Goal: Task Accomplishment & Management: Use online tool/utility

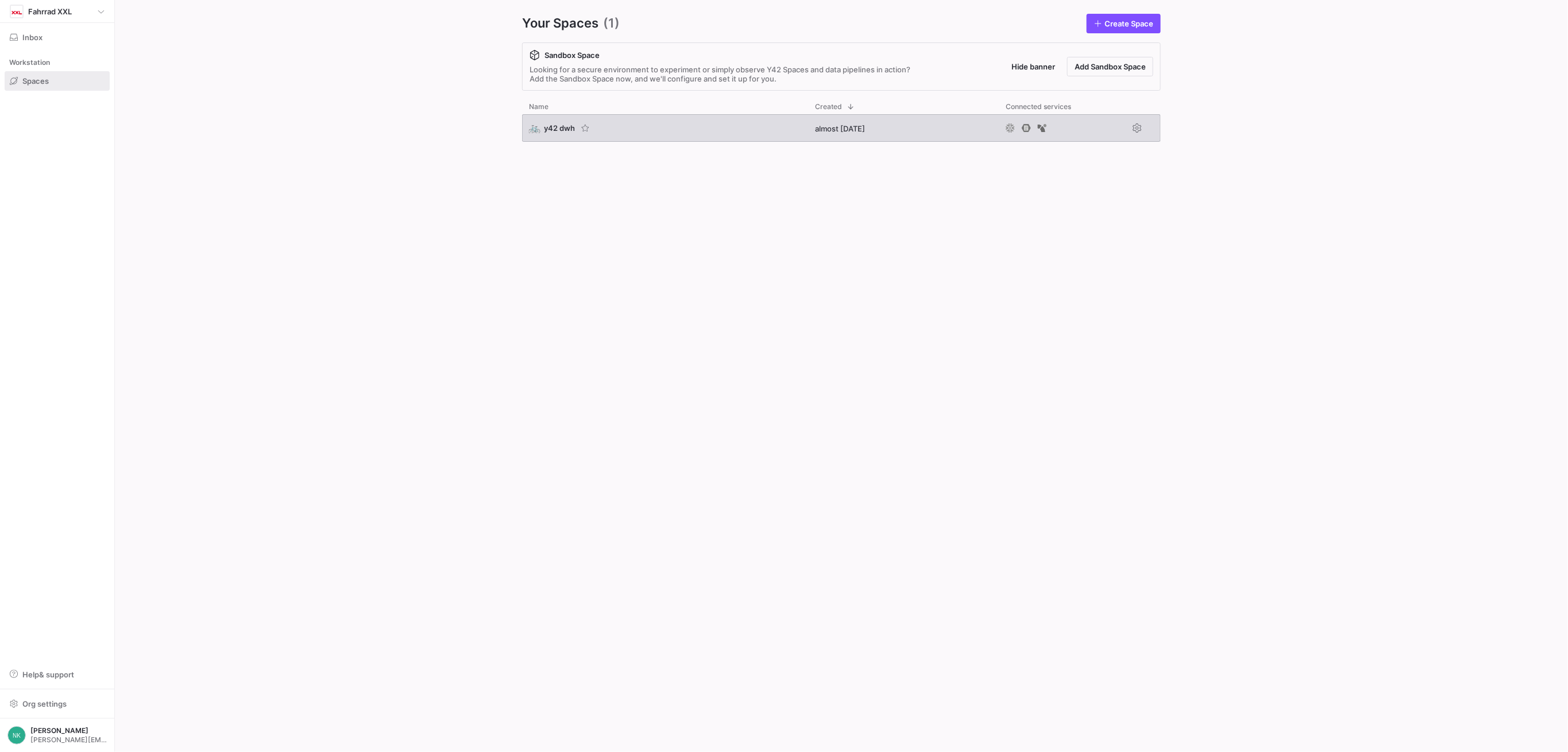
click at [555, 126] on span "y42 dwh" at bounding box center [559, 127] width 31 height 9
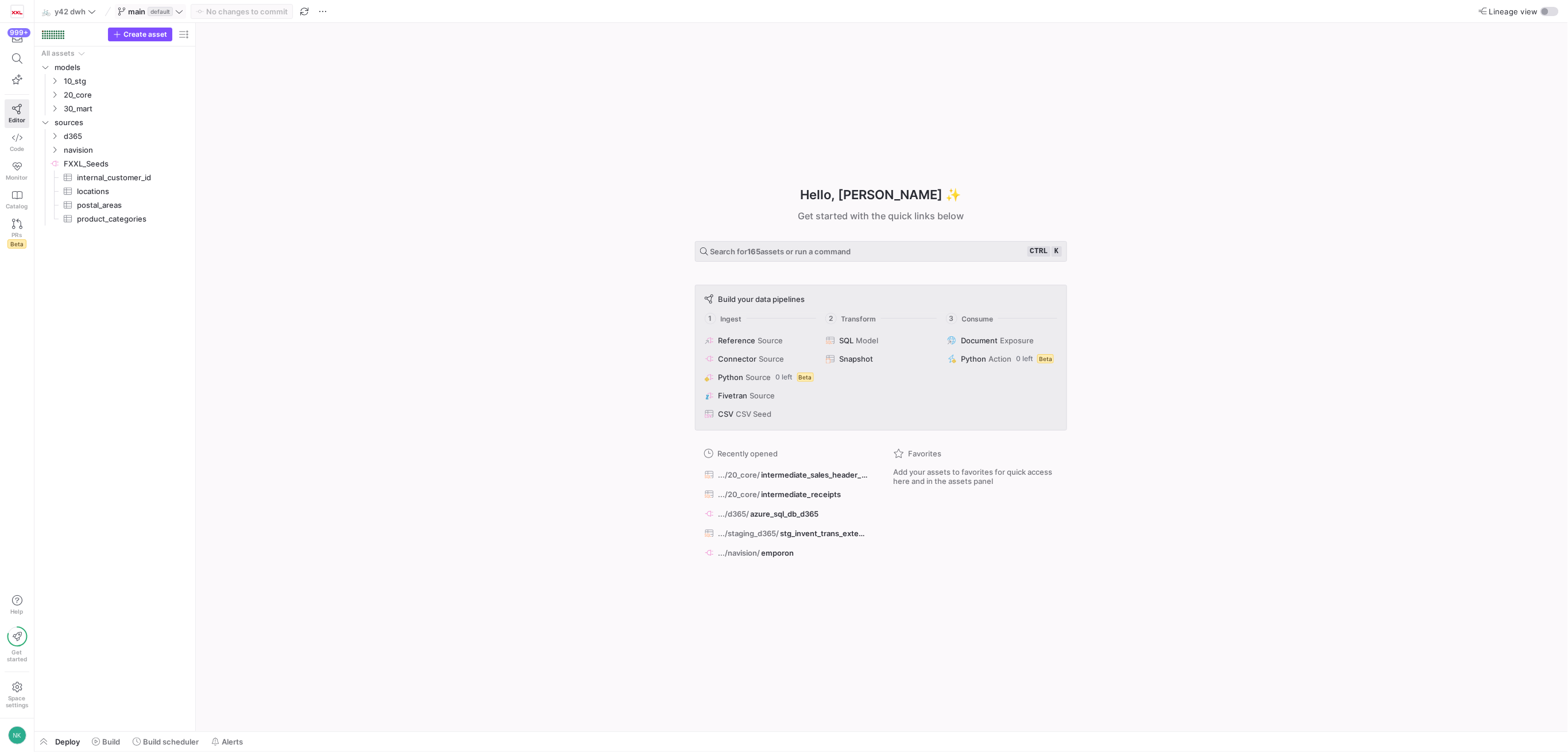
click at [183, 16] on span "main default" at bounding box center [151, 11] width 65 height 9
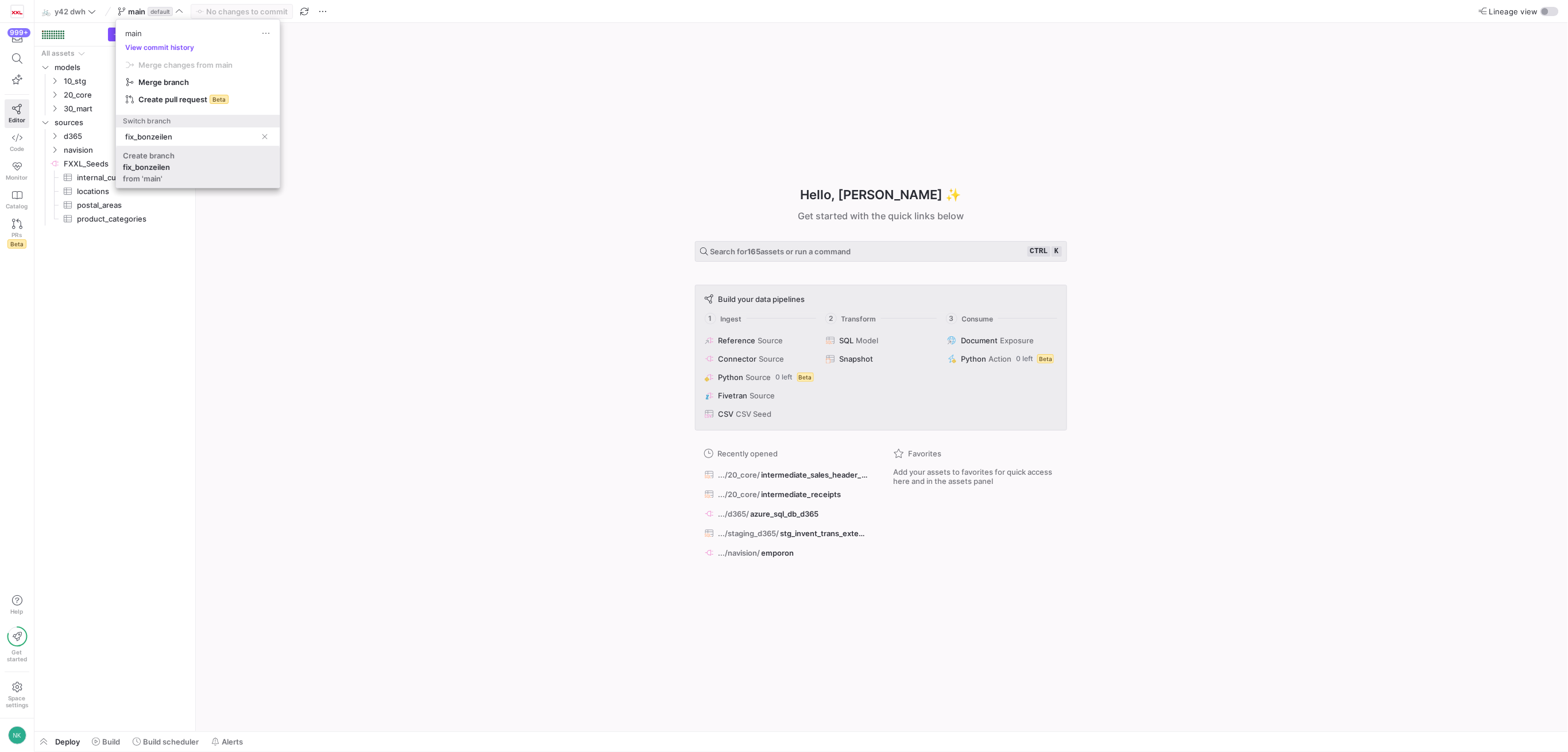
type input "fix_bonzeilen"
click at [143, 170] on div "fix_bonzeilen" at bounding box center [146, 167] width 47 height 9
click at [52, 78] on icon "Press SPACE to select this row." at bounding box center [55, 80] width 8 height 7
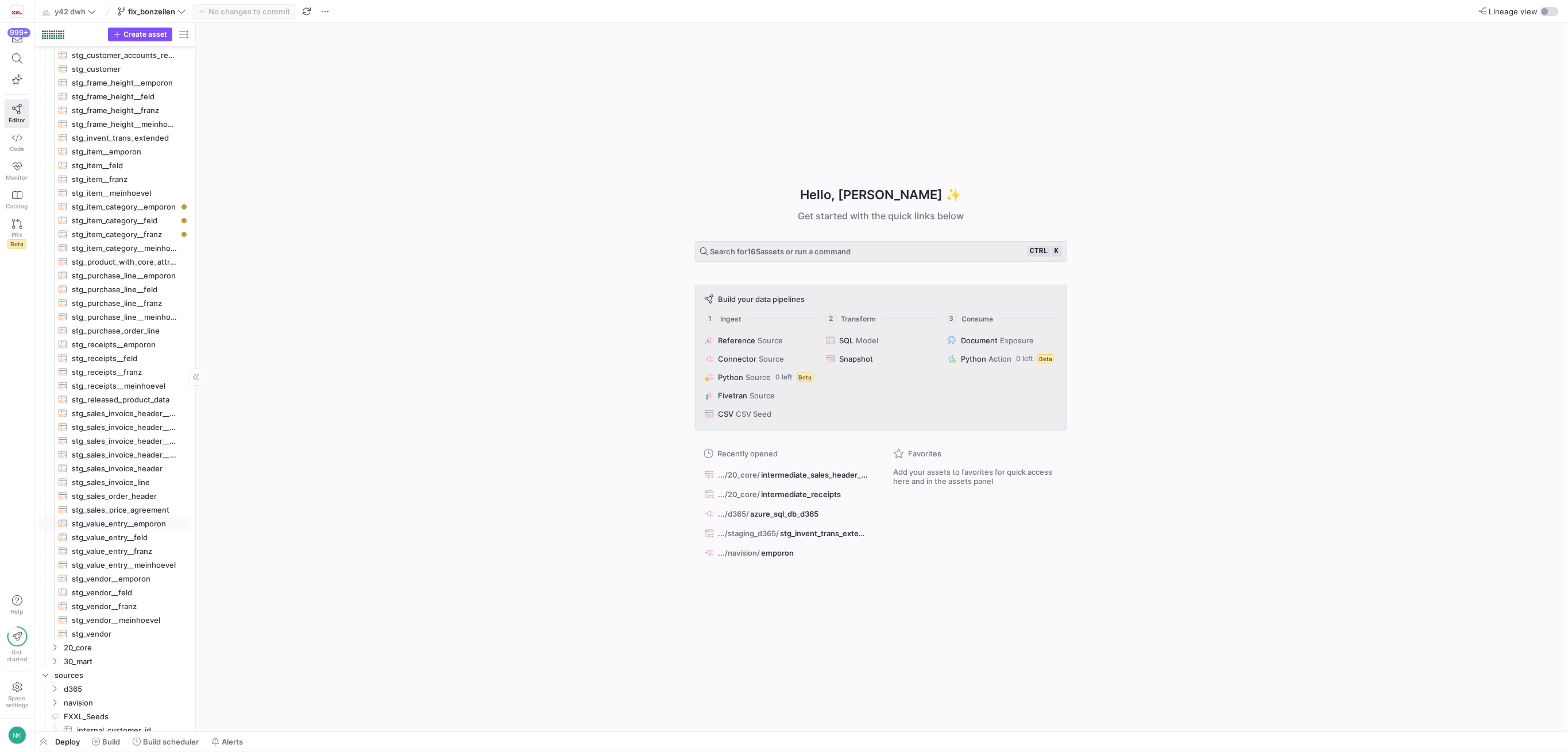
scroll to position [180, 0]
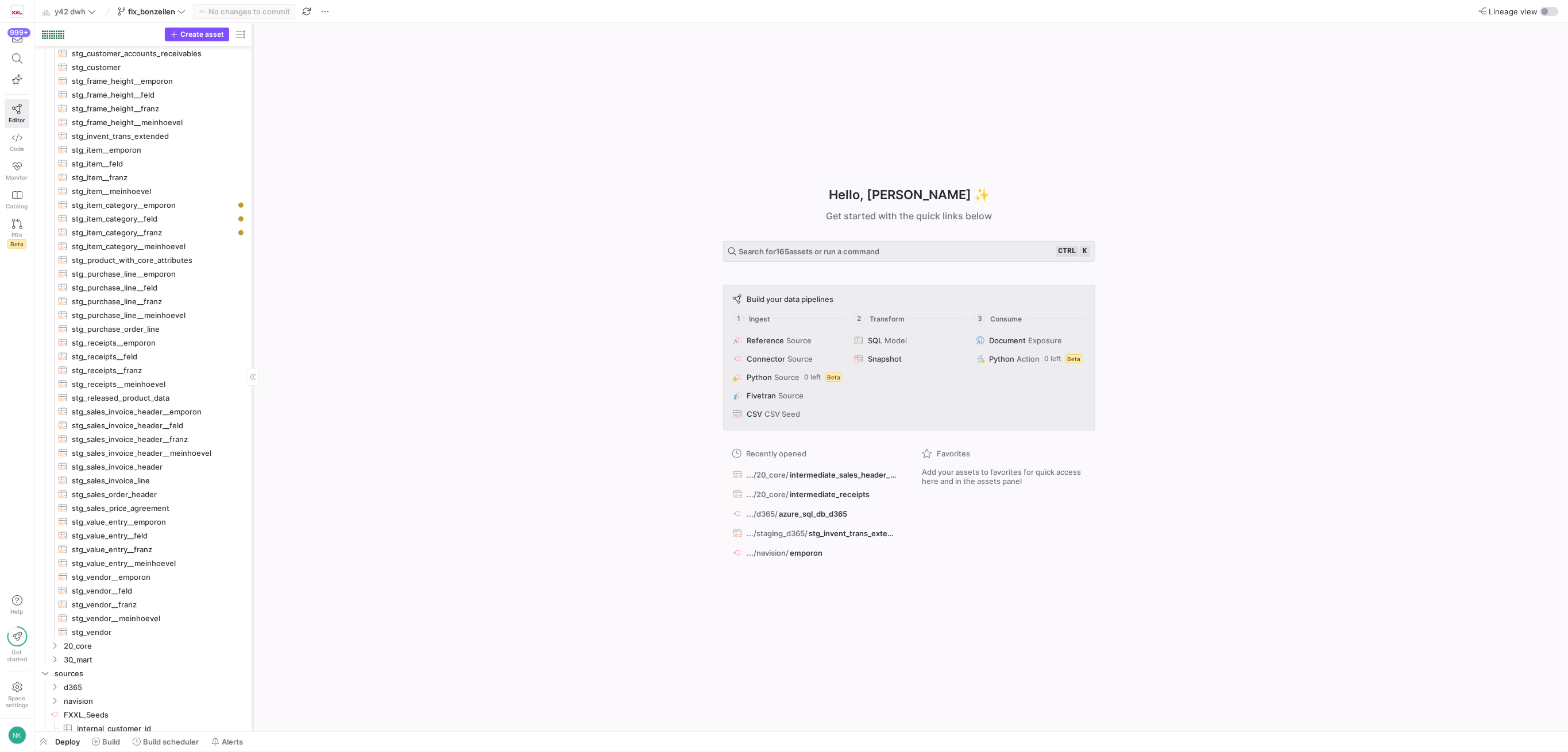
drag, startPoint x: 196, startPoint y: 461, endPoint x: 252, endPoint y: 473, distance: 57.3
click at [252, 473] on div at bounding box center [252, 377] width 1 height 708
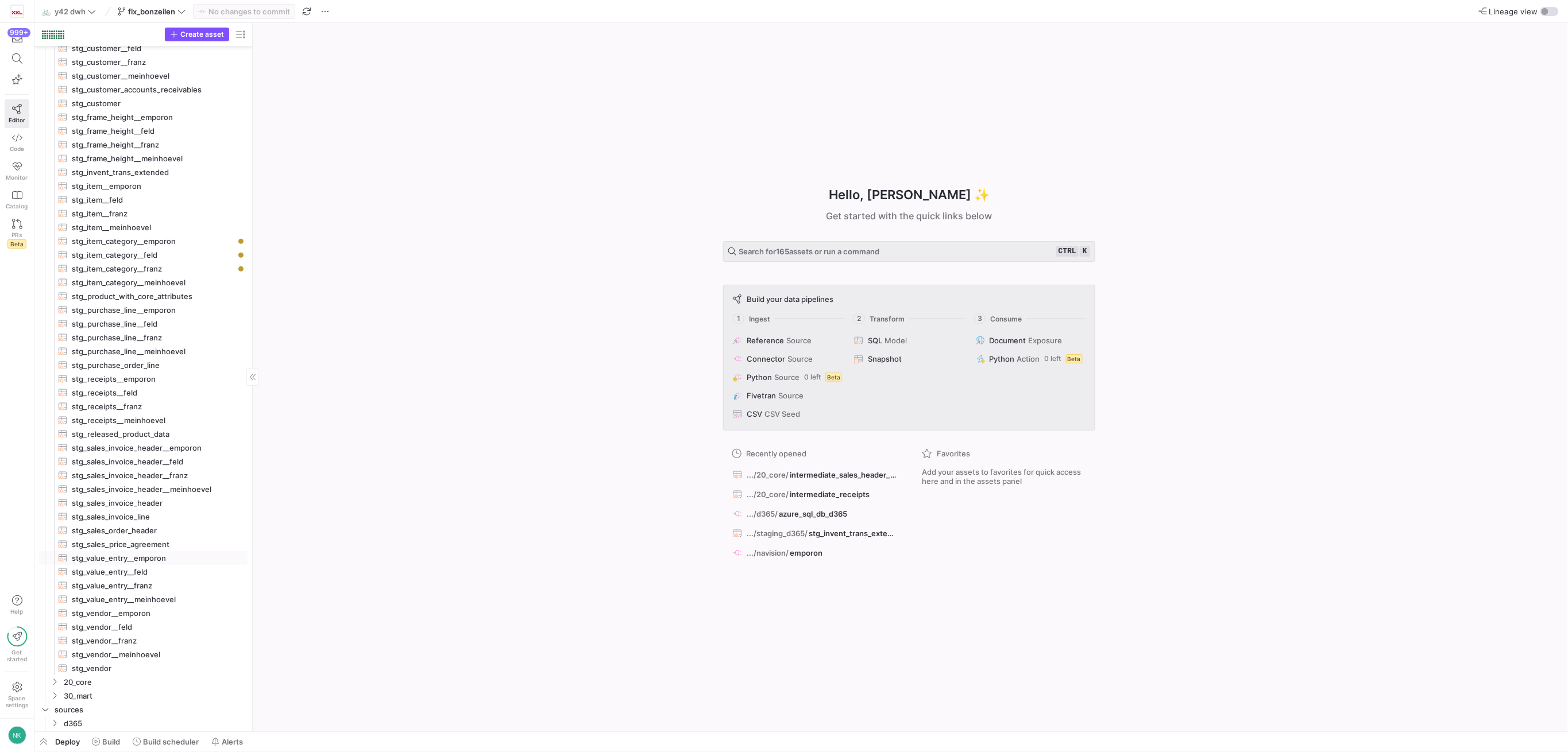
scroll to position [143, 0]
click at [126, 408] on span "stg_receipts__franz​​​​​​​​​​" at bounding box center [153, 406] width 162 height 13
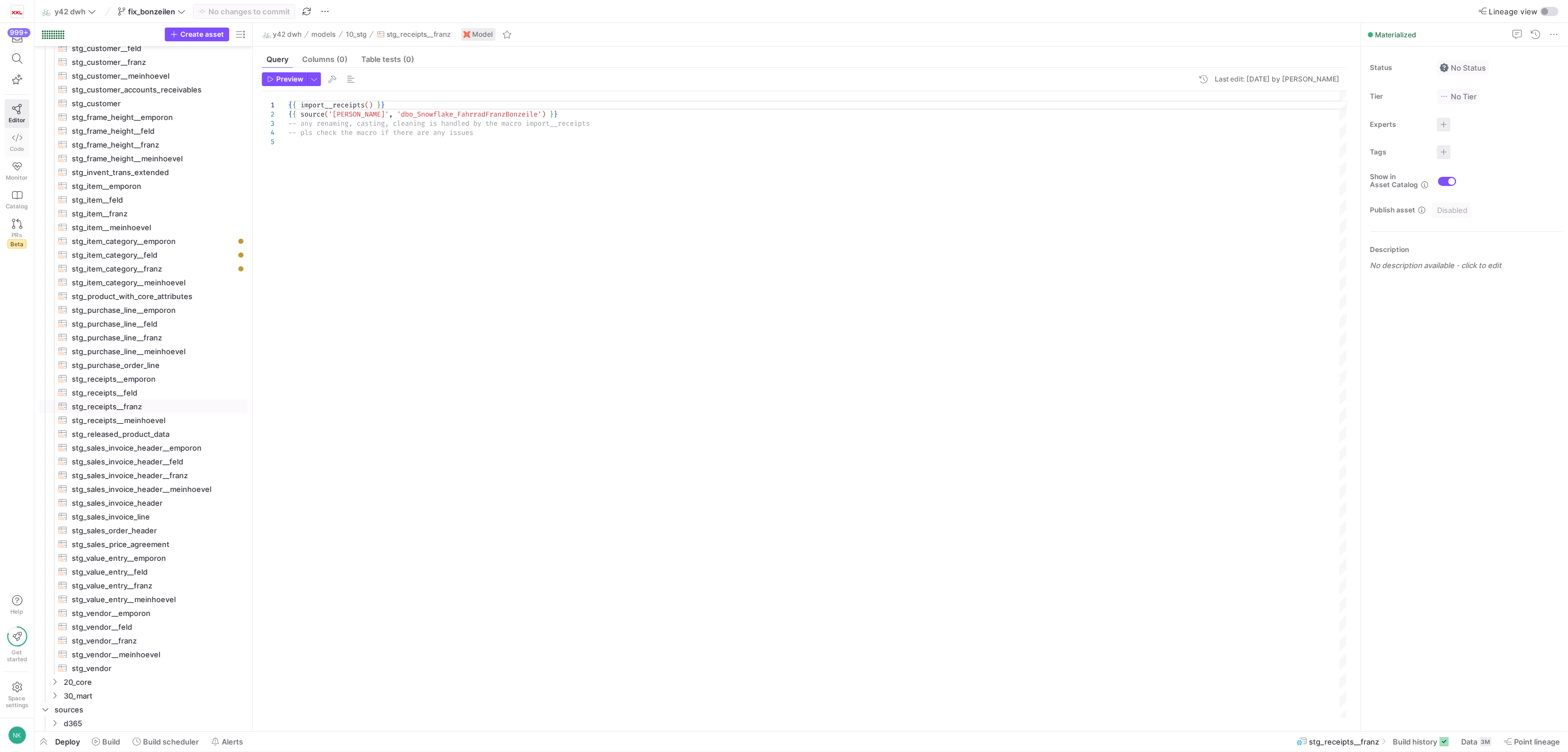
click at [21, 144] on link "Code" at bounding box center [17, 142] width 25 height 29
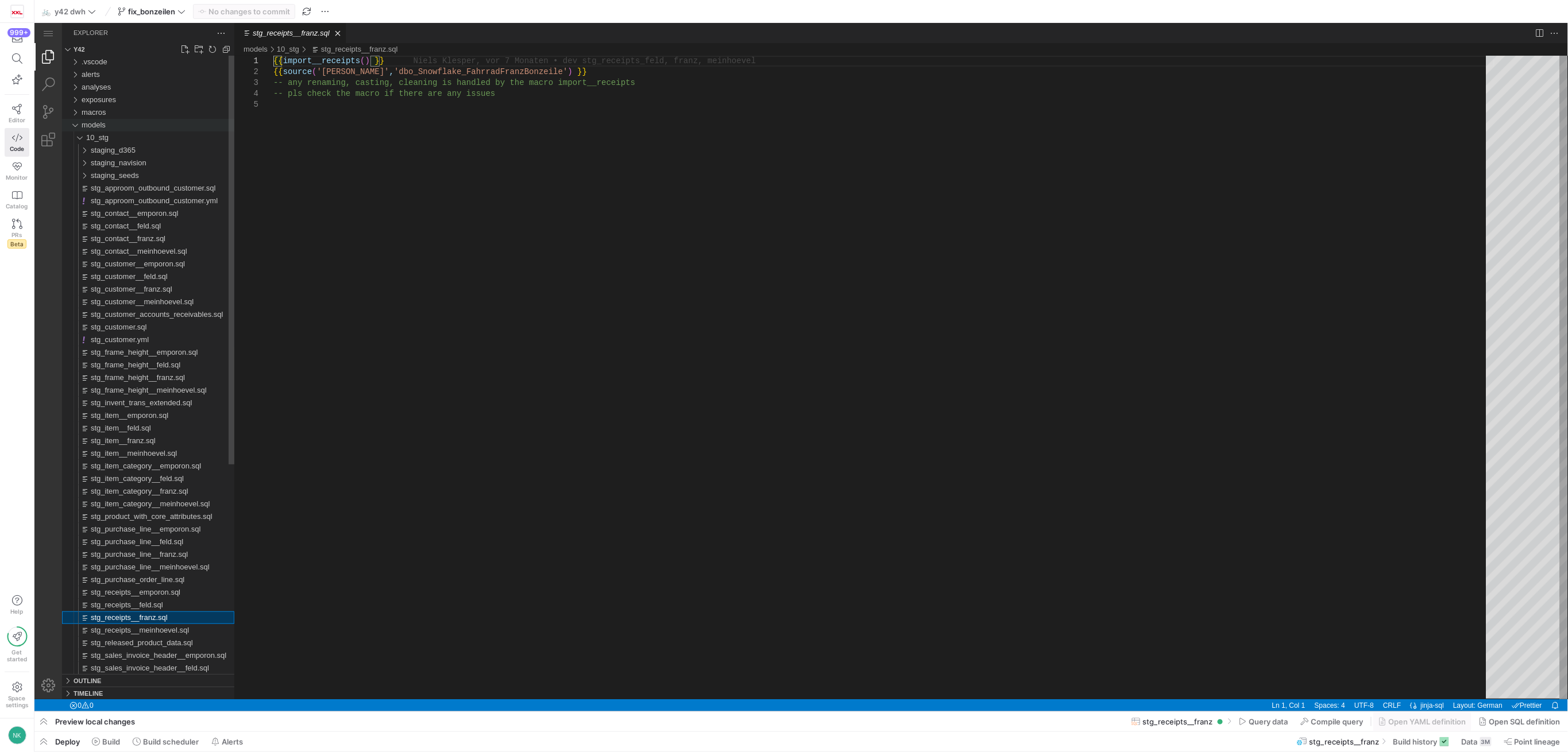
click at [74, 125] on div "models" at bounding box center [73, 124] width 17 height 13
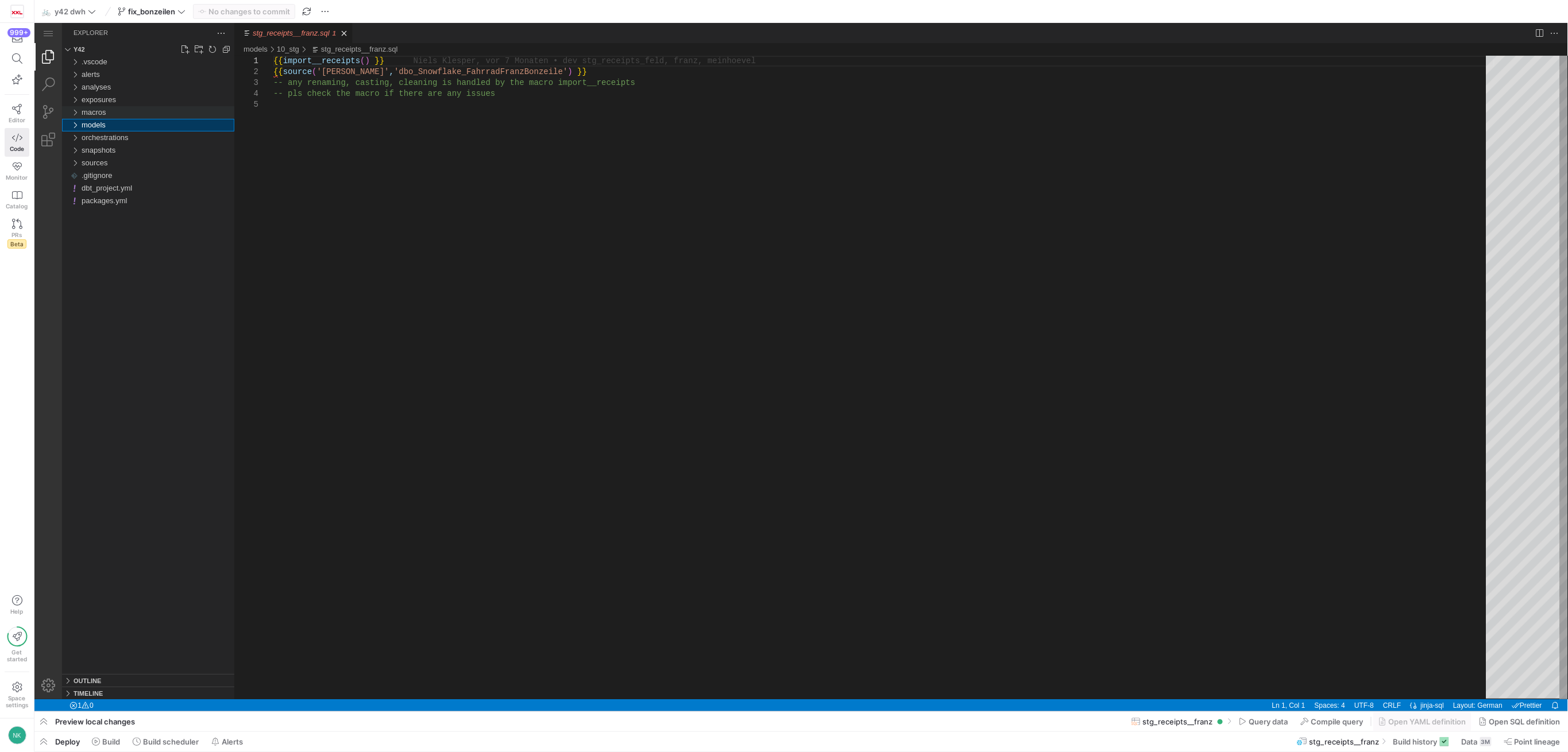
click at [73, 108] on div "macros" at bounding box center [73, 112] width 17 height 13
click at [78, 127] on div "staging_macros" at bounding box center [76, 124] width 22 height 13
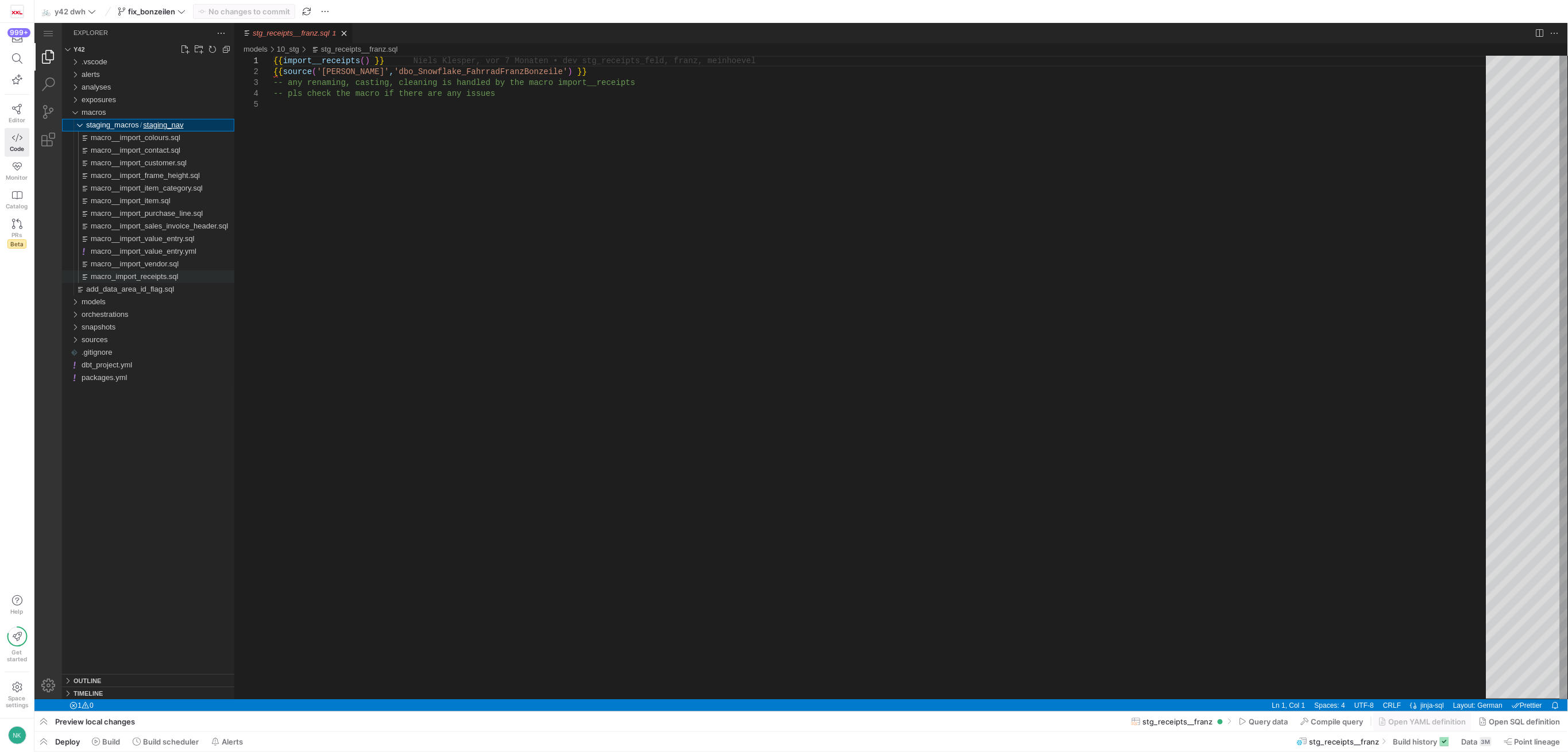
click at [144, 279] on span "macro_import_receipts.sql" at bounding box center [134, 276] width 87 height 9
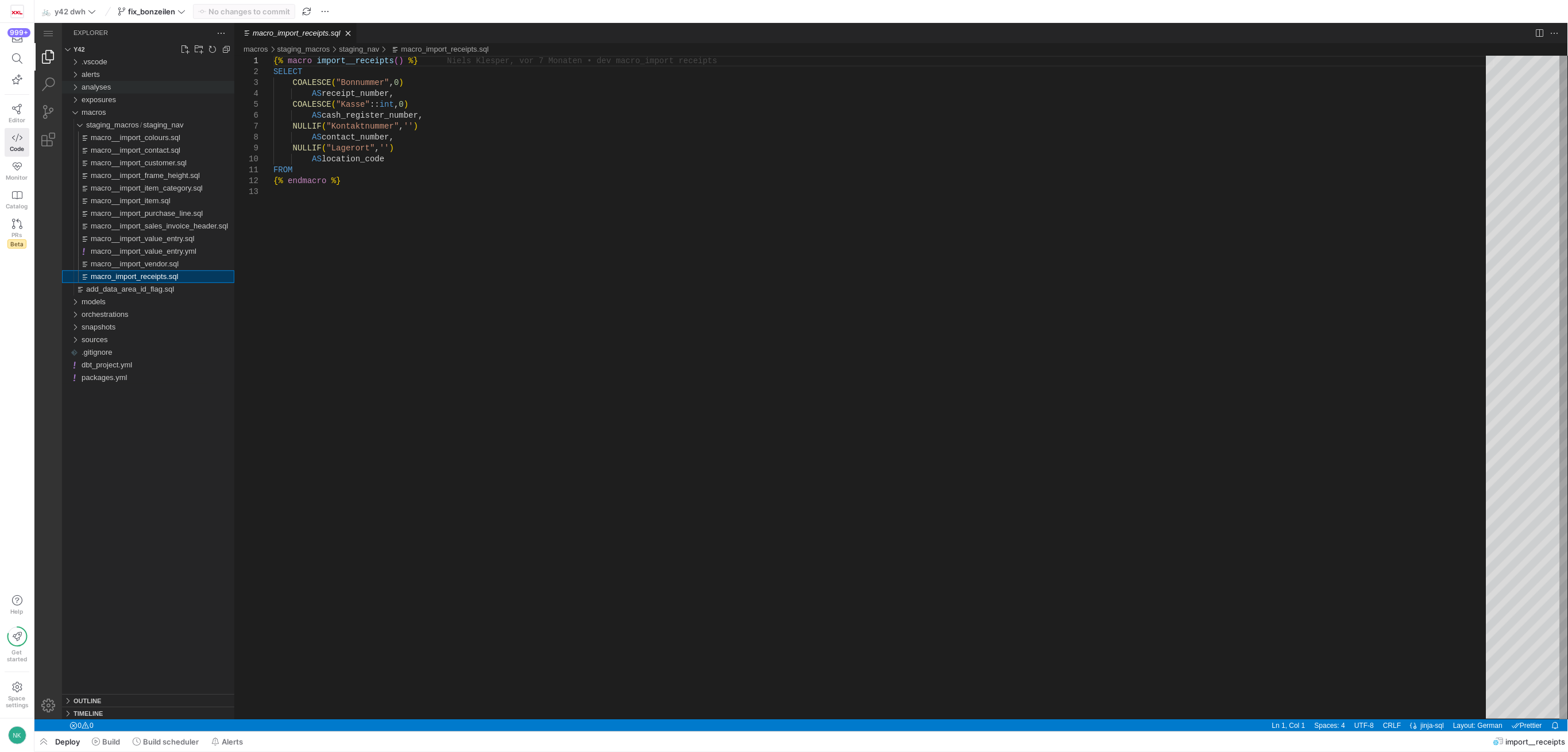
click at [75, 88] on div "analyses" at bounding box center [73, 86] width 17 height 13
click at [76, 115] on div "macros" at bounding box center [73, 112] width 17 height 13
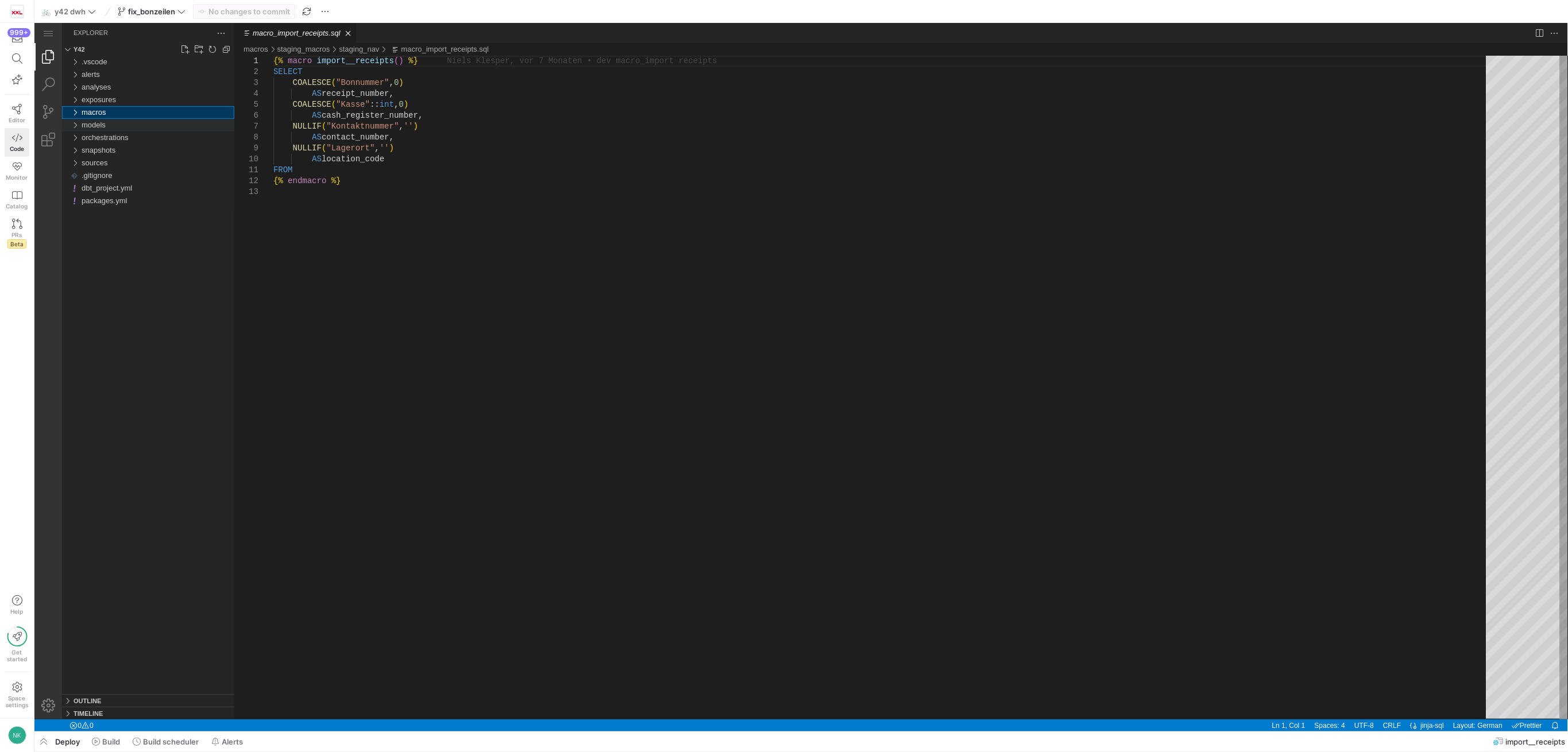
click at [75, 128] on div "models" at bounding box center [73, 124] width 17 height 13
click at [78, 147] on div "20_core" at bounding box center [76, 150] width 22 height 13
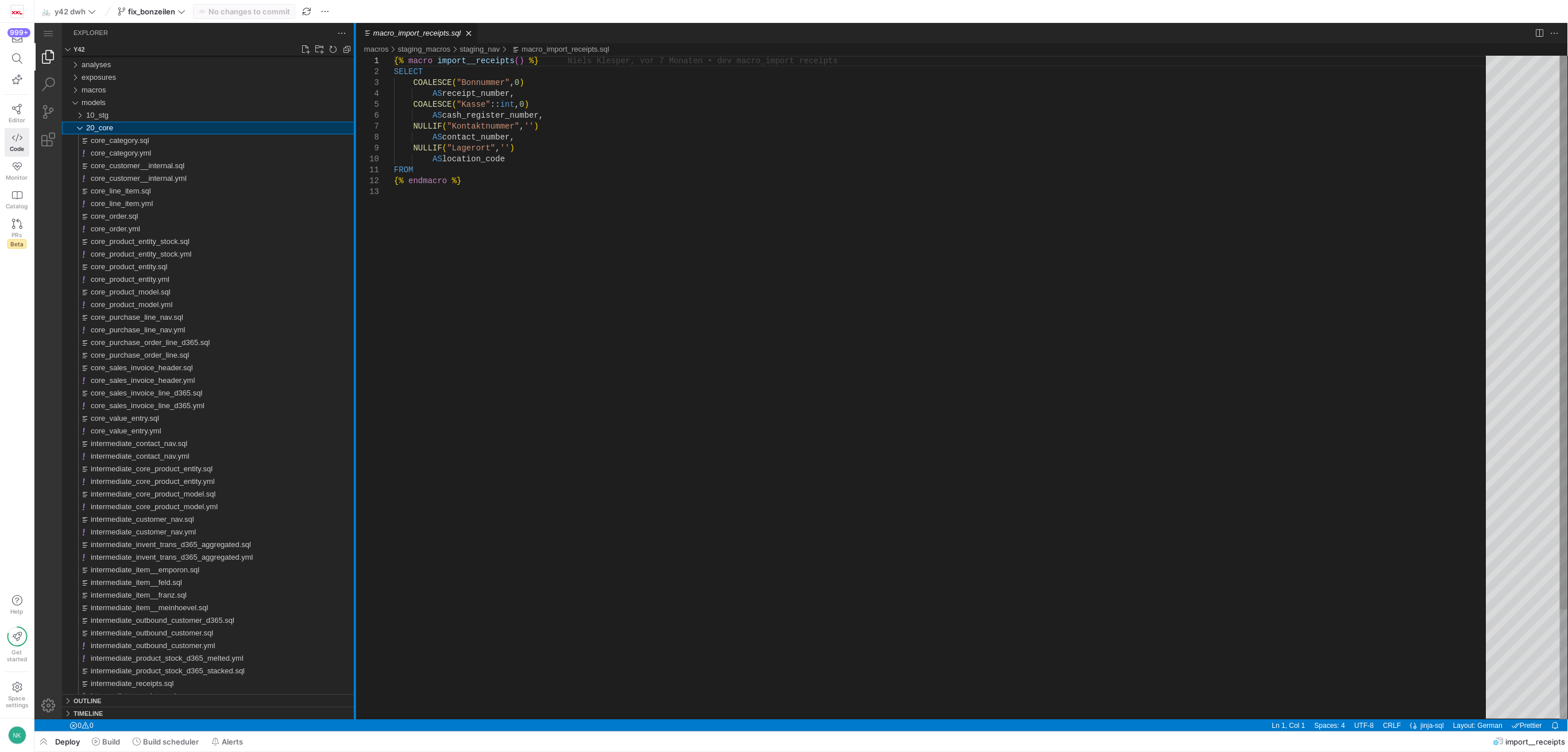
drag, startPoint x: 232, startPoint y: 564, endPoint x: 353, endPoint y: 572, distance: 121.3
click at [353, 572] on div at bounding box center [354, 371] width 2 height 696
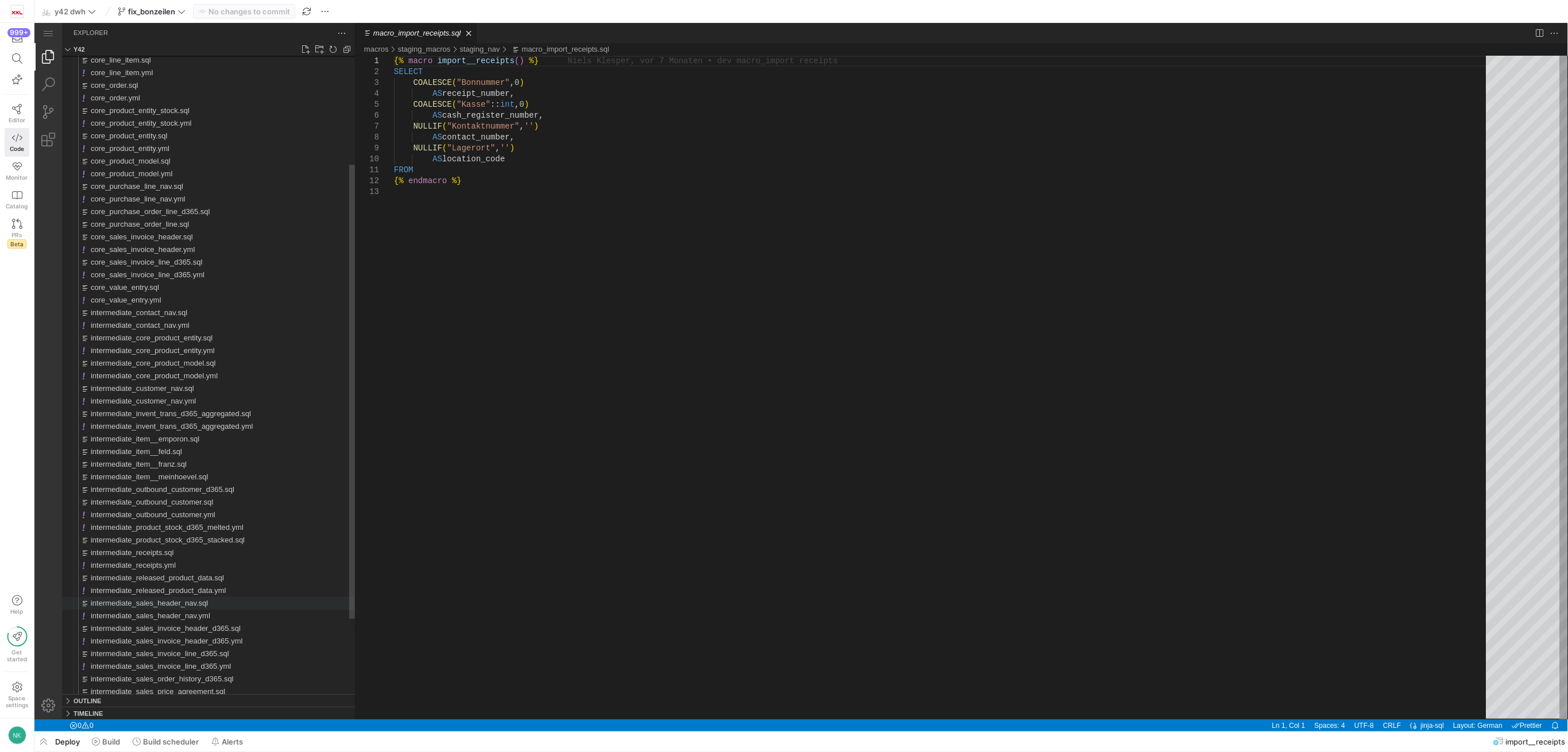
click at [164, 603] on span "intermediate_sales_header_nav.sql" at bounding box center [149, 602] width 117 height 9
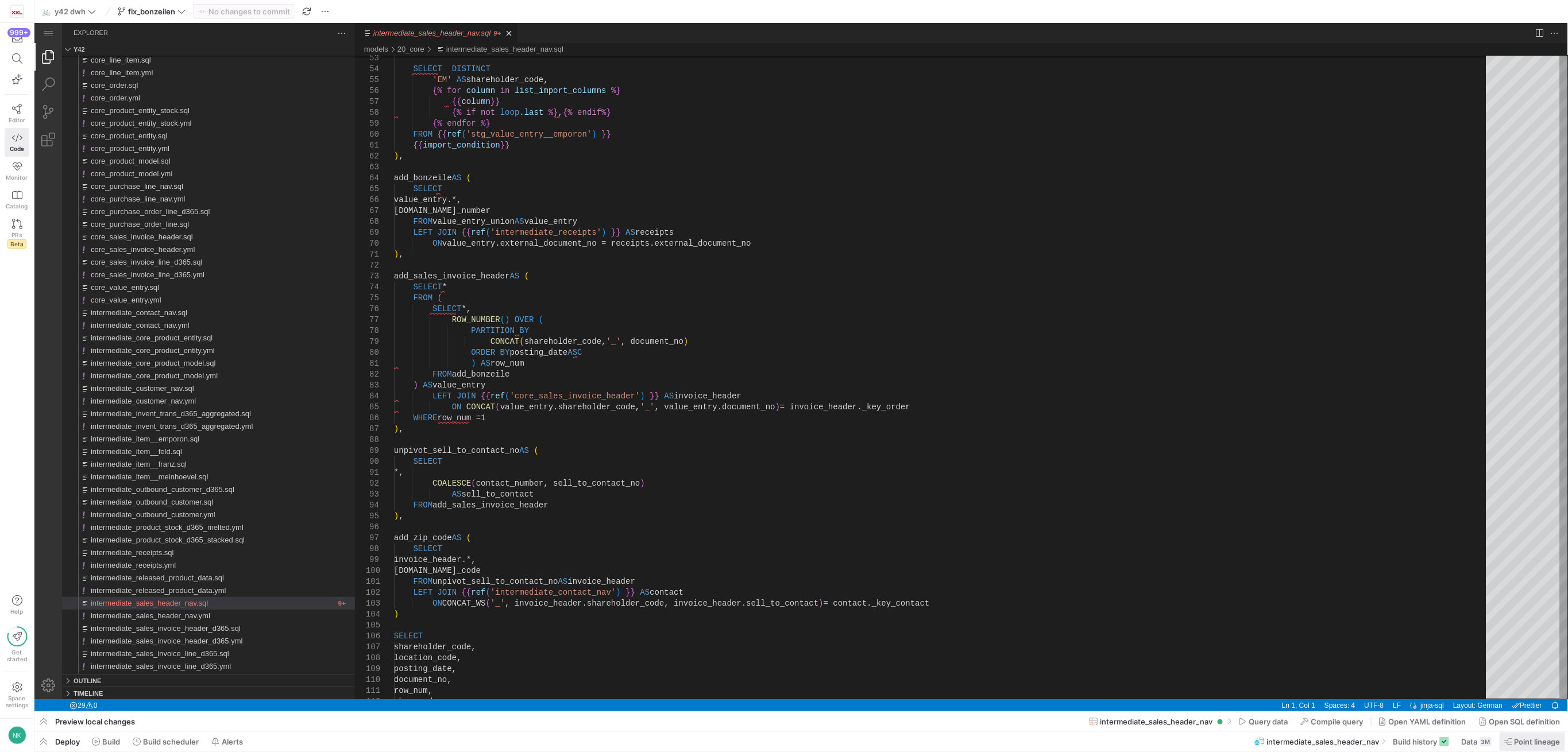
click at [1523, 739] on span "Point lineage" at bounding box center [1537, 741] width 46 height 9
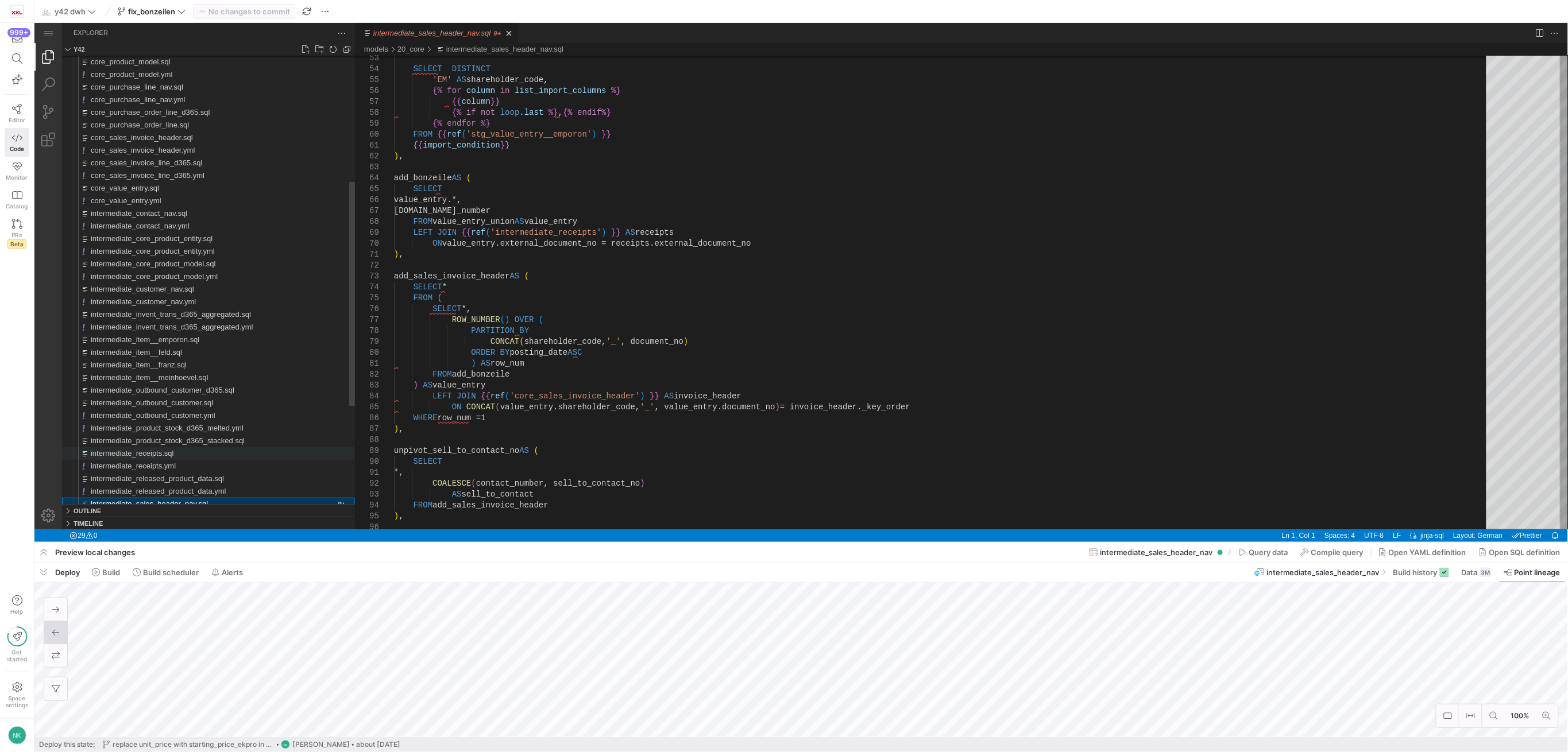
click at [169, 454] on span "intermediate_receipts.sql" at bounding box center [132, 452] width 83 height 9
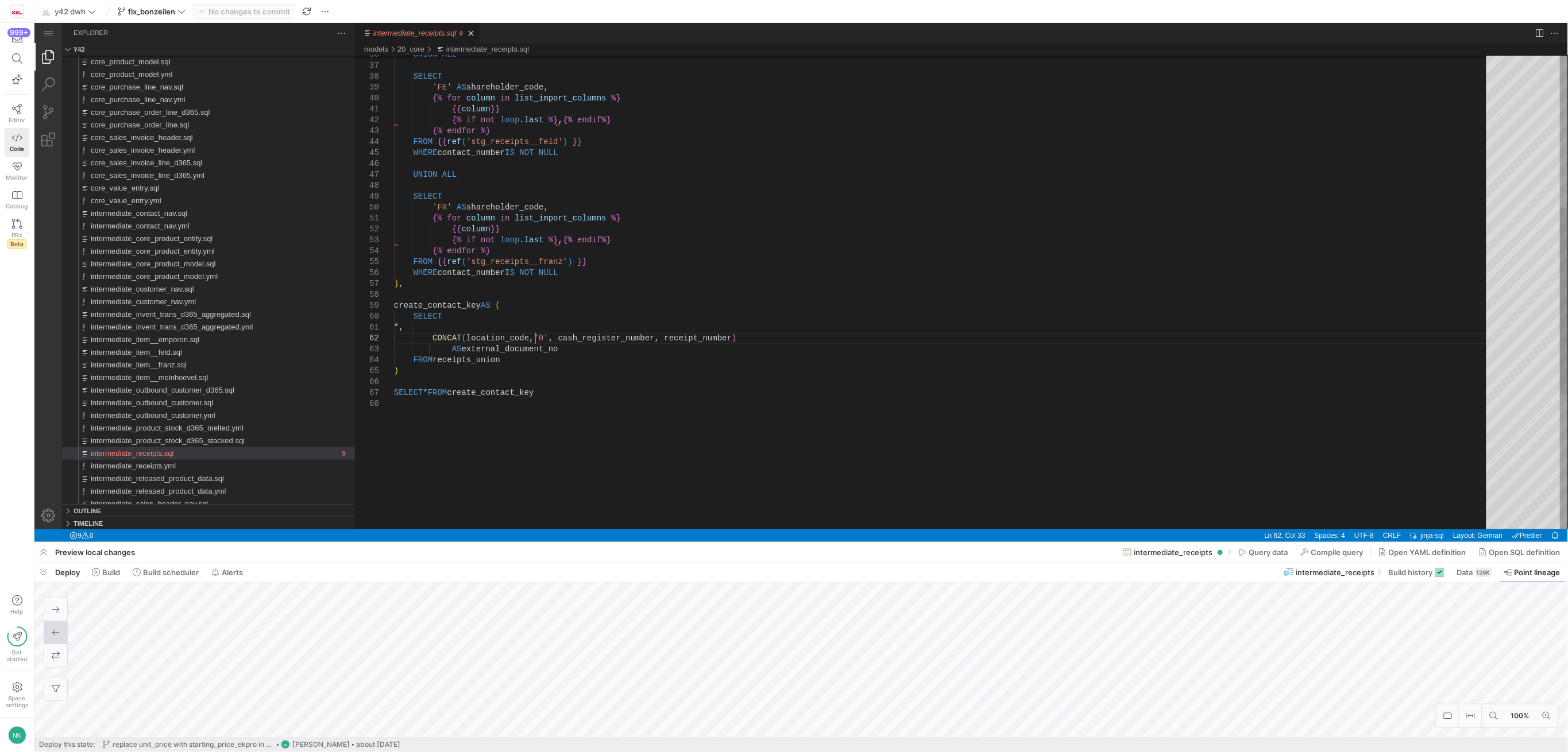
click at [537, 338] on div "UNION ALL SELECT 'FE' AS shareholder_code, {% for column in list_import_columns…" at bounding box center [944, 269] width 1101 height 1204
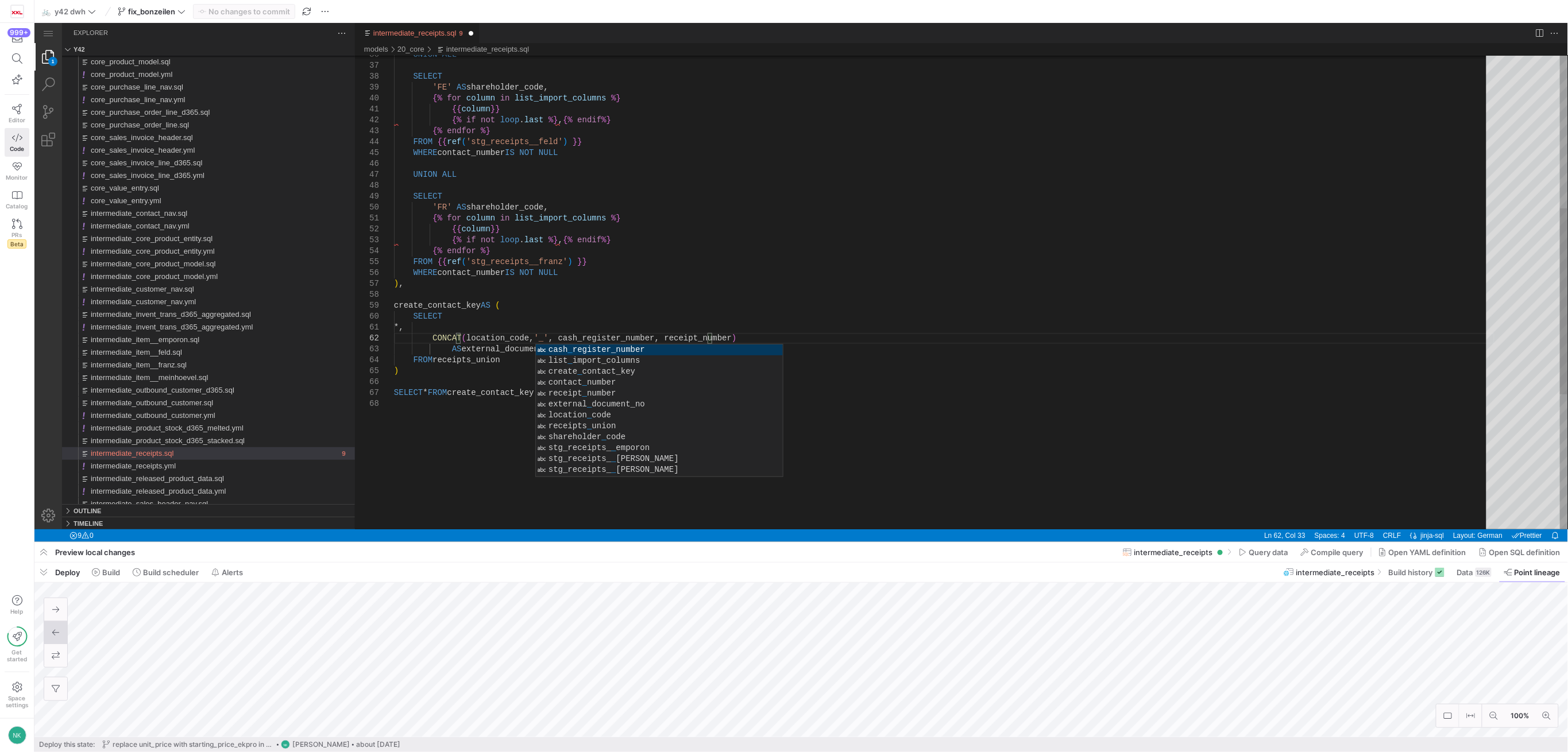
click at [568, 308] on div "UNION ALL SELECT 'FE' AS shareholder_code, {% for column in list_import_columns…" at bounding box center [944, 269] width 1101 height 1204
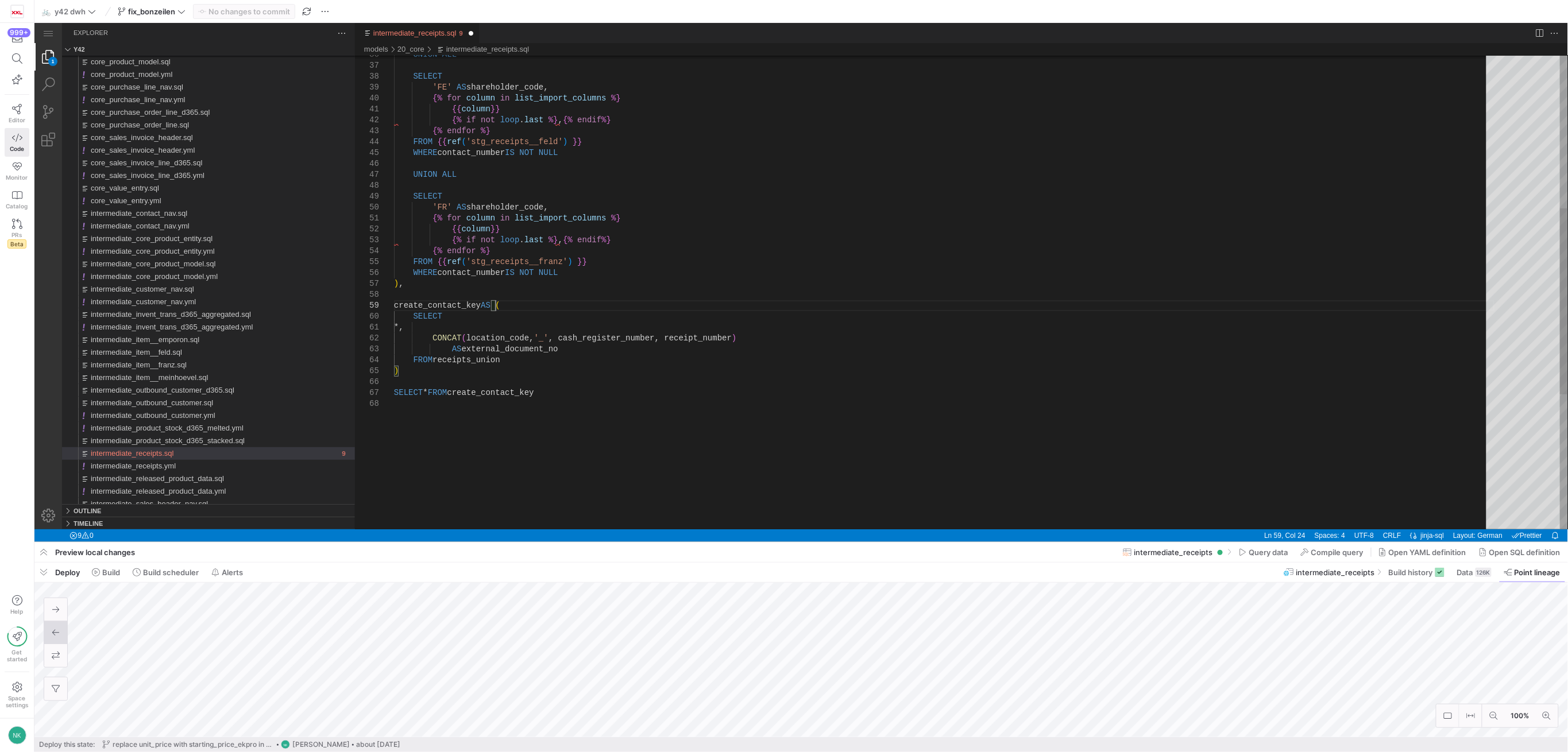
click at [542, 339] on div "UNION ALL SELECT 'FE' AS shareholder_code, {% for column in list_import_columns…" at bounding box center [944, 269] width 1101 height 1204
click at [618, 337] on div "UNION ALL SELECT 'FE' AS shareholder_code, {% for column in list_import_columns…" at bounding box center [944, 269] width 1101 height 1204
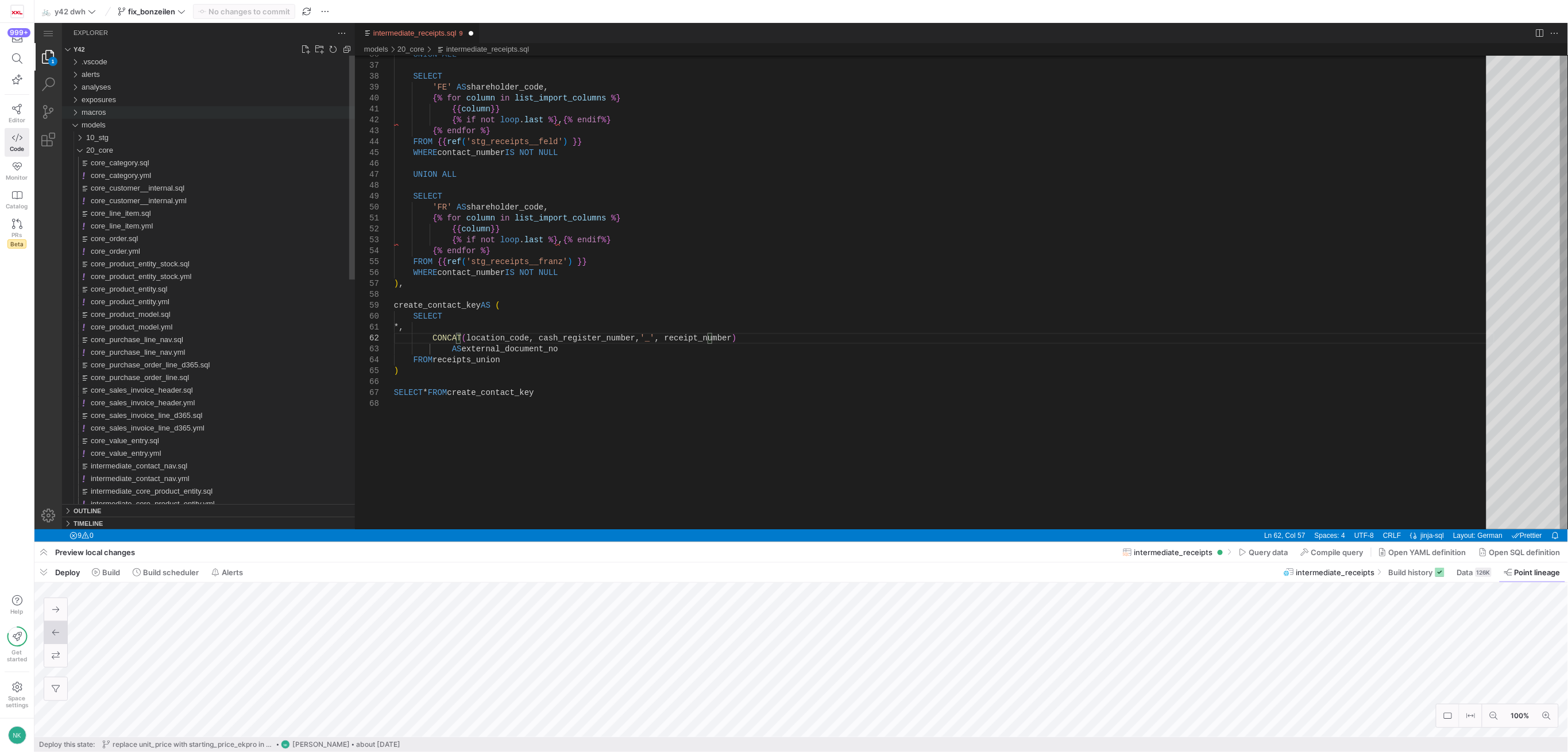
type textarea "*, CONCAT(location_code, cash_register_number, '_', receipt_number) AS external…"
click at [74, 114] on div "macros" at bounding box center [73, 112] width 17 height 13
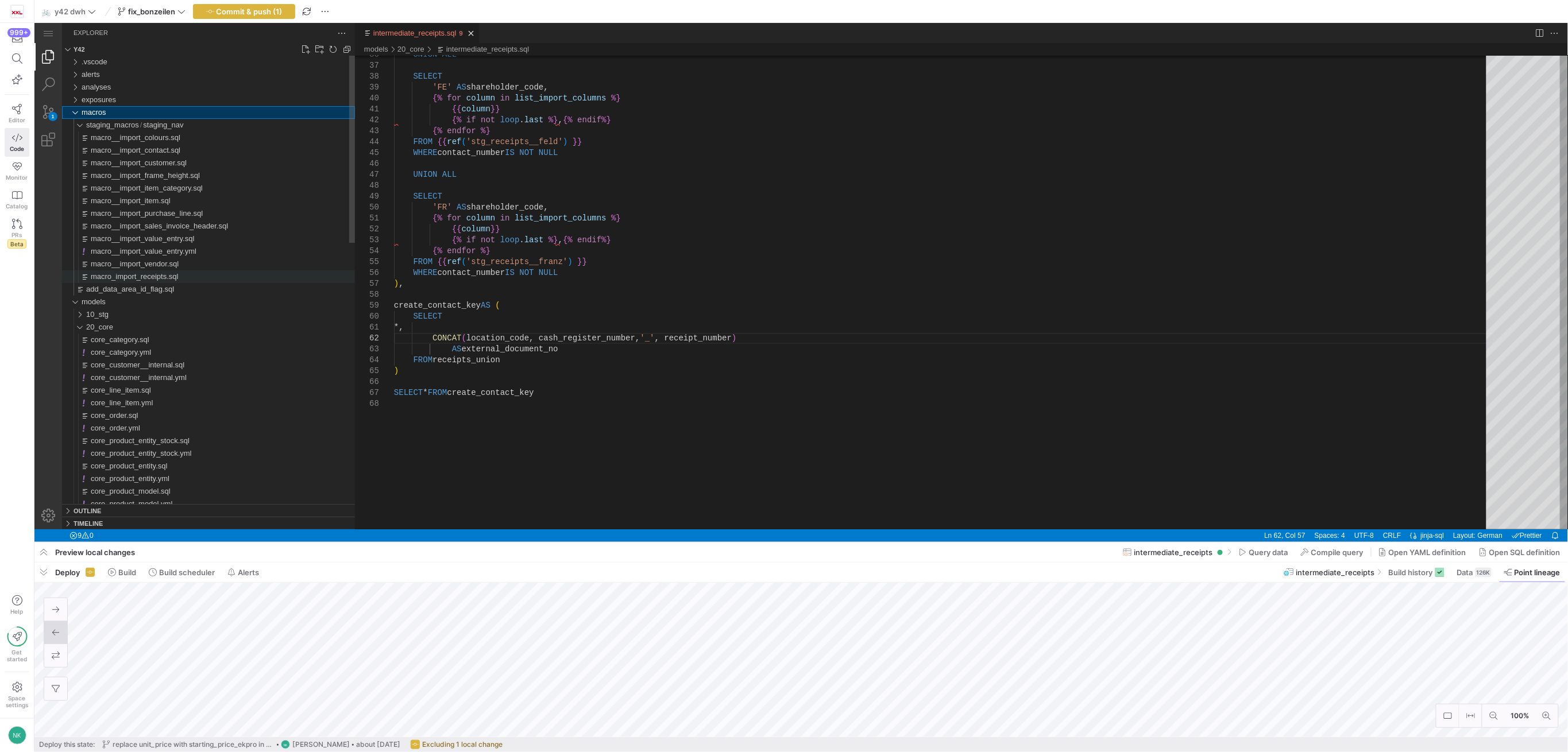
click at [136, 275] on span "macro_import_receipts.sql" at bounding box center [134, 276] width 87 height 9
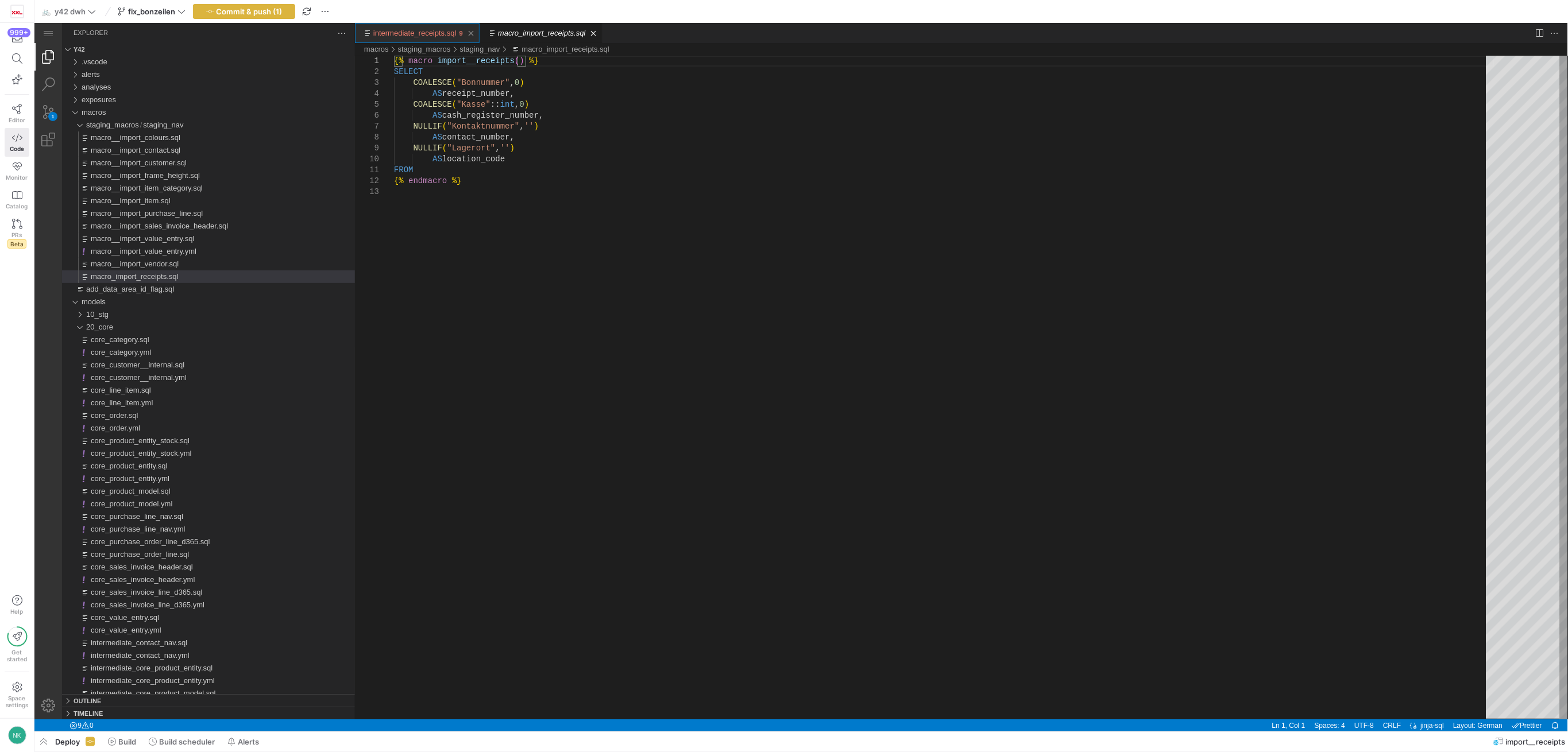
click at [432, 31] on link "intermediate_receipts.sql" at bounding box center [415, 32] width 83 height 9
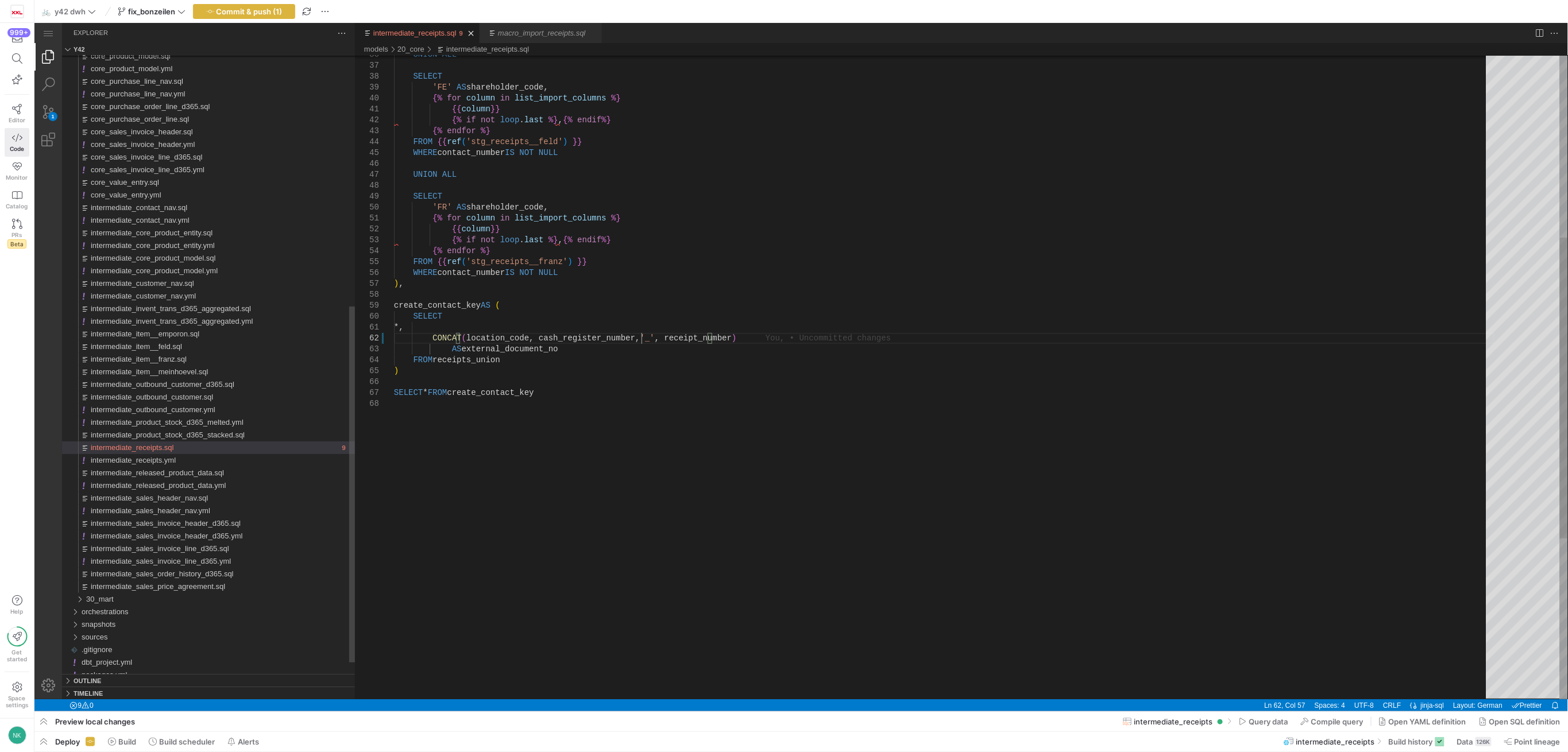
scroll to position [0, 246]
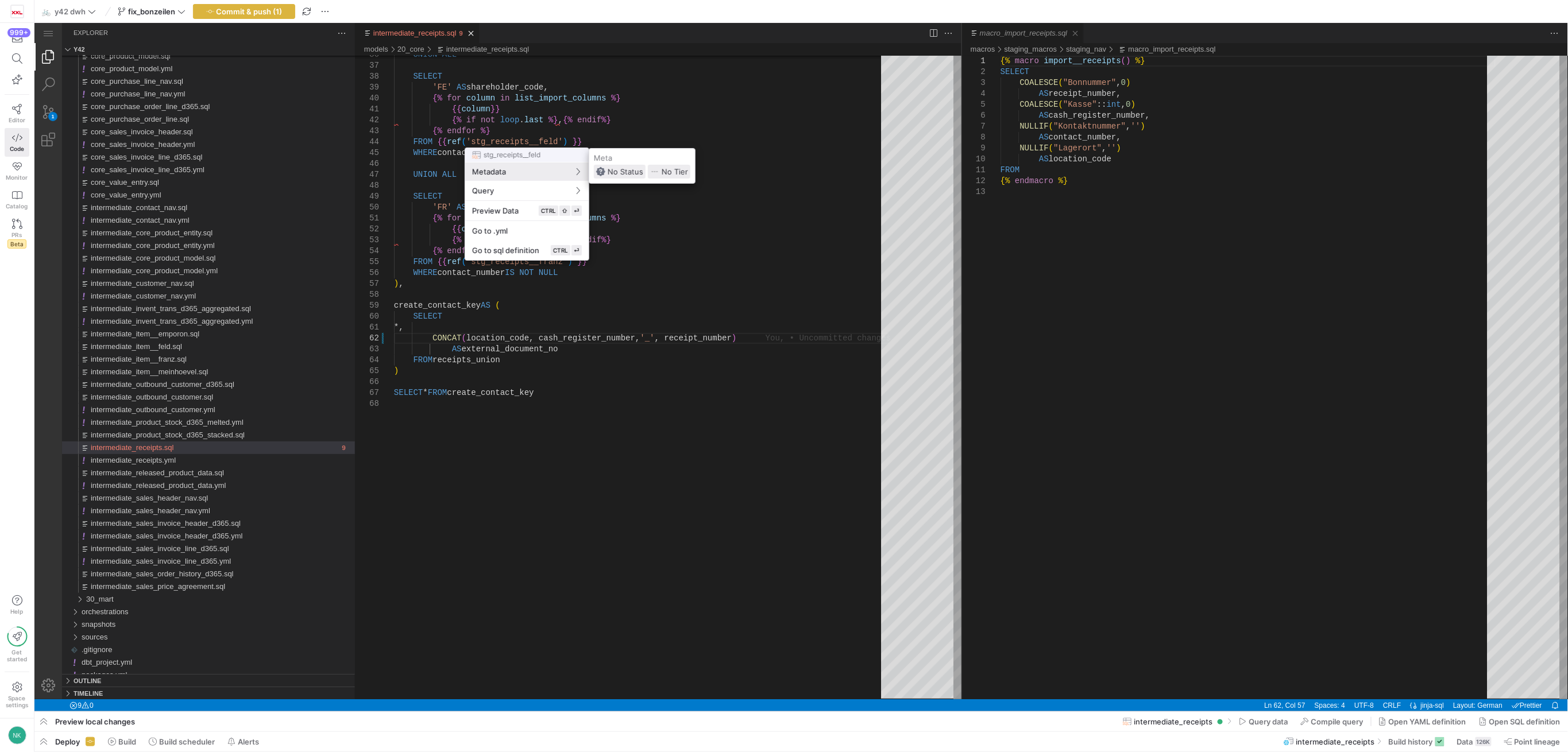
click at [647, 328] on div at bounding box center [784, 376] width 1568 height 752
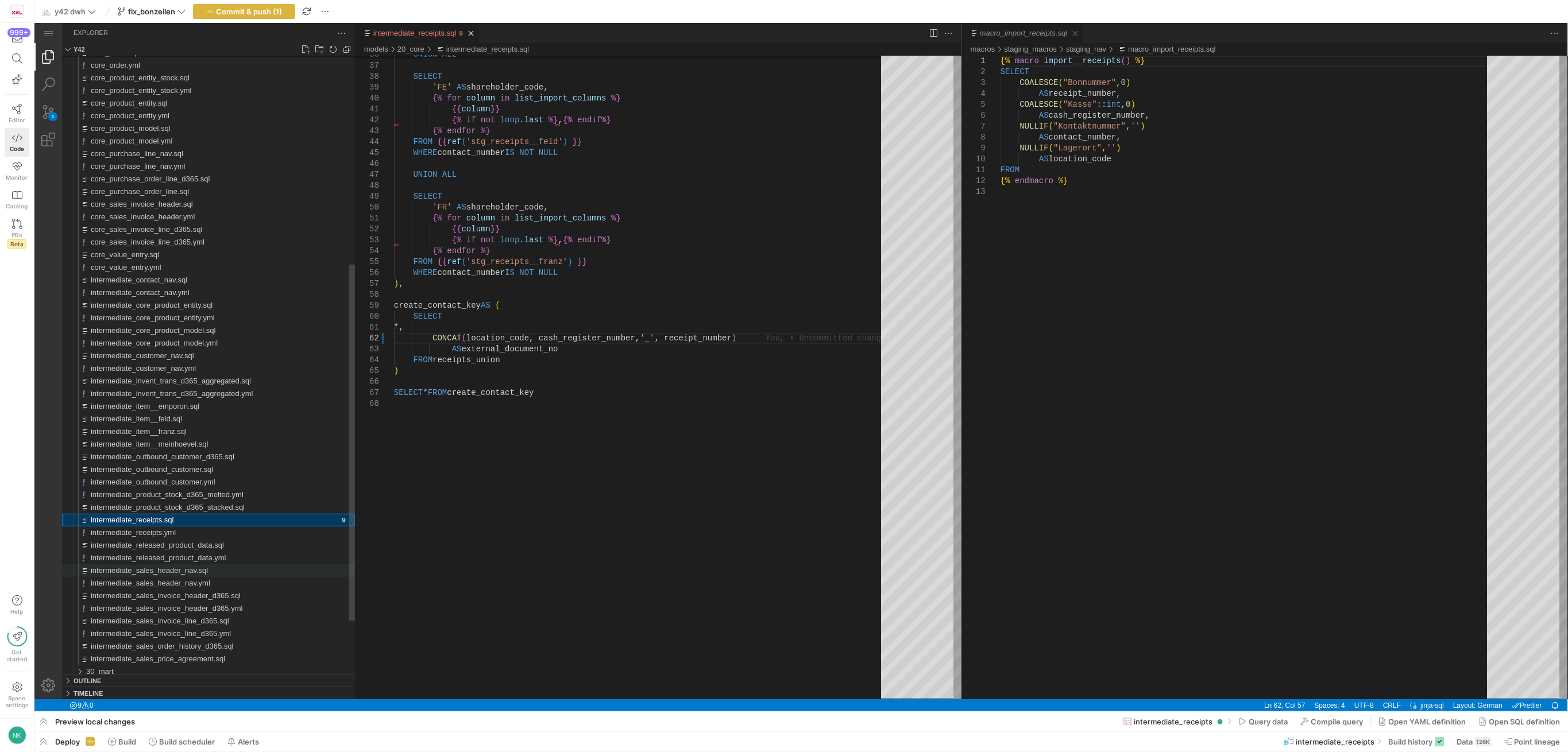
click at [183, 569] on span "intermediate_sales_header_nav.sql" at bounding box center [149, 569] width 117 height 9
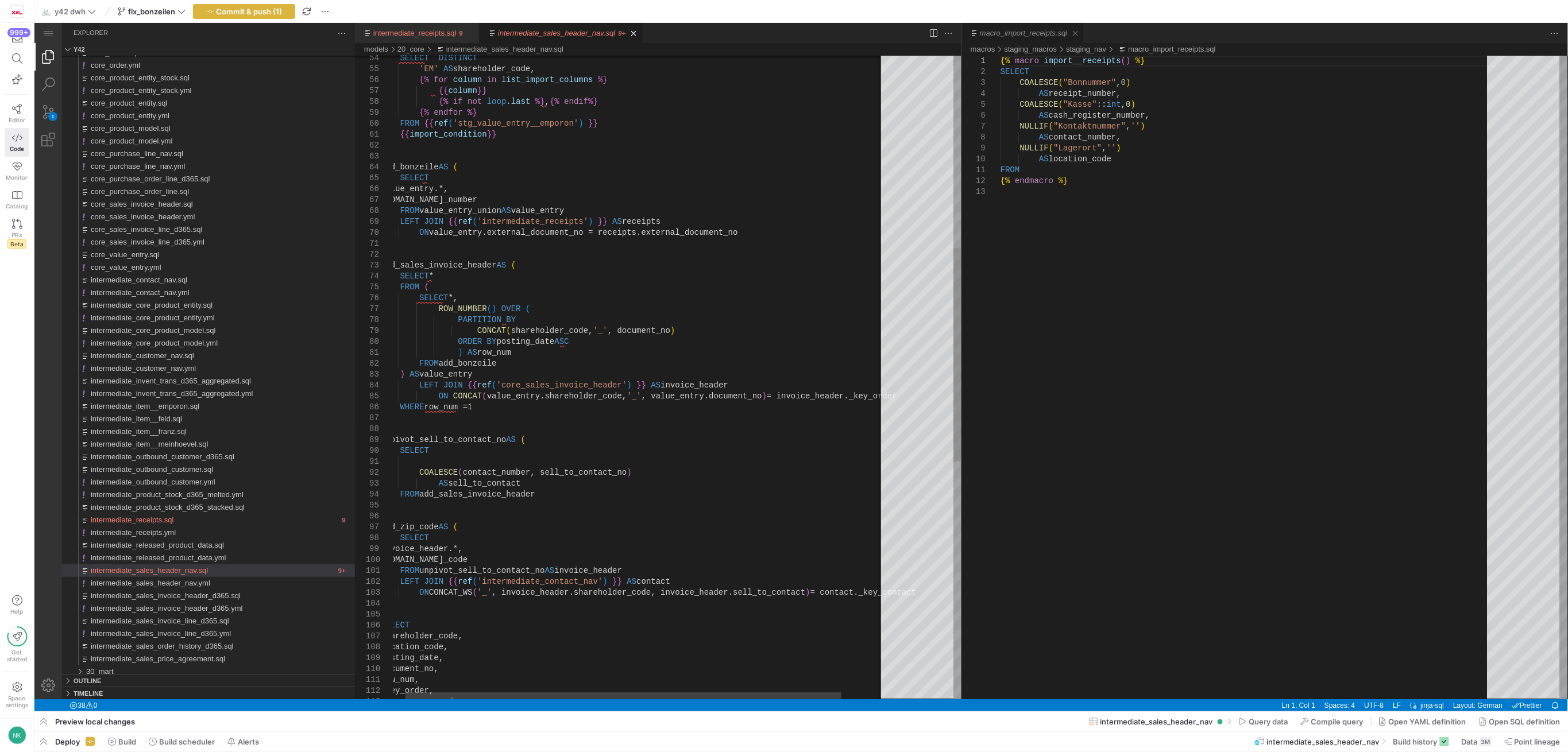
click at [496, 199] on div "SELECT DISTINCT 'EM' AS shareholder_code, {% for column in list_import_columns …" at bounding box center [656, 445] width 553 height 1943
drag, startPoint x: 775, startPoint y: 592, endPoint x: 669, endPoint y: 590, distance: 106.0
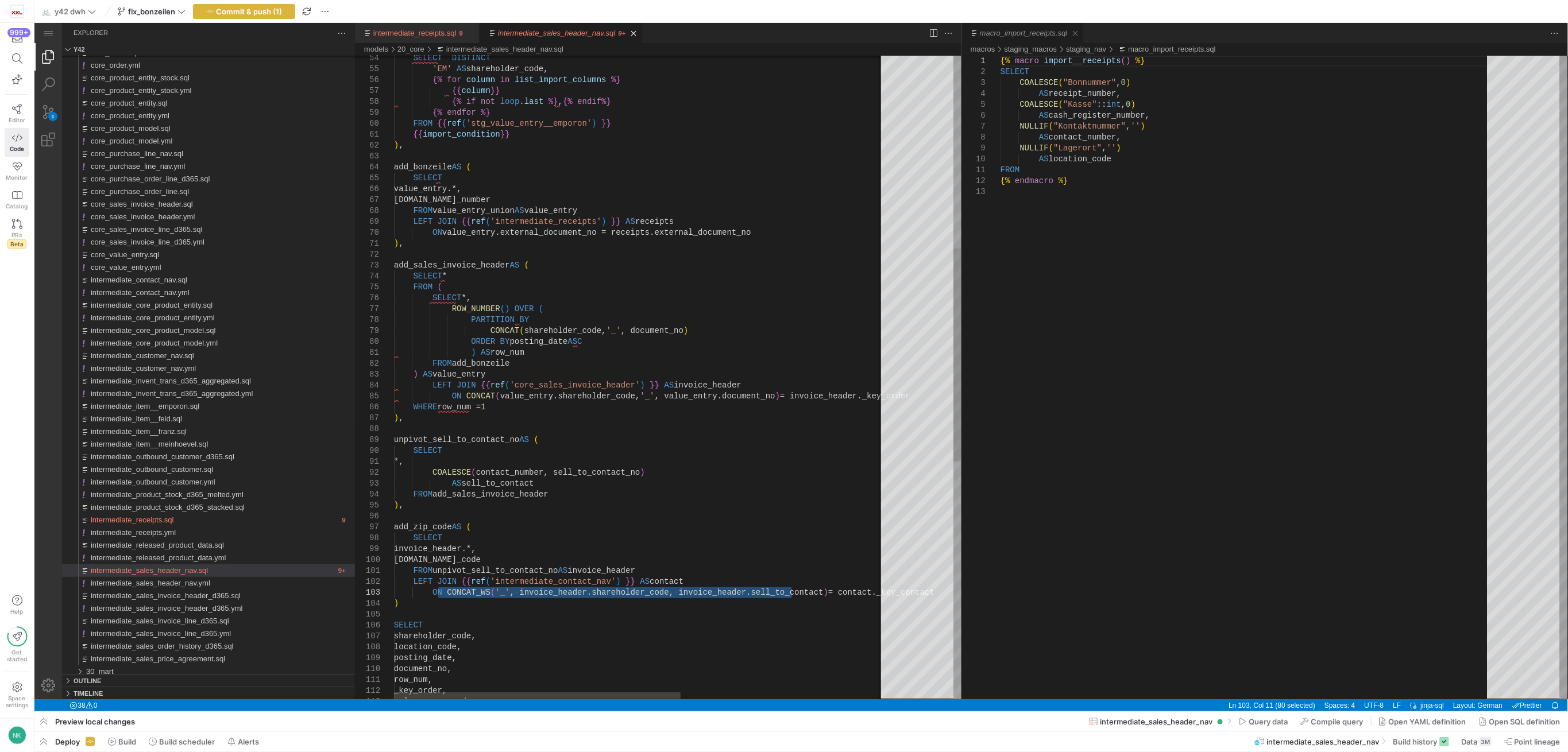
drag, startPoint x: 778, startPoint y: 592, endPoint x: 440, endPoint y: 592, distance: 338.0
click at [600, 572] on div "SELECT DISTINCT 'EM' AS shareholder_code, {% for column in list_import_columns …" at bounding box center [814, 445] width 841 height 1943
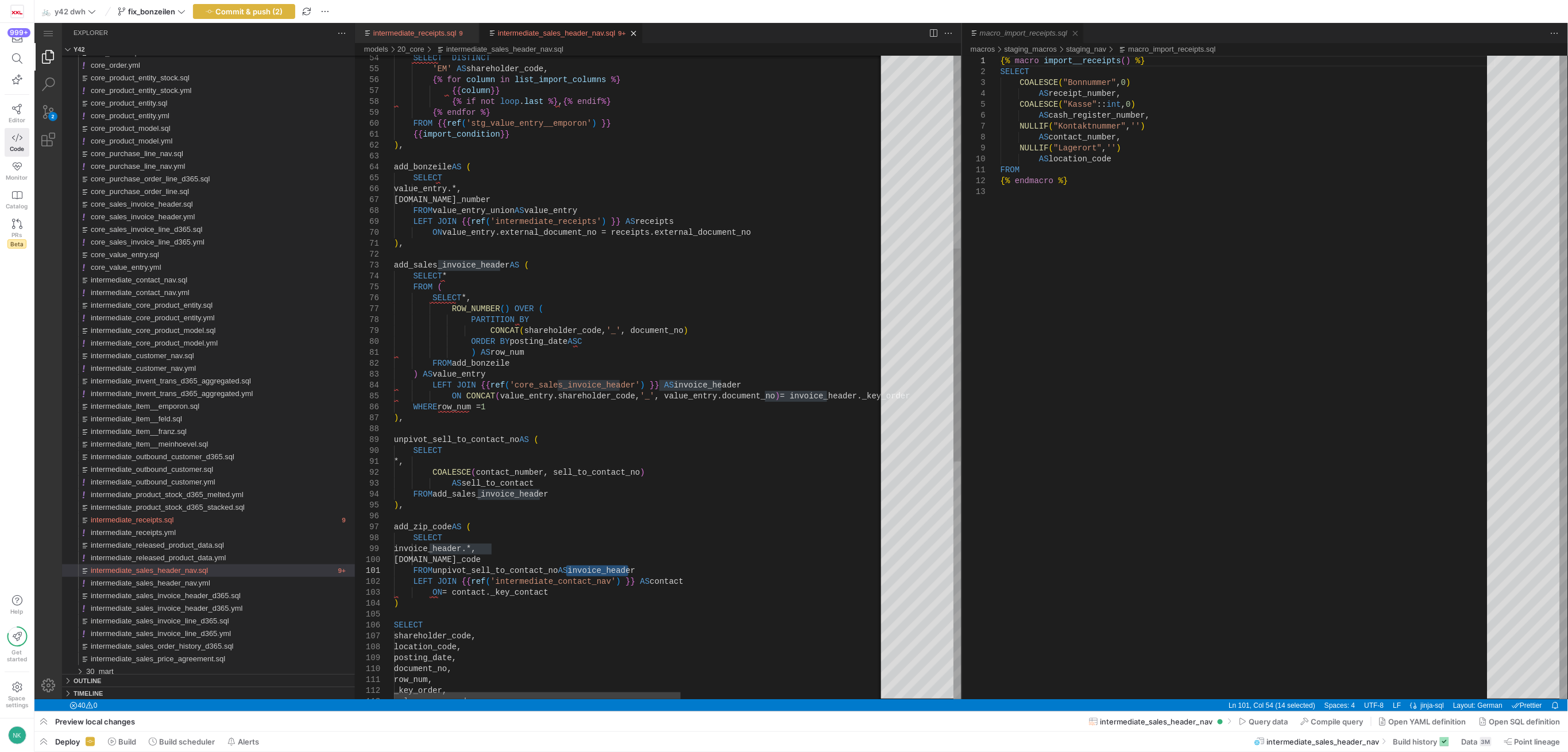
click at [442, 591] on div "SELECT DISTINCT 'EM' AS shareholder_code, {% for column in list_import_columns …" at bounding box center [814, 445] width 841 height 1943
paste textarea "invoice_header"
click at [527, 481] on div "SELECT DISTINCT 'EM' AS shareholder_code, {% for column in list_import_columns …" at bounding box center [814, 445] width 841 height 1943
click at [516, 474] on div "SELECT DISTINCT 'EM' AS shareholder_code, {% for column in list_import_columns …" at bounding box center [814, 445] width 841 height 1943
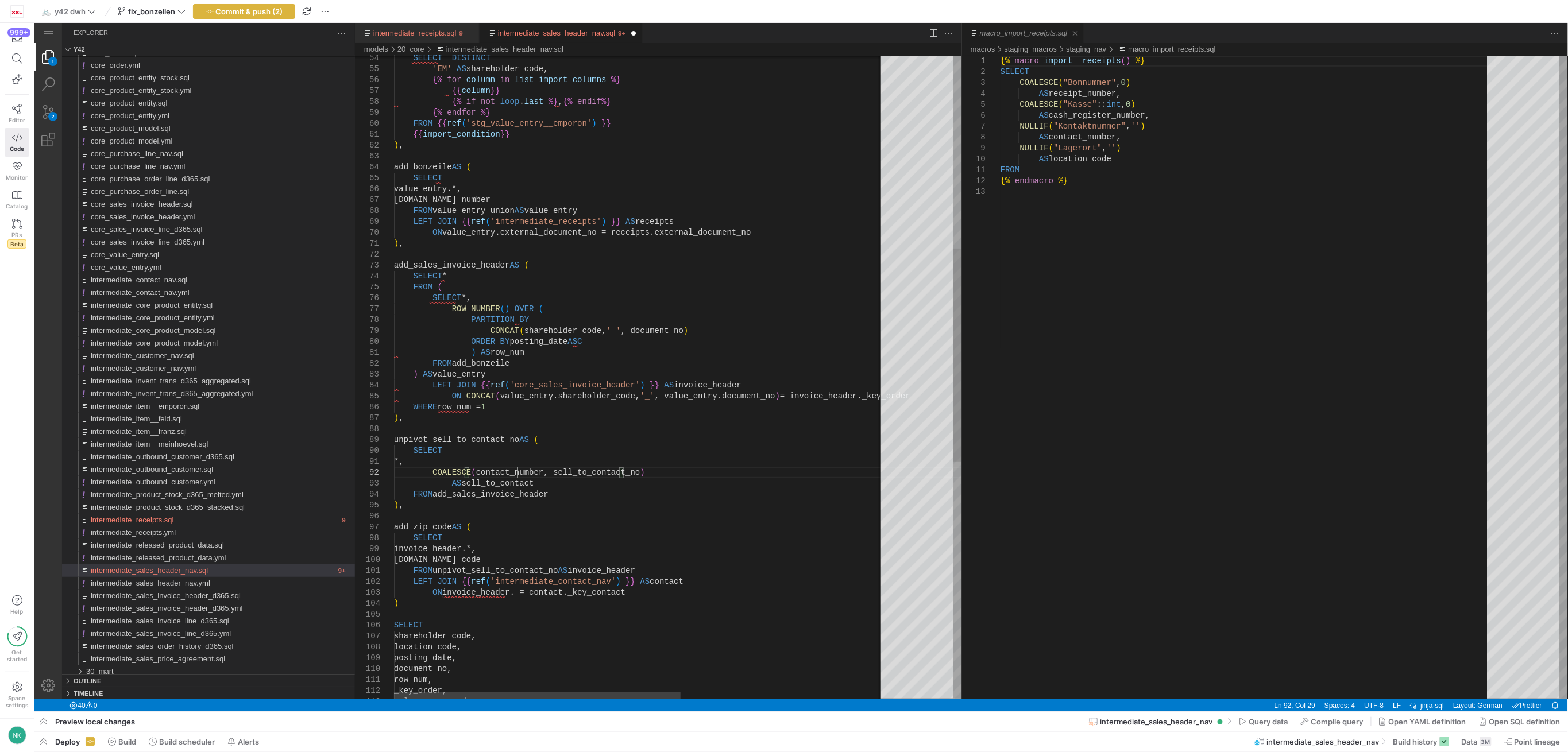
click at [516, 474] on div "SELECT DISTINCT 'EM' AS shareholder_code, {% for column in list_import_columns …" at bounding box center [814, 445] width 841 height 1943
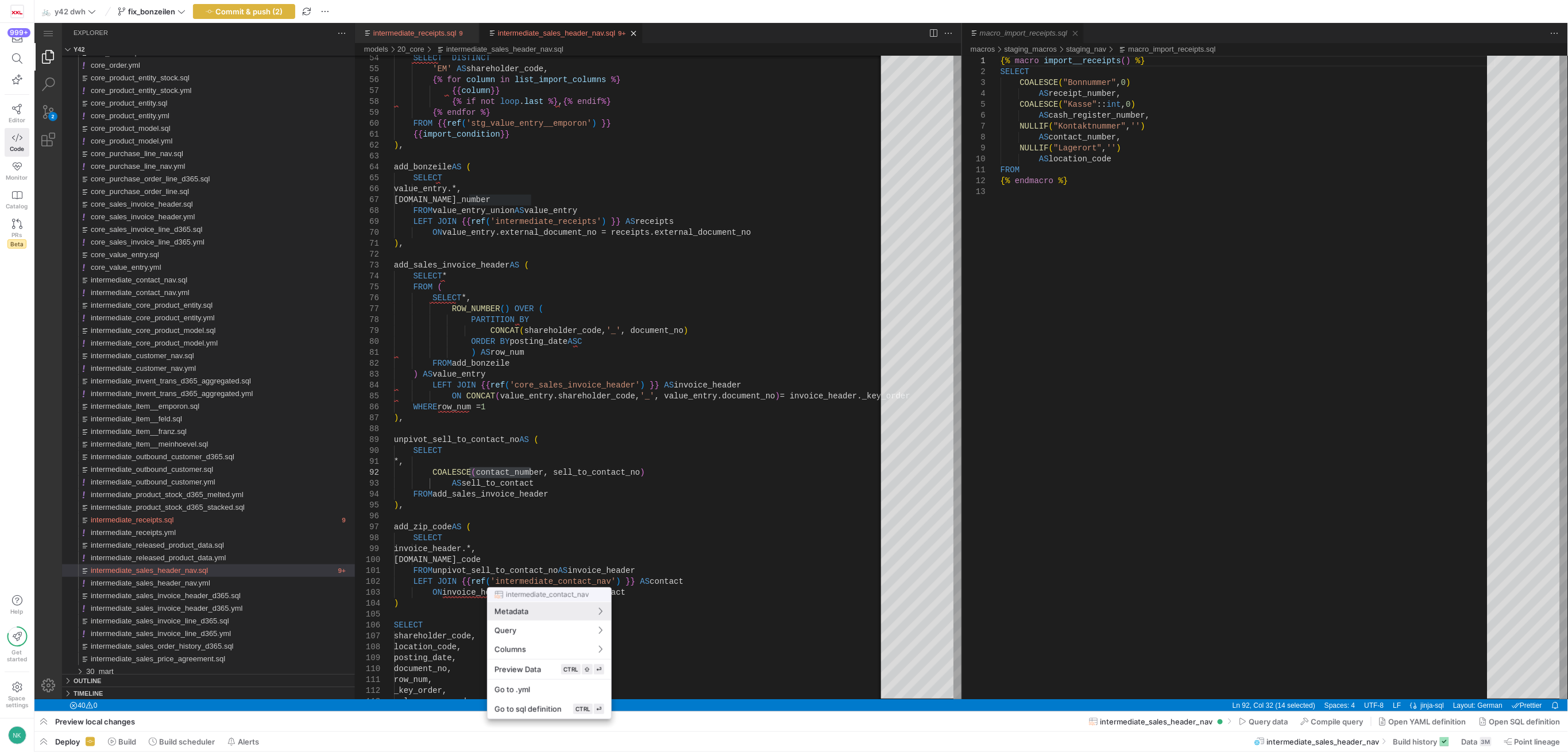
click at [460, 570] on div at bounding box center [784, 376] width 1568 height 752
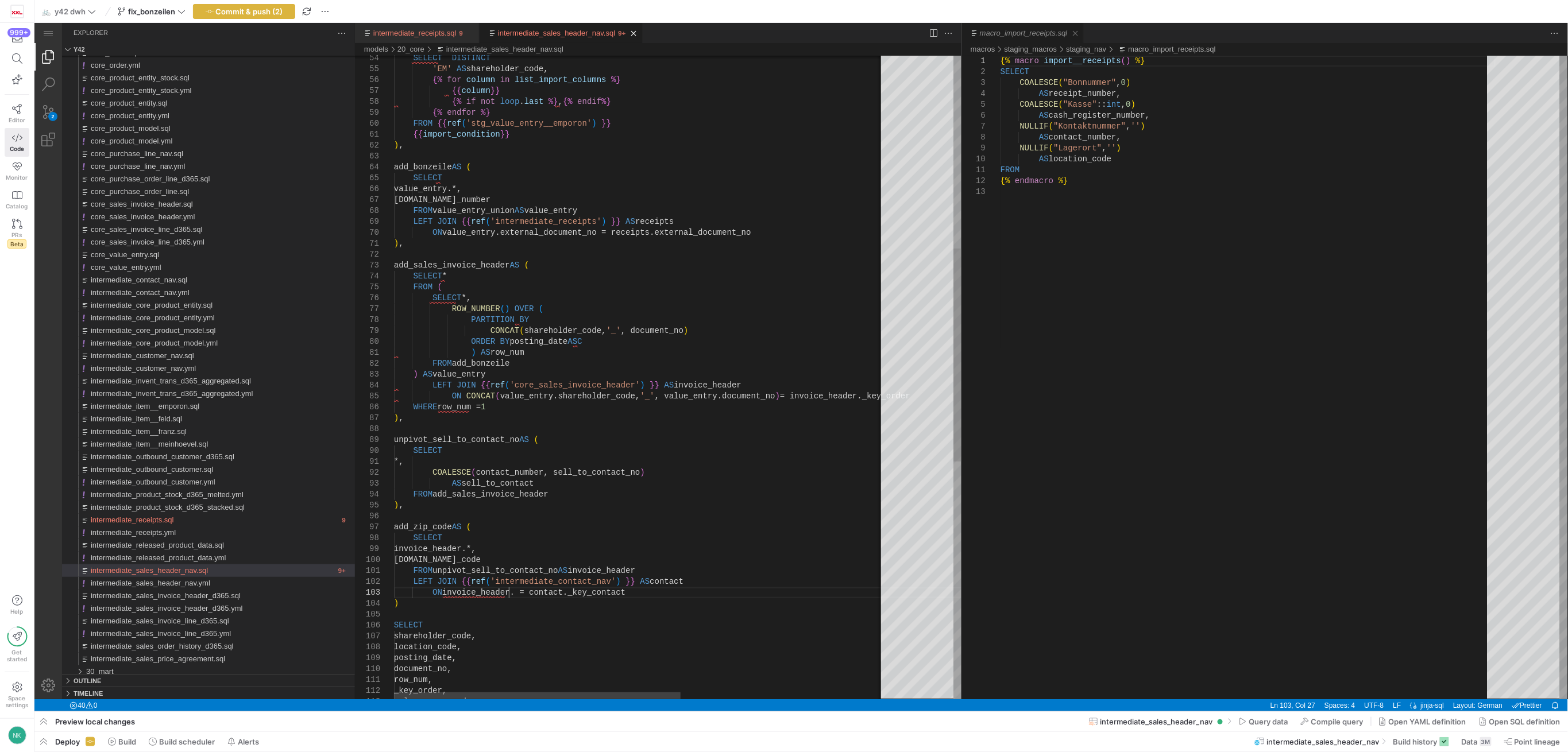
click at [508, 594] on div "SELECT DISTINCT 'EM' AS shareholder_code, {% for column in list_import_columns …" at bounding box center [814, 445] width 841 height 1943
click at [589, 597] on div "SELECT DISTINCT 'EM' AS shareholder_code, {% for column in list_import_columns …" at bounding box center [814, 445] width 841 height 1943
click at [620, 597] on div "SELECT DISTINCT 'EM' AS shareholder_code, {% for column in list_import_columns …" at bounding box center [814, 445] width 841 height 1943
click at [762, 592] on div "SELECT DISTINCT 'EM' AS shareholder_code, {% for column in list_import_columns …" at bounding box center [814, 445] width 841 height 1943
click at [498, 475] on div "SELECT DISTINCT 'EM' AS shareholder_code, {% for column in list_import_columns …" at bounding box center [814, 445] width 841 height 1943
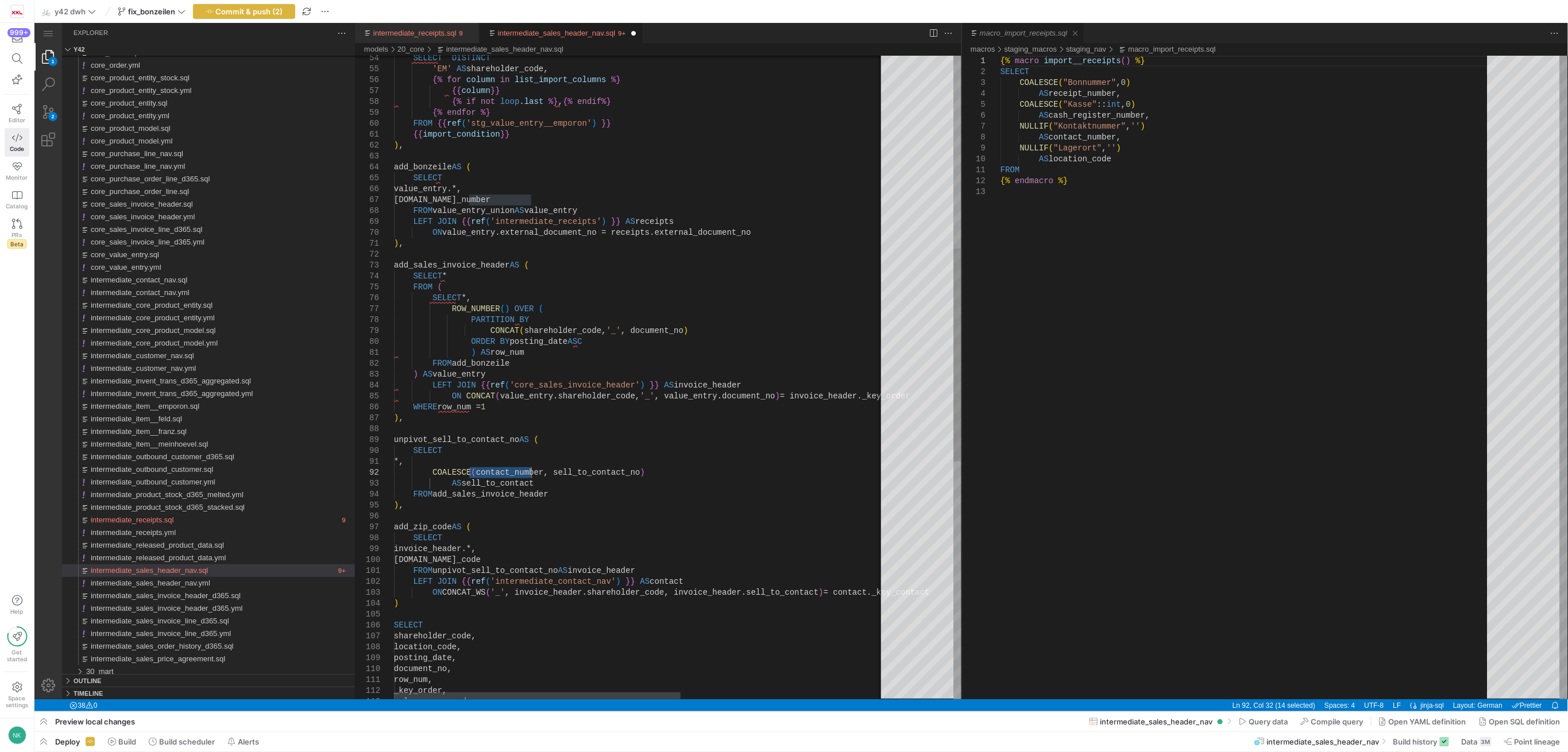
click at [744, 587] on div "SELECT DISTINCT 'EM' AS shareholder_code, {% for column in list_import_columns …" at bounding box center [814, 445] width 841 height 1943
paste textarea "contact_number"
click at [472, 471] on div "SELECT DISTINCT 'EM' AS shareholder_code, {% for column in list_import_columns …" at bounding box center [814, 445] width 841 height 1943
drag, startPoint x: 536, startPoint y: 482, endPoint x: 490, endPoint y: 474, distance: 46.7
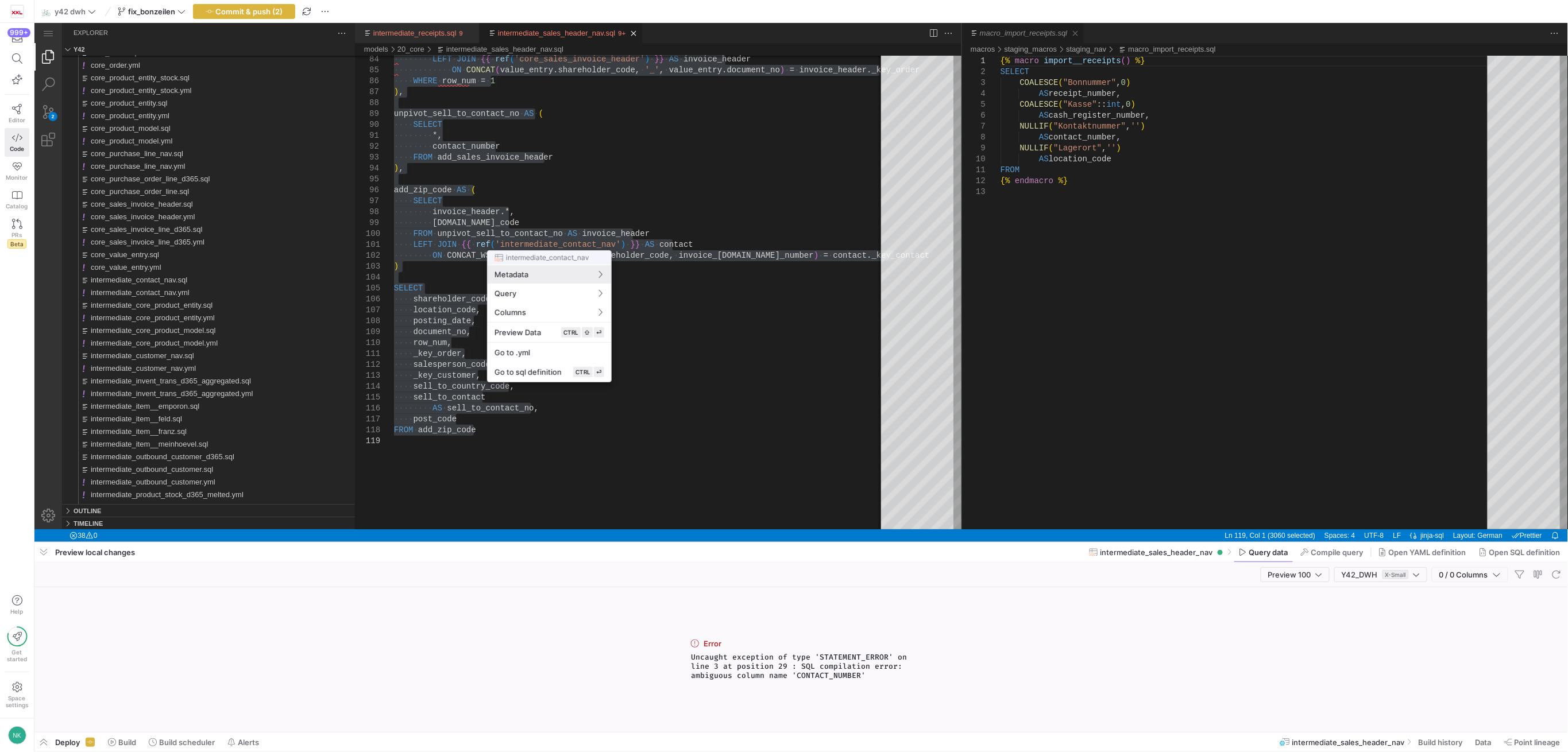
click at [538, 178] on div at bounding box center [784, 376] width 1568 height 752
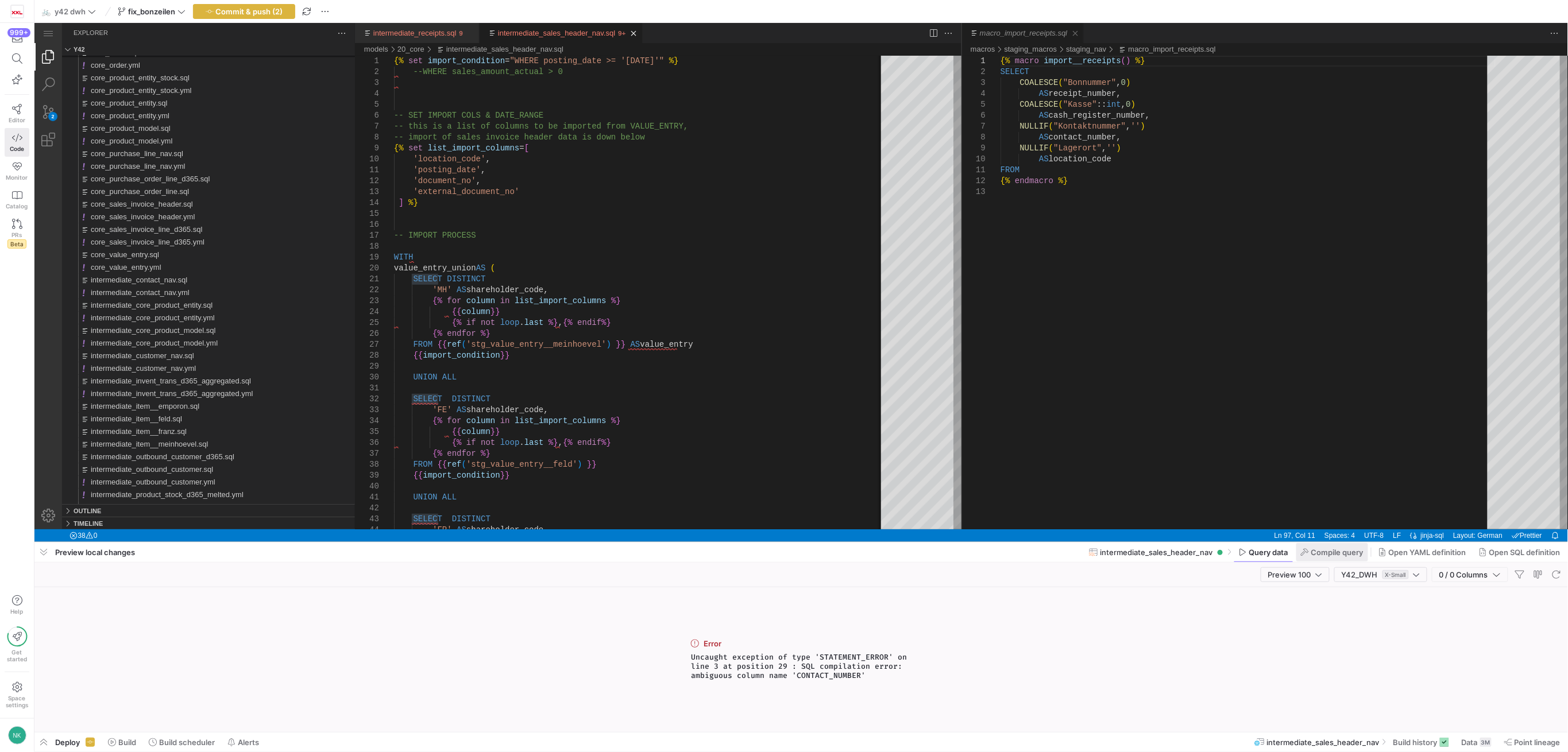
click at [1330, 556] on span "Compile query" at bounding box center [1338, 552] width 53 height 9
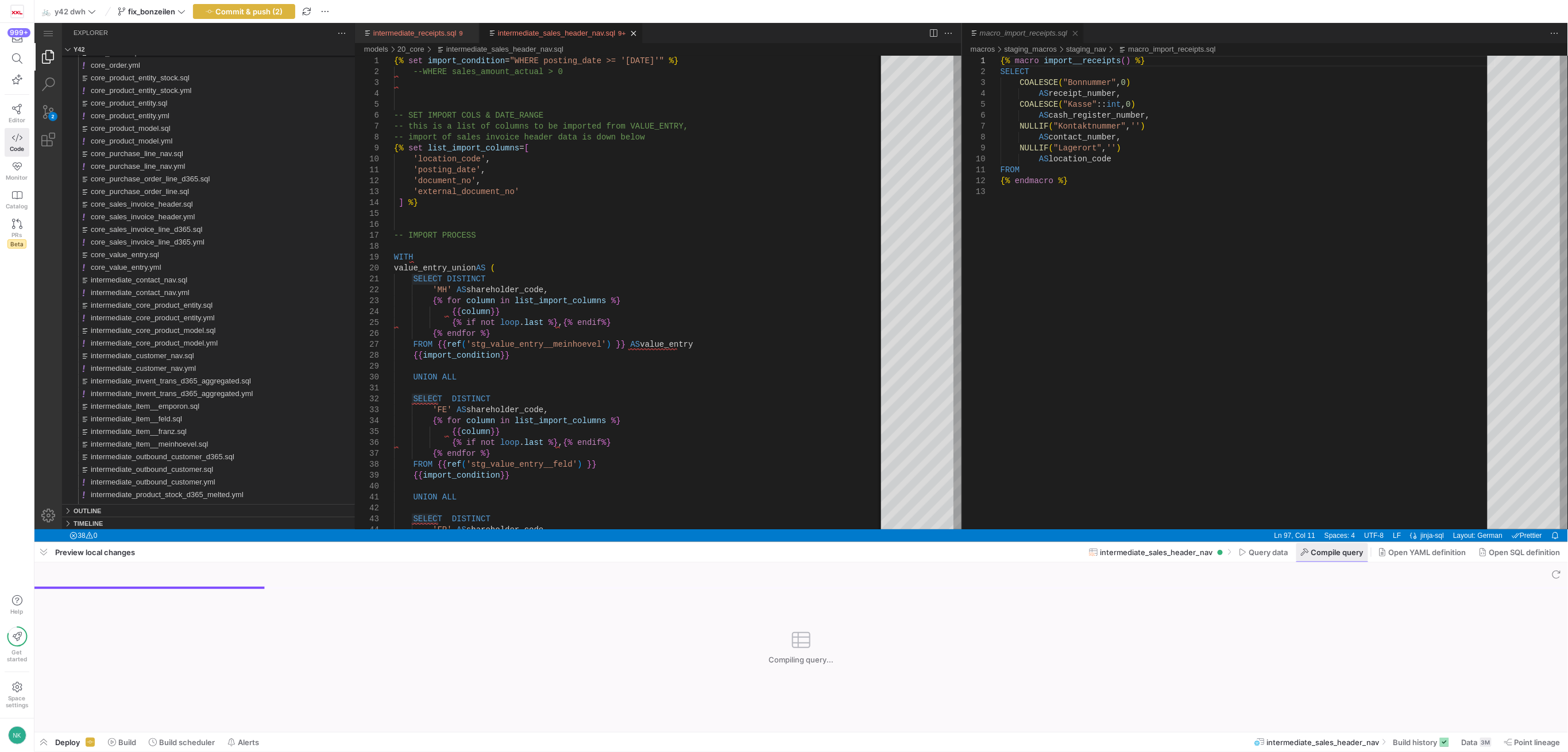
scroll to position [22, 43]
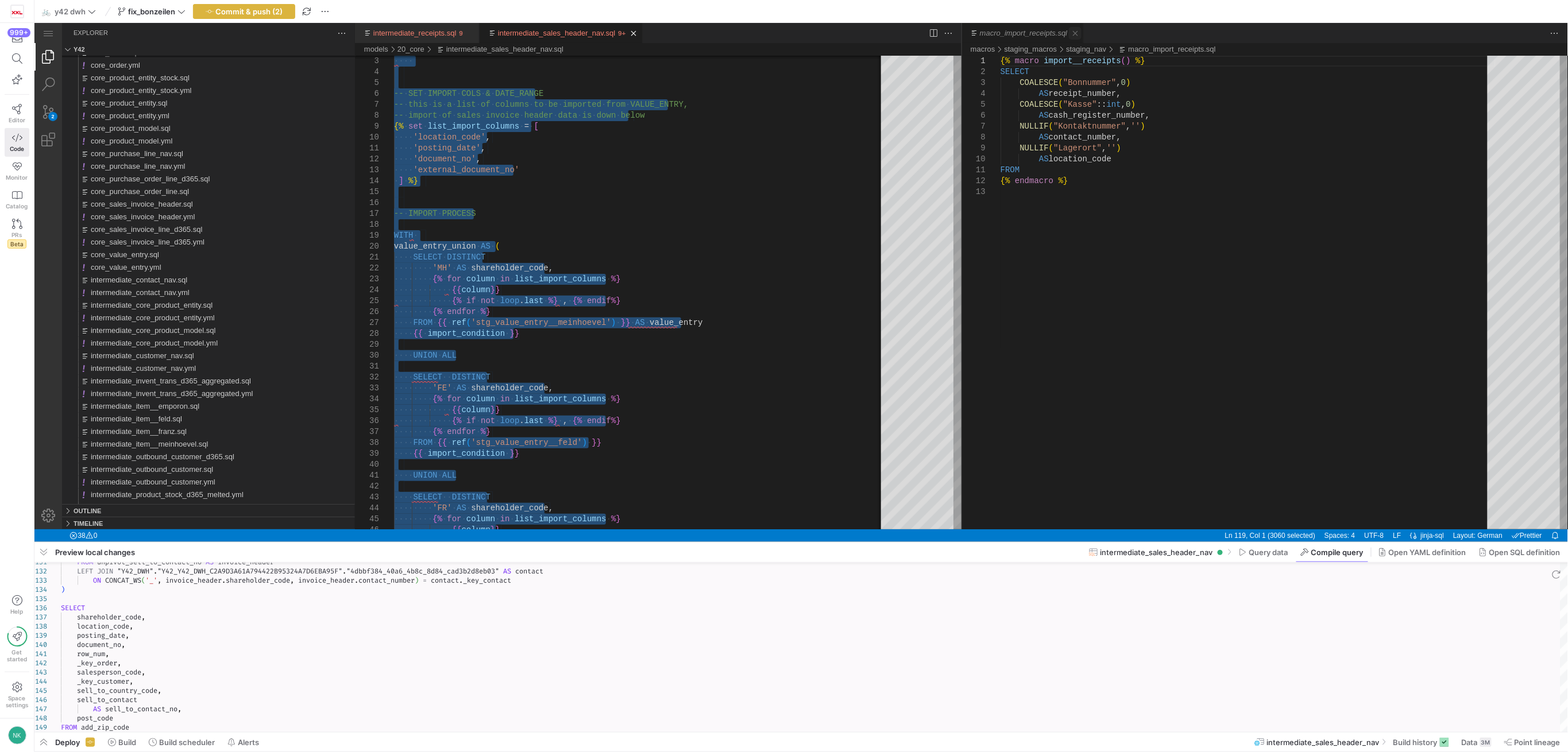
click at [1069, 28] on link "Close (Ctrl+F4)" at bounding box center [1075, 33] width 13 height 13
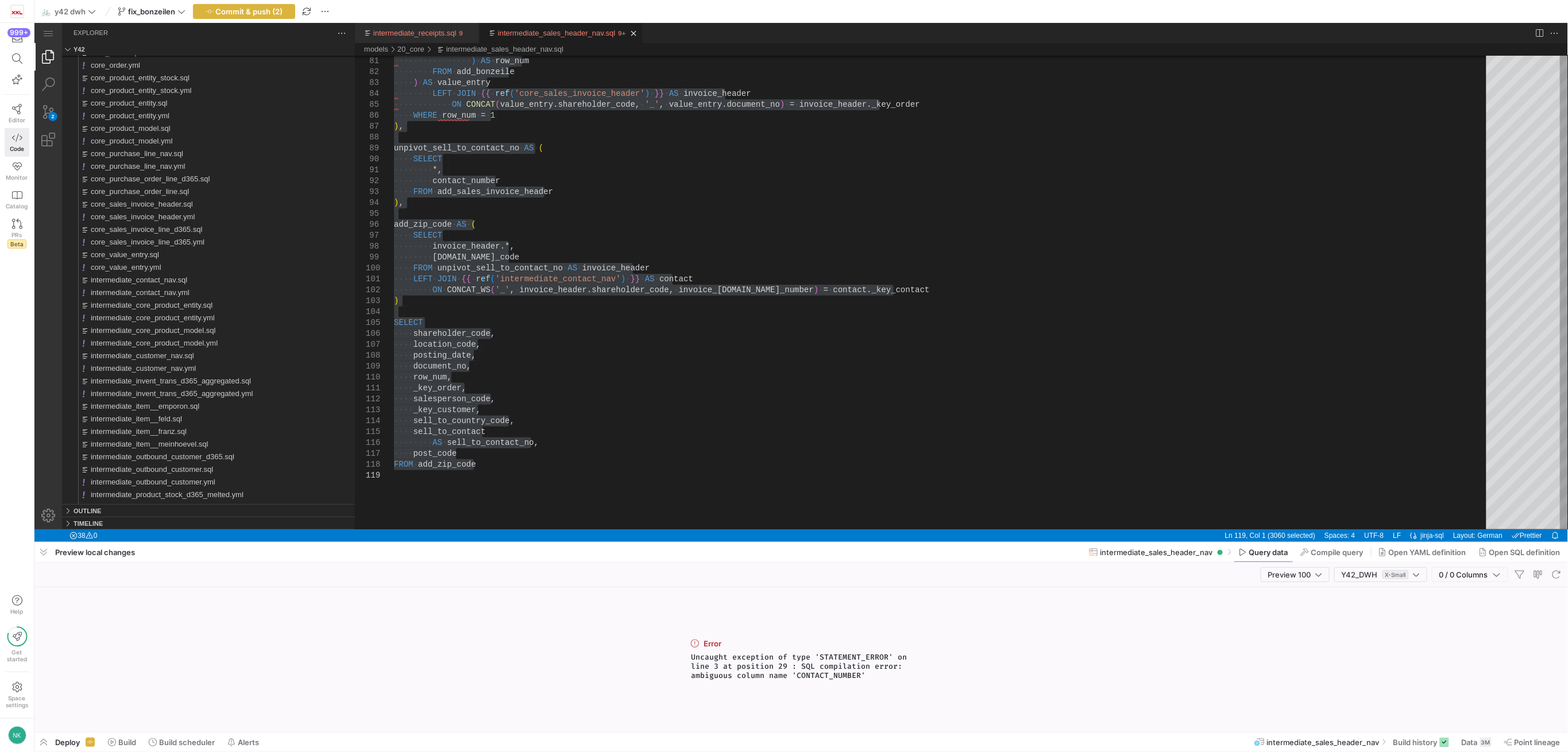
drag, startPoint x: 867, startPoint y: 676, endPoint x: 679, endPoint y: 658, distance: 188.9
click at [679, 658] on div "Error Uncaught exception of type 'STATEMENT_ERROR' on line 3 at position 29 : S…" at bounding box center [802, 660] width 1534 height 145
copy span "Uncaught exception of type 'STATEMENT_ERROR' on line 3 at position 29 : SQL com…"
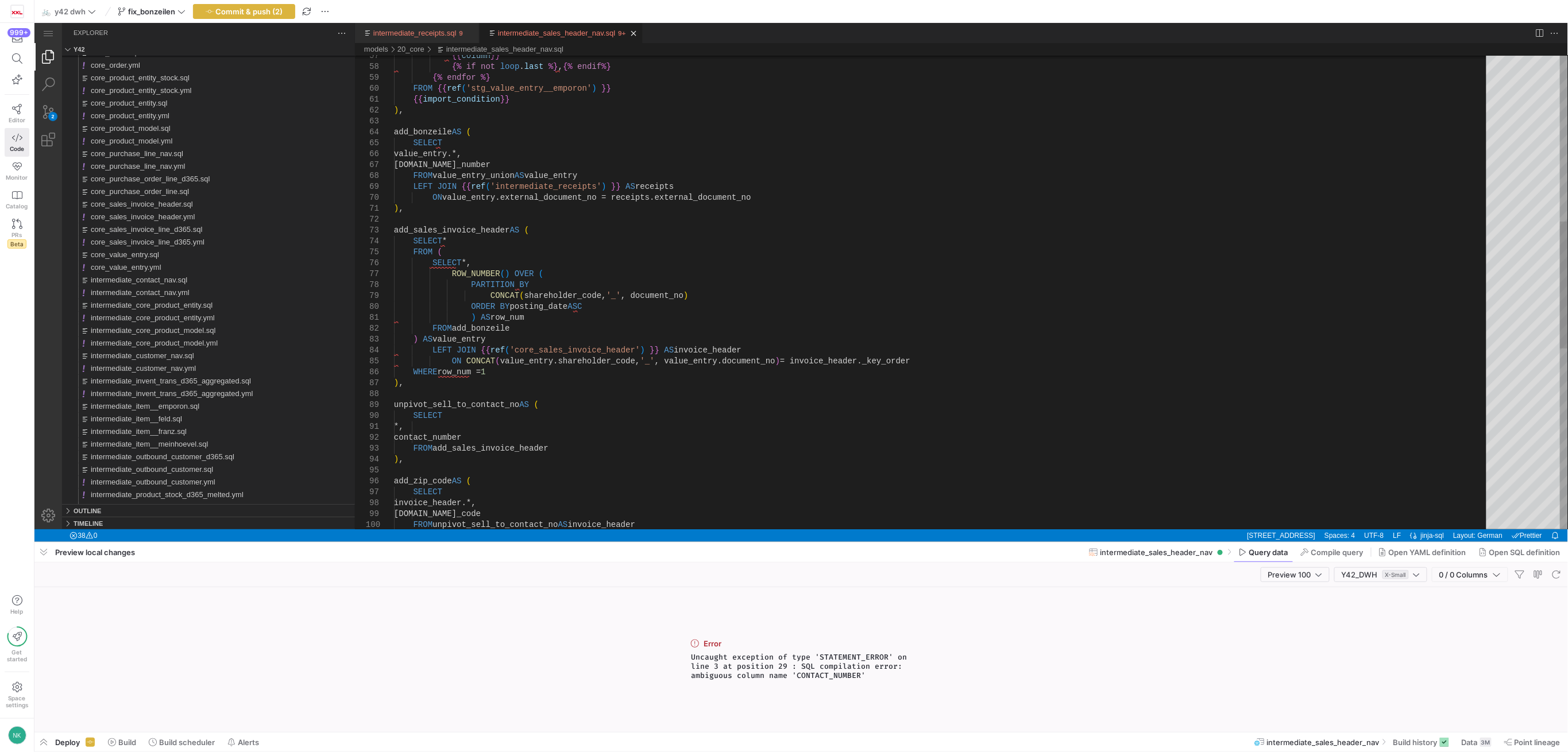
click at [493, 434] on div "{{ column }} {% if not loop . last %} , {% endif %} {% endfor %} FROM {{ ref ( …" at bounding box center [944, 318] width 1101 height 1761
click at [478, 435] on div "{{ column }} {% if not loop . last %} , {% endif %} {% endfor %} FROM {{ ref ( …" at bounding box center [944, 318] width 1101 height 1761
drag, startPoint x: 416, startPoint y: 449, endPoint x: 384, endPoint y: 409, distance: 51.2
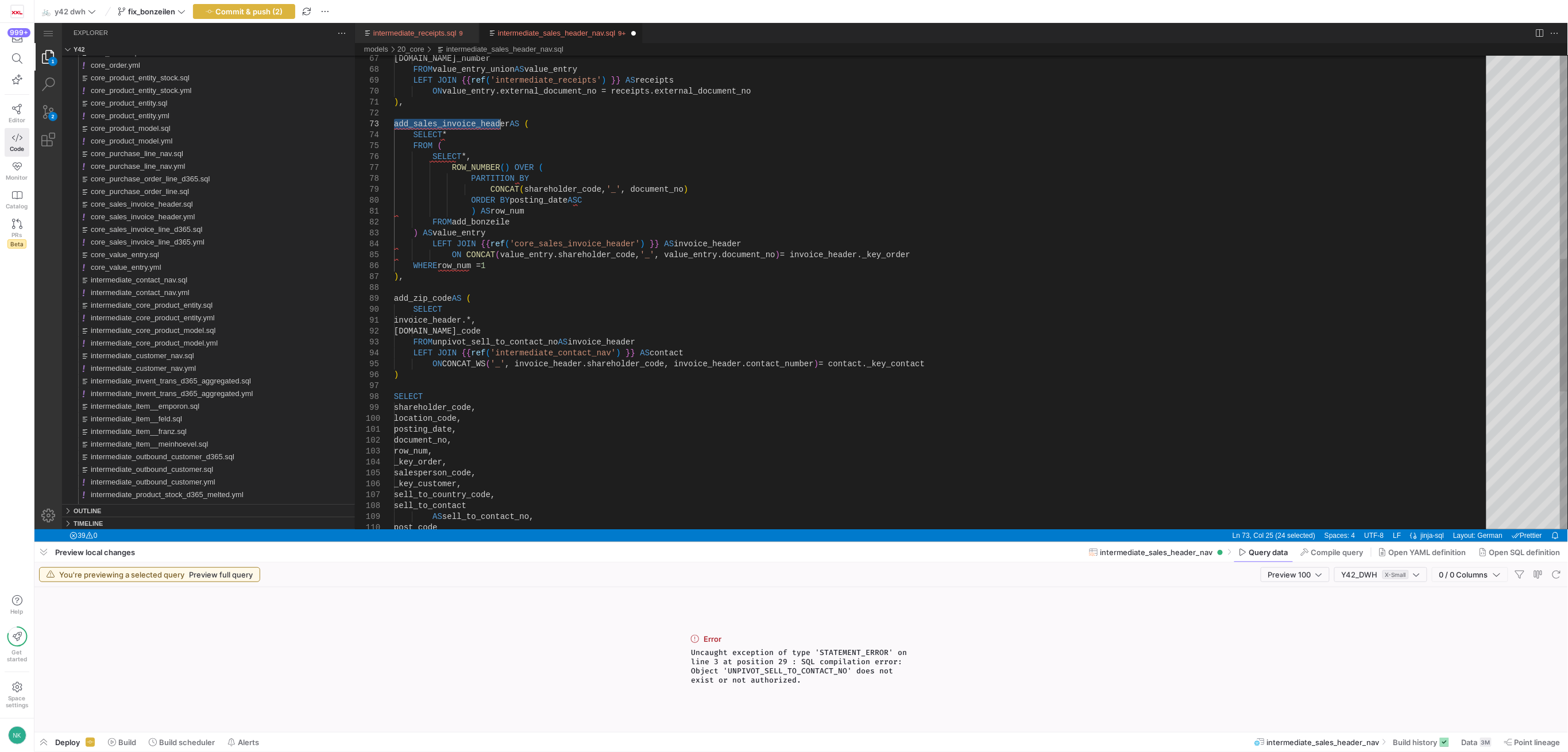
click at [464, 125] on div "ORDER BY posting_date ASC ) AS row_num FROM add_bonzeile ) AS value_entry LEFT …" at bounding box center [944, 175] width 1101 height 1685
click at [481, 340] on div "ORDER BY posting_date ASC ) AS row_num FROM add_bonzeile ) AS value_entry LEFT …" at bounding box center [944, 175] width 1101 height 1685
paste textarea "add_sales_invoice_header"
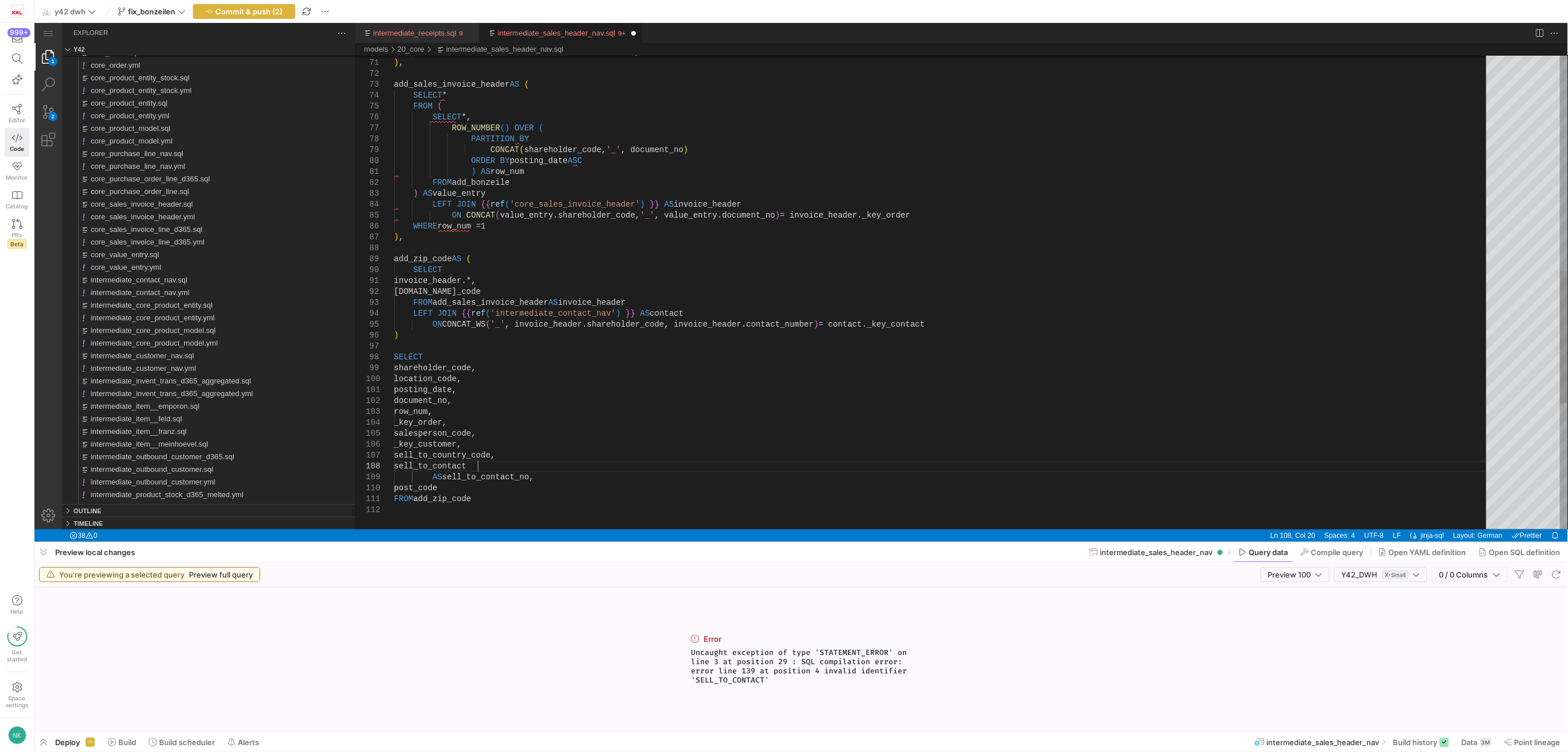
click at [476, 466] on div "ORDER BY posting_date ASC ) AS row_num FROM add_bonzeile ) AS value_entry LEFT …" at bounding box center [944, 135] width 1101 height 1685
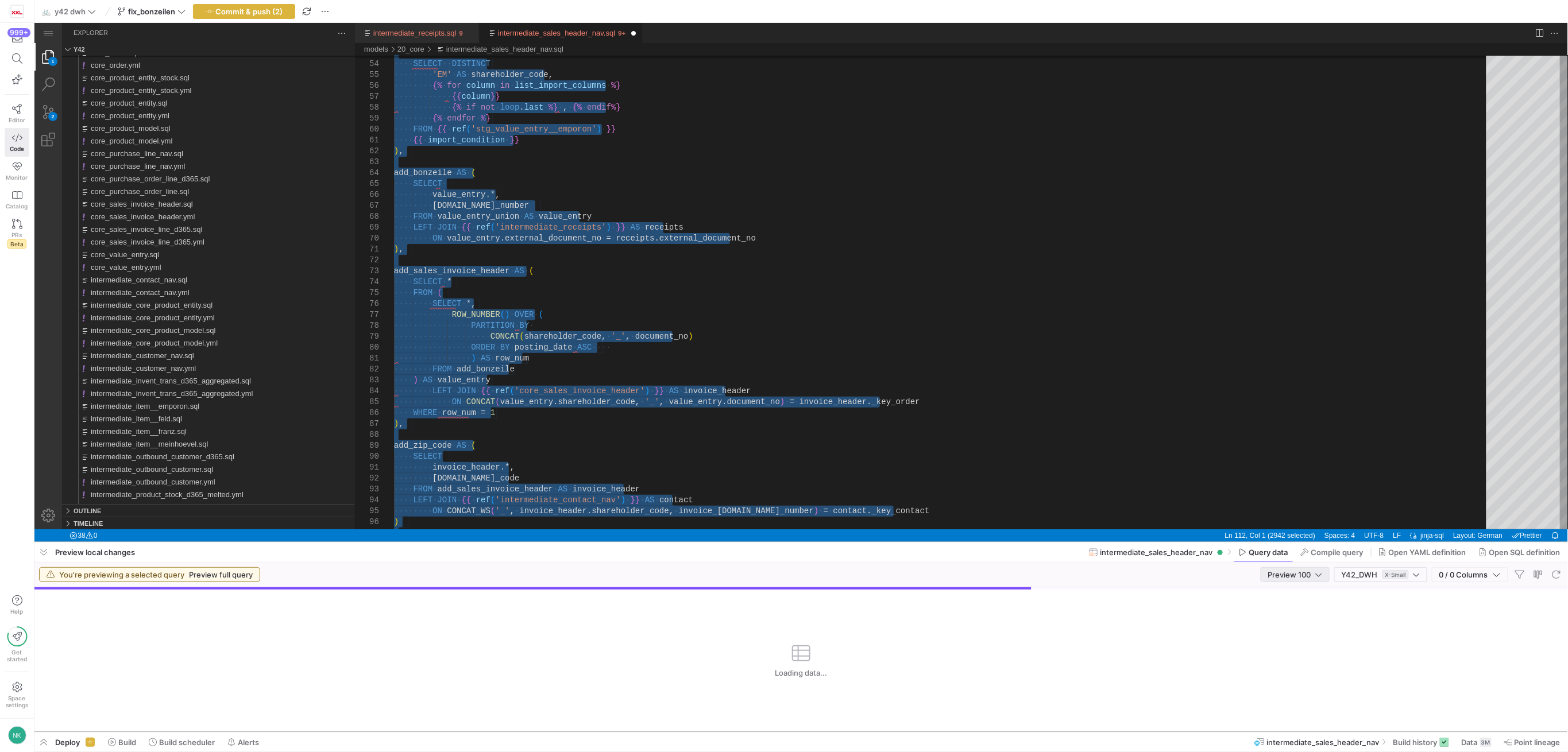
click at [1313, 567] on div "Preview 100" at bounding box center [1295, 574] width 54 height 14
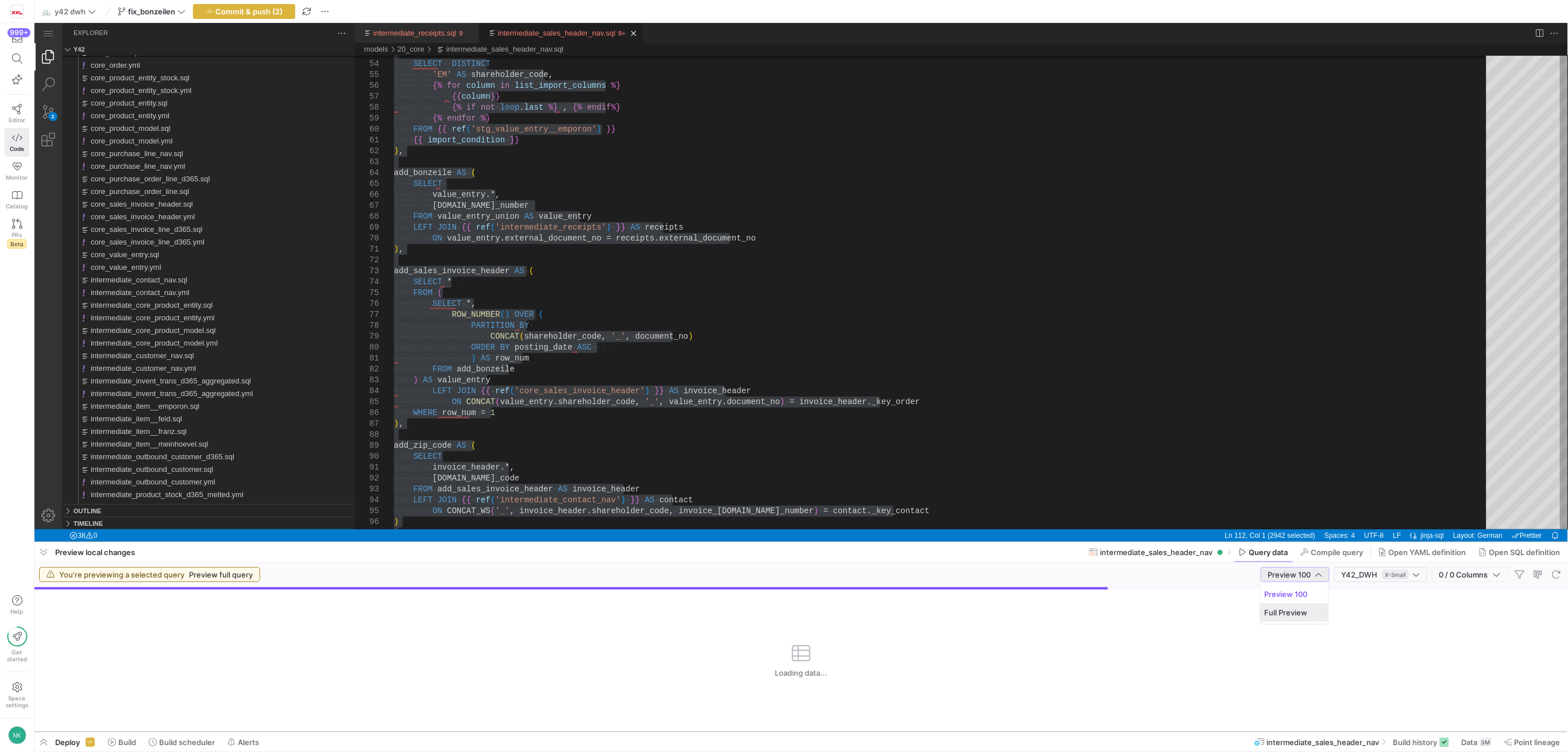
click at [1285, 613] on span "Full Preview" at bounding box center [1295, 612] width 60 height 9
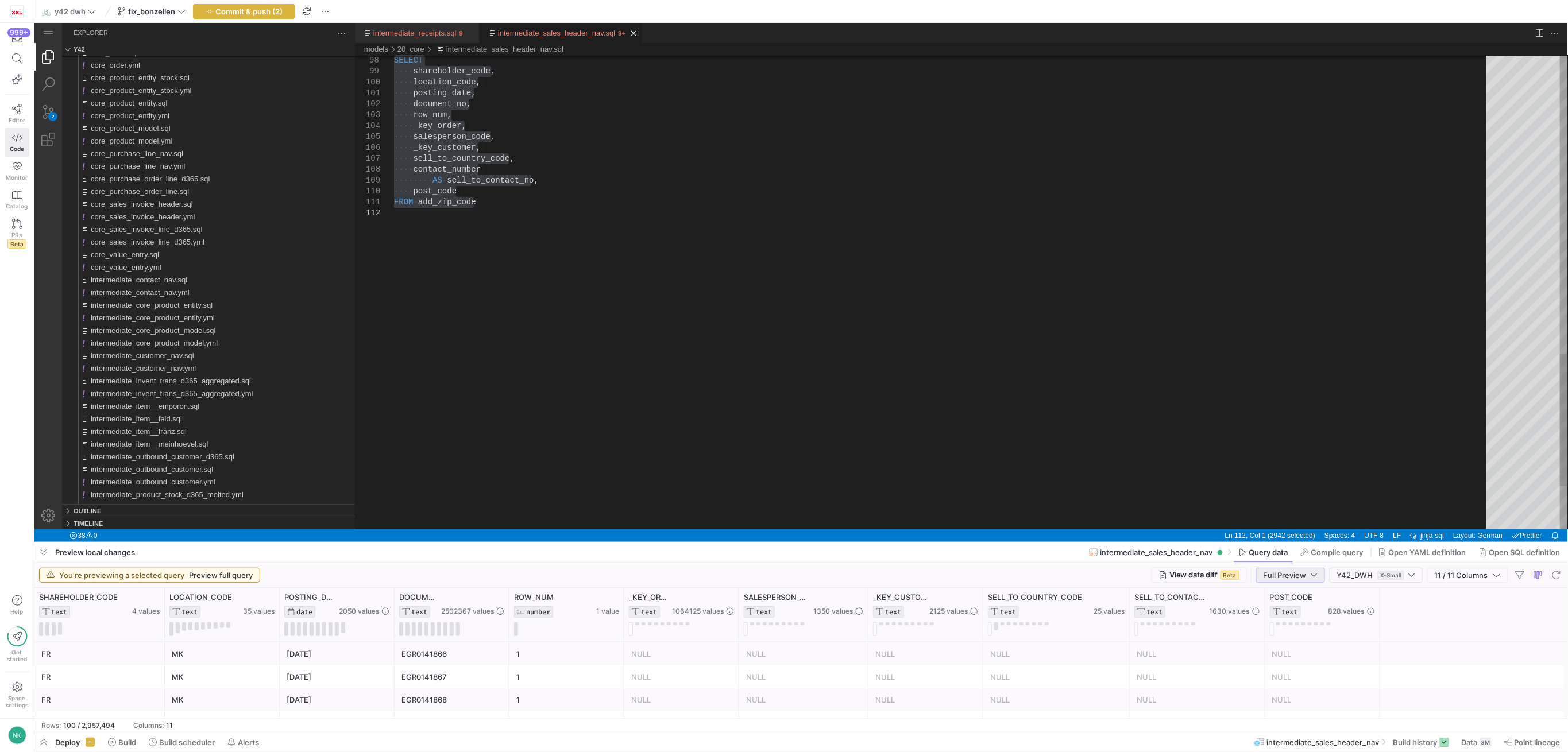
scroll to position [21, 38]
drag, startPoint x: 887, startPoint y: 563, endPoint x: 824, endPoint y: 401, distance: 173.8
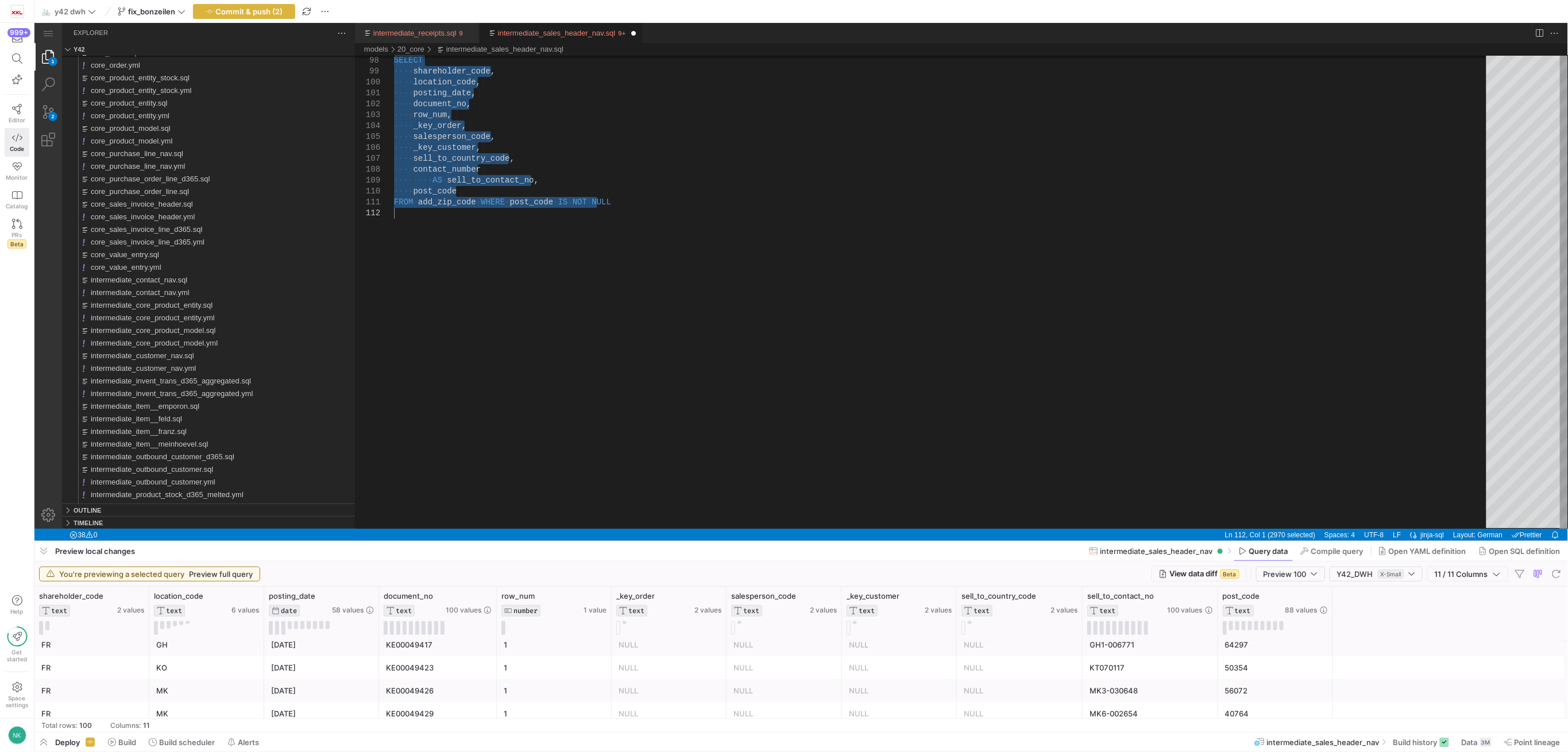
scroll to position [56, 0]
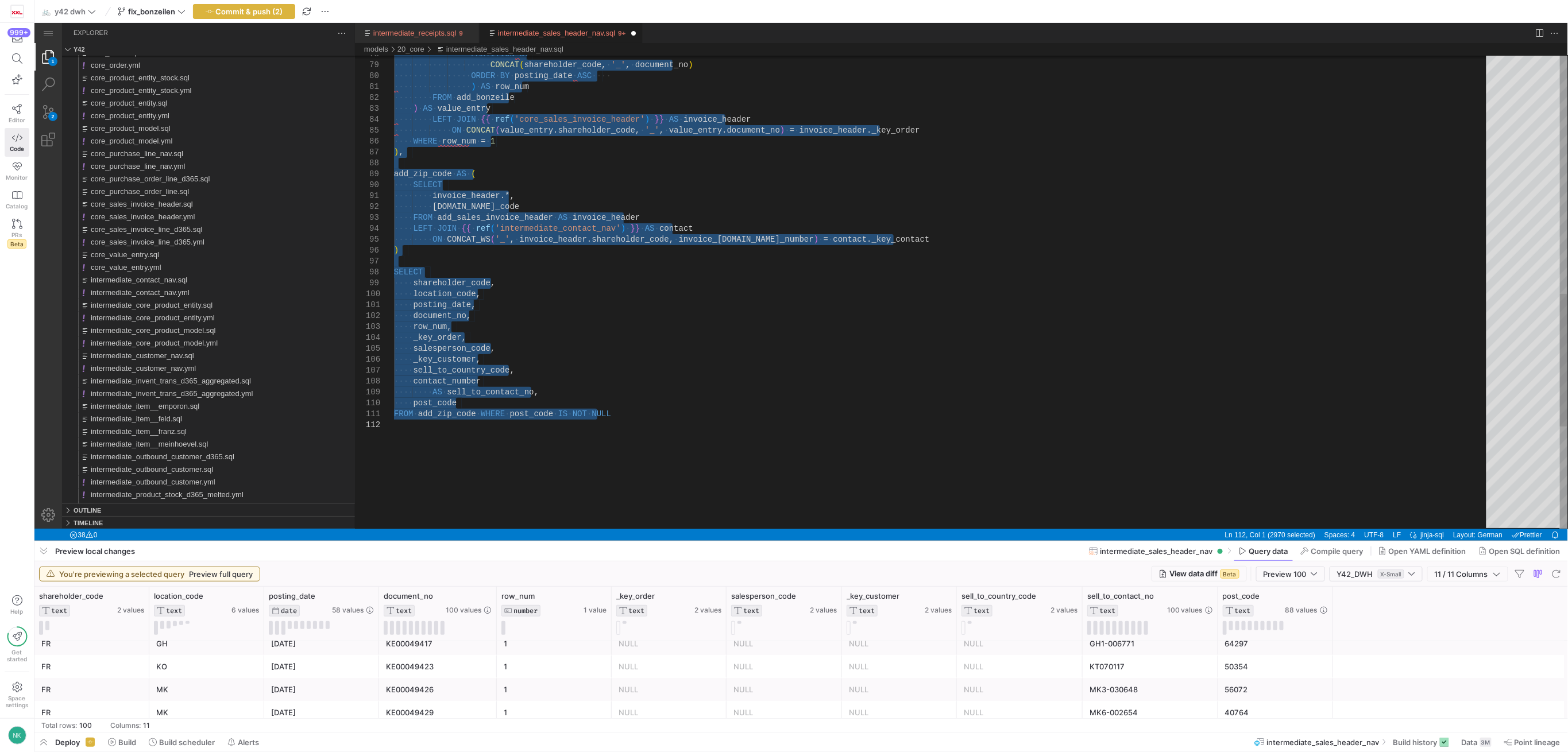
type textarea "posting_date, document_no, row_num, _key_order, salesperson_code, _key_customer…"
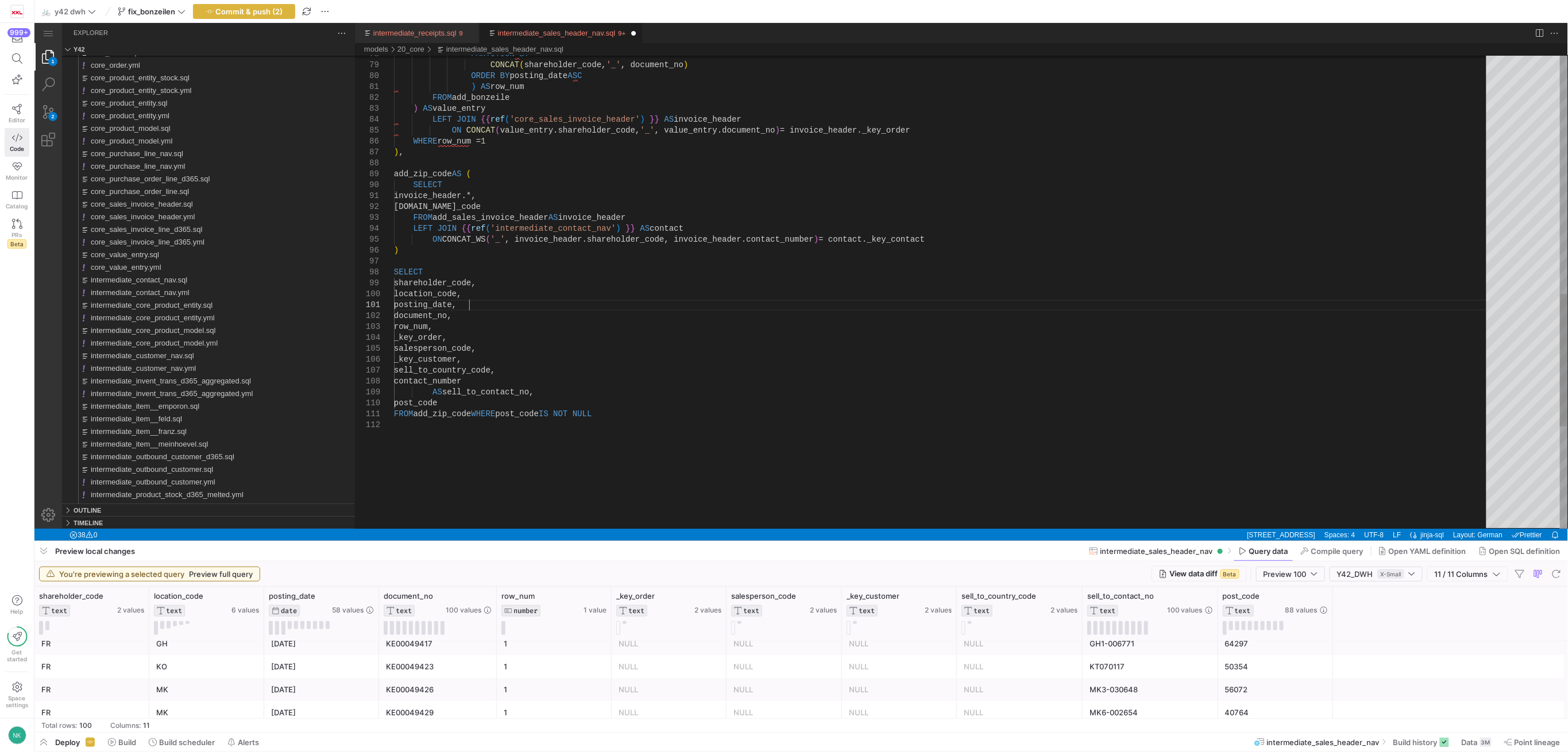
scroll to position [10, 132]
click at [185, 377] on span "intermediate_contact_nav.sql" at bounding box center [138, 376] width 96 height 9
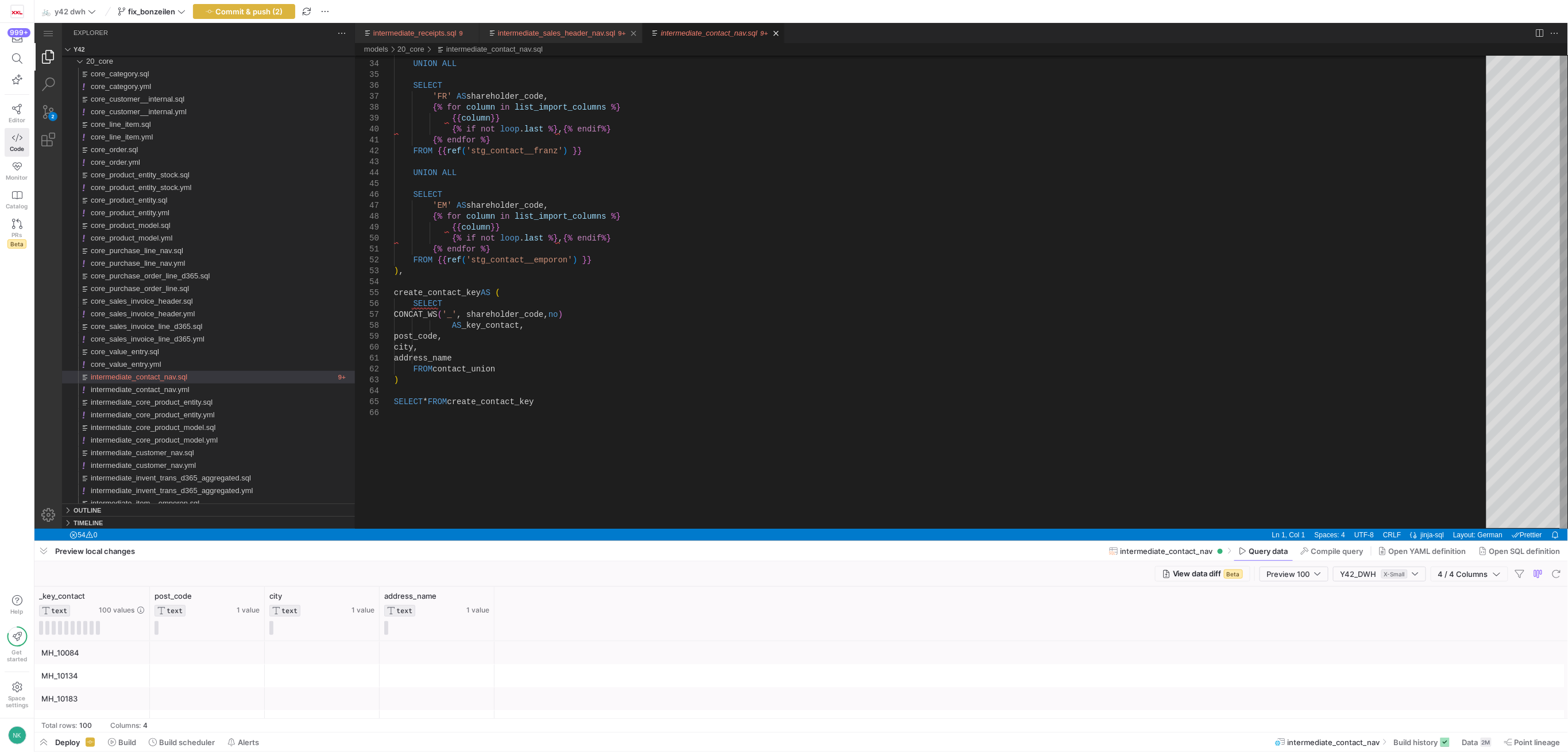
click at [520, 28] on link "intermediate_sales_header_nav.sql" at bounding box center [556, 32] width 117 height 9
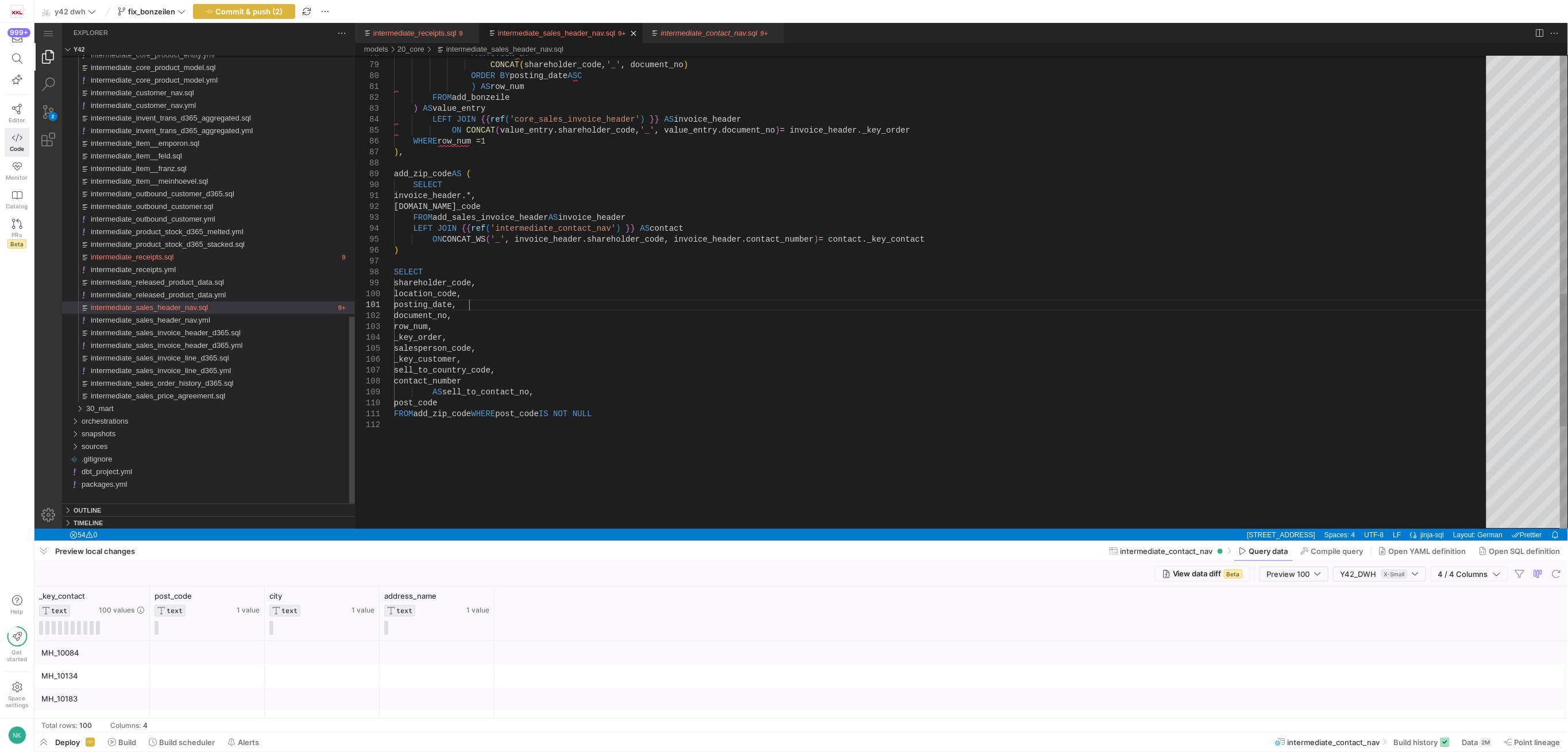
scroll to position [0, 74]
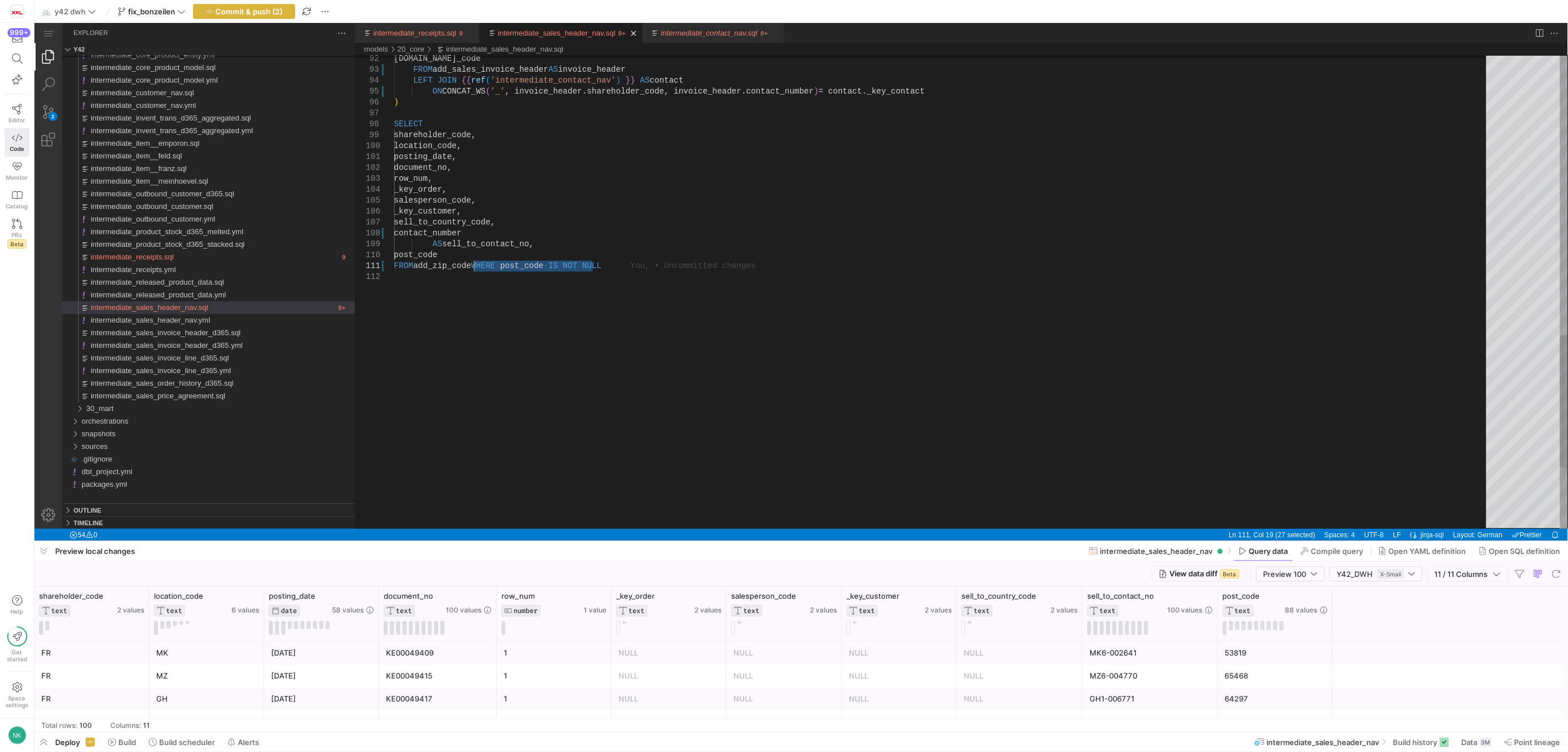
drag, startPoint x: 595, startPoint y: 264, endPoint x: 474, endPoint y: 265, distance: 121.0
type textarea "FROM add_zip_code"
click at [257, 13] on span "Commit & push (2)" at bounding box center [250, 11] width 67 height 9
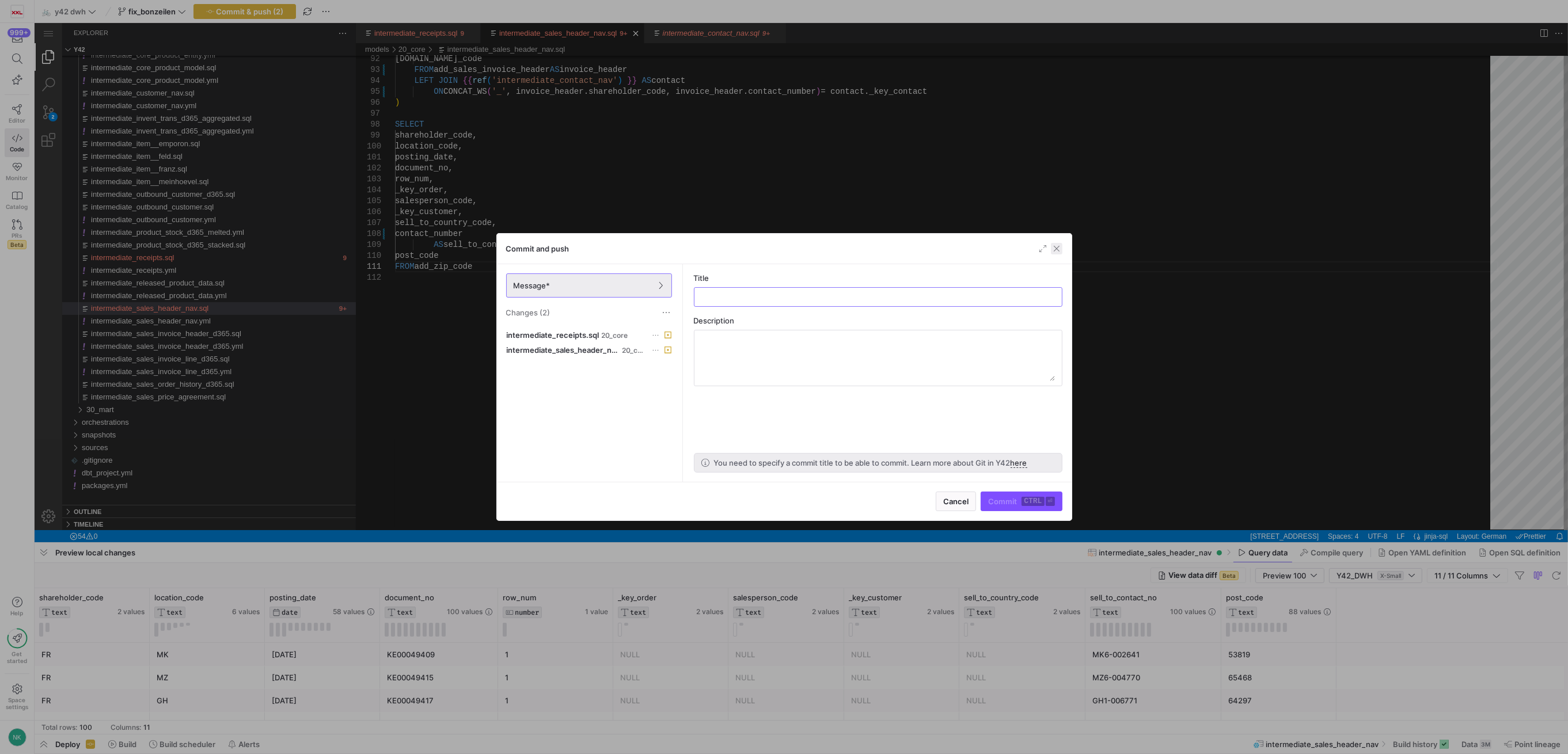
click at [1053, 249] on span "button" at bounding box center [1057, 249] width 12 height 12
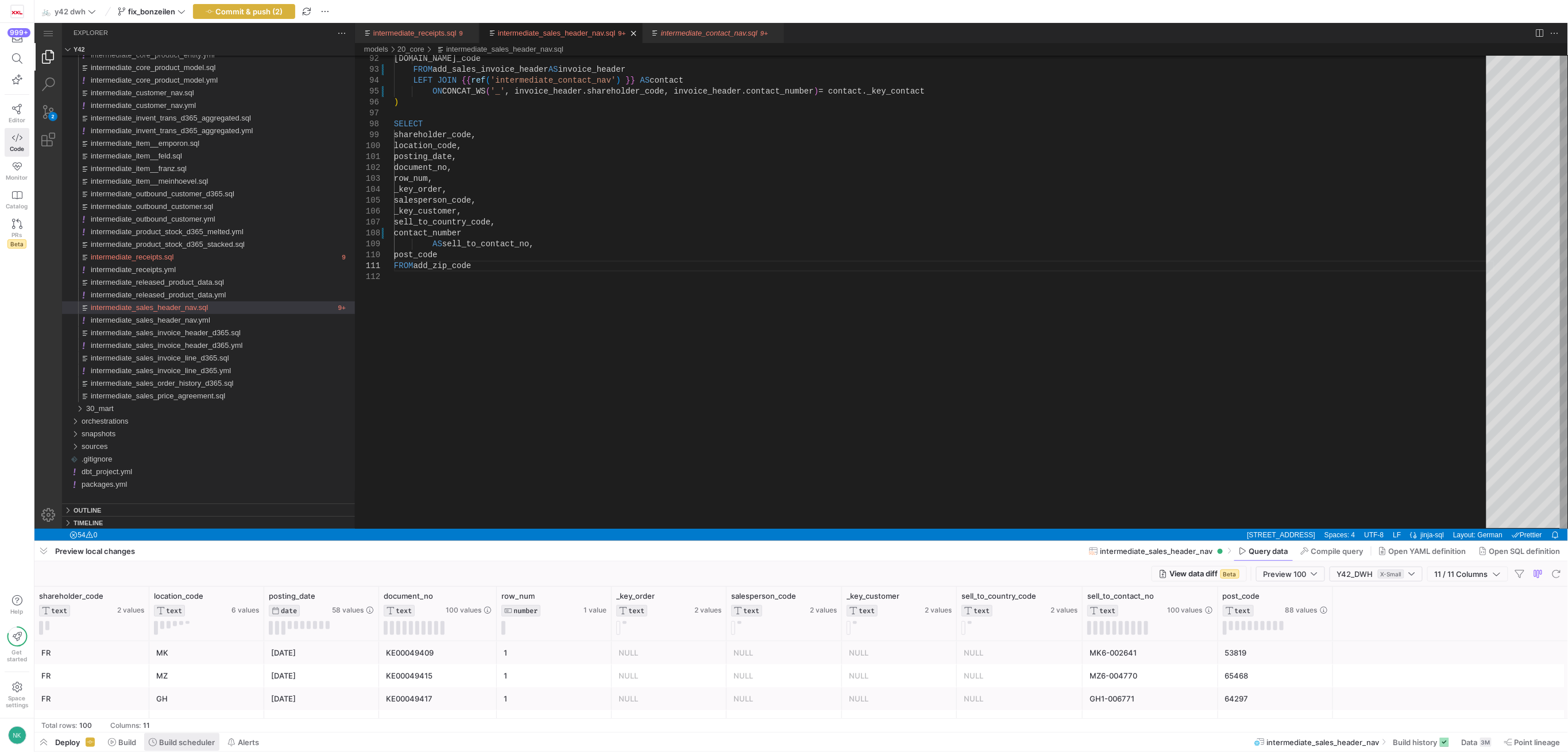
click at [178, 740] on span "Build scheduler" at bounding box center [187, 742] width 56 height 9
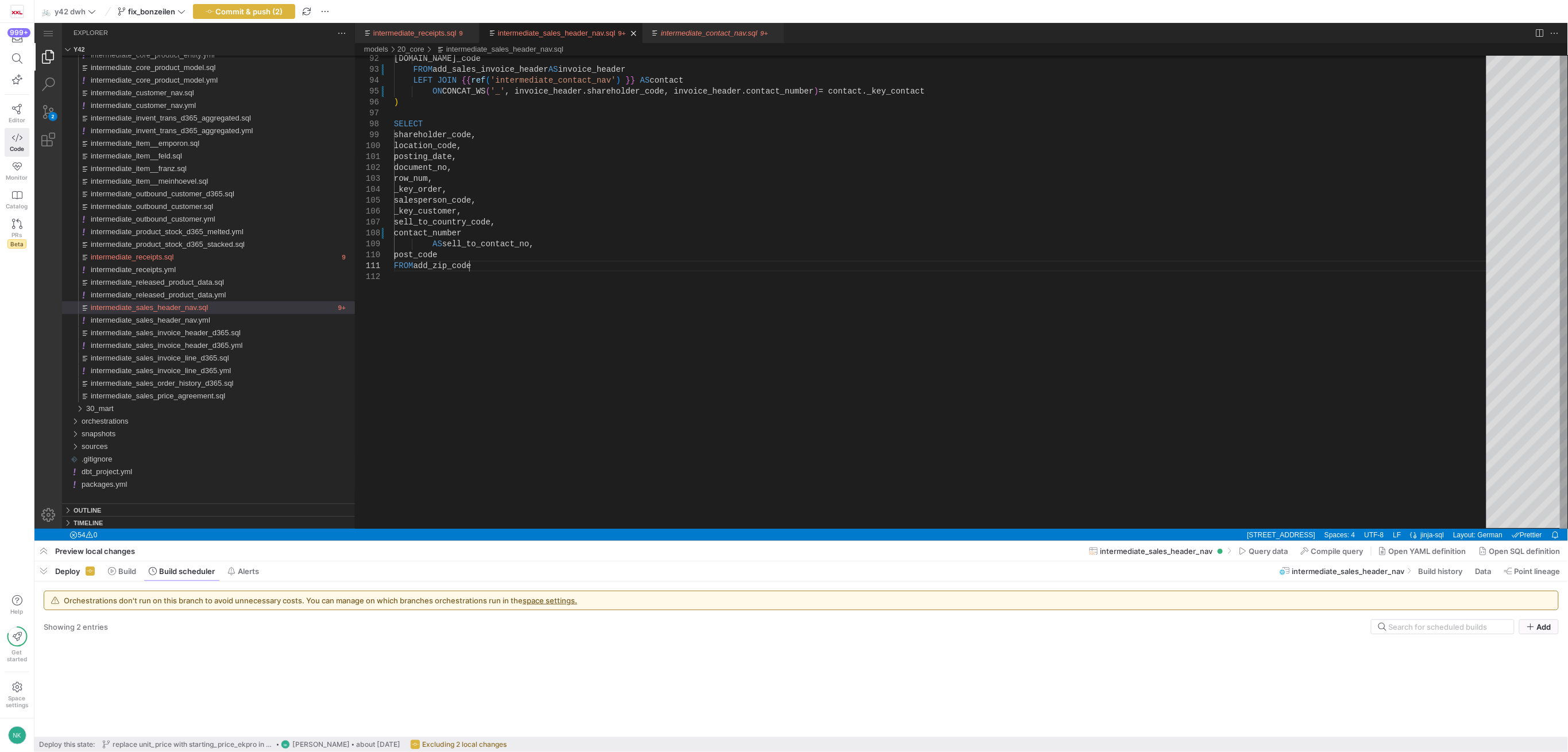
scroll to position [0, 74]
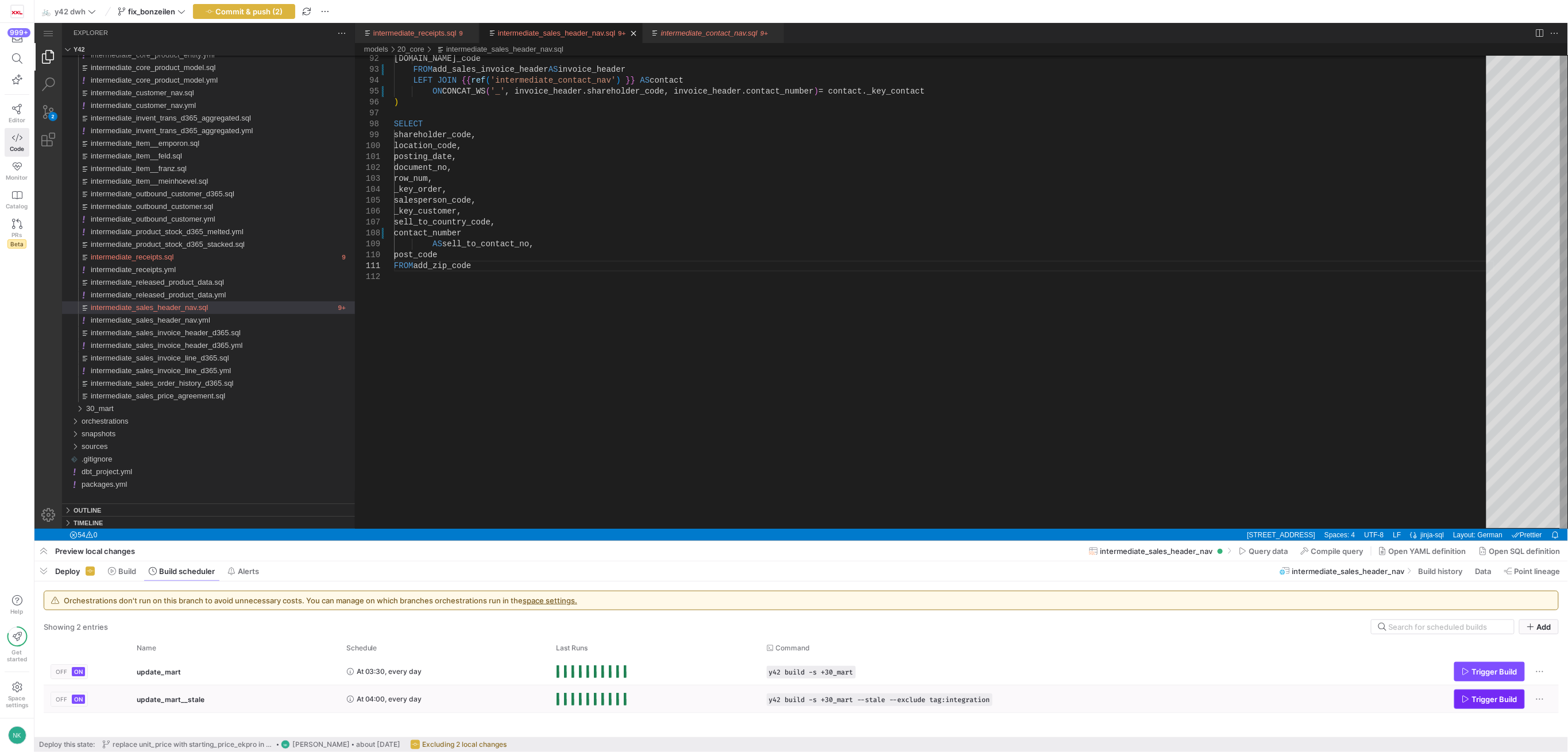
click at [1477, 697] on span "Trigger Build" at bounding box center [1496, 698] width 46 height 9
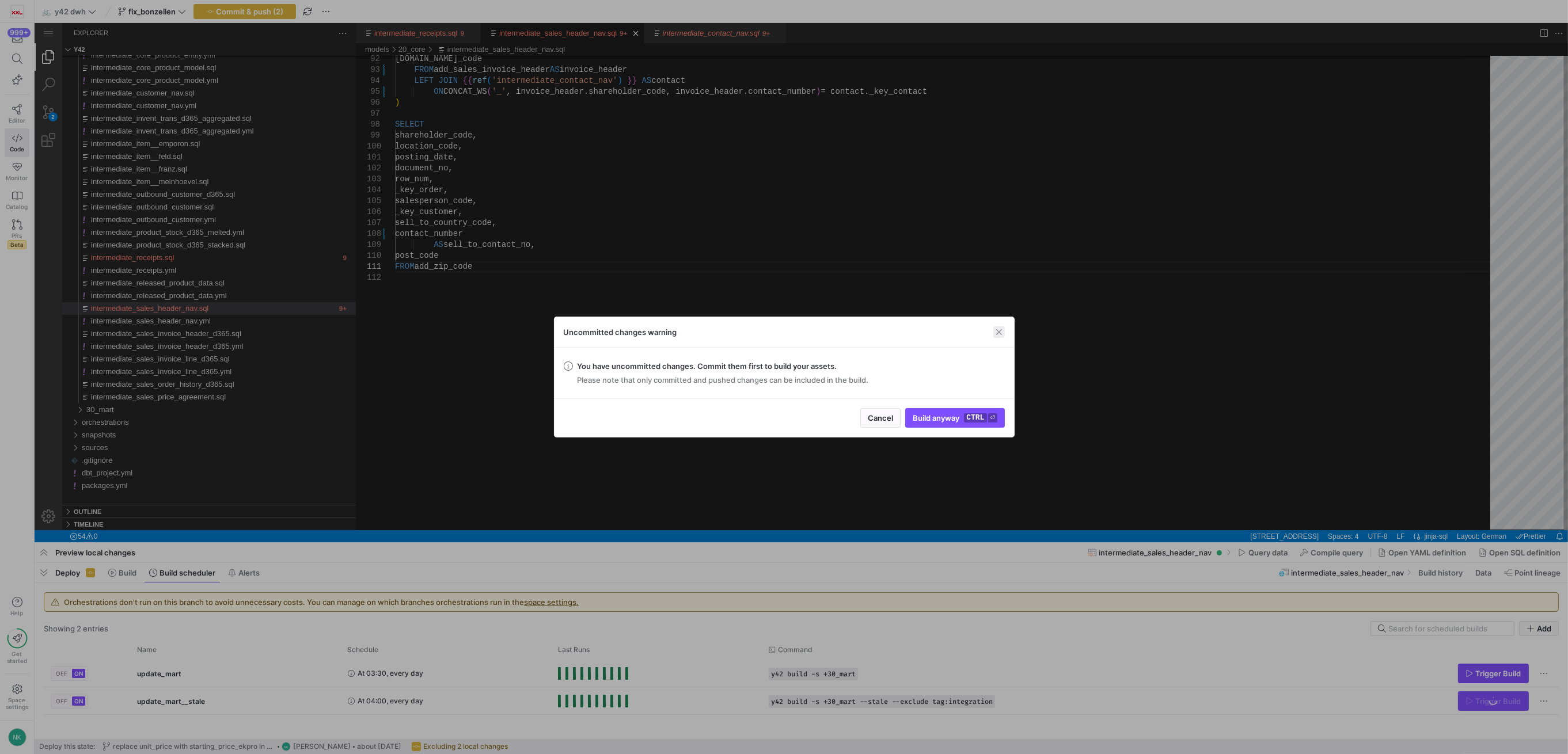
click at [1000, 335] on span "button" at bounding box center [1000, 332] width 12 height 12
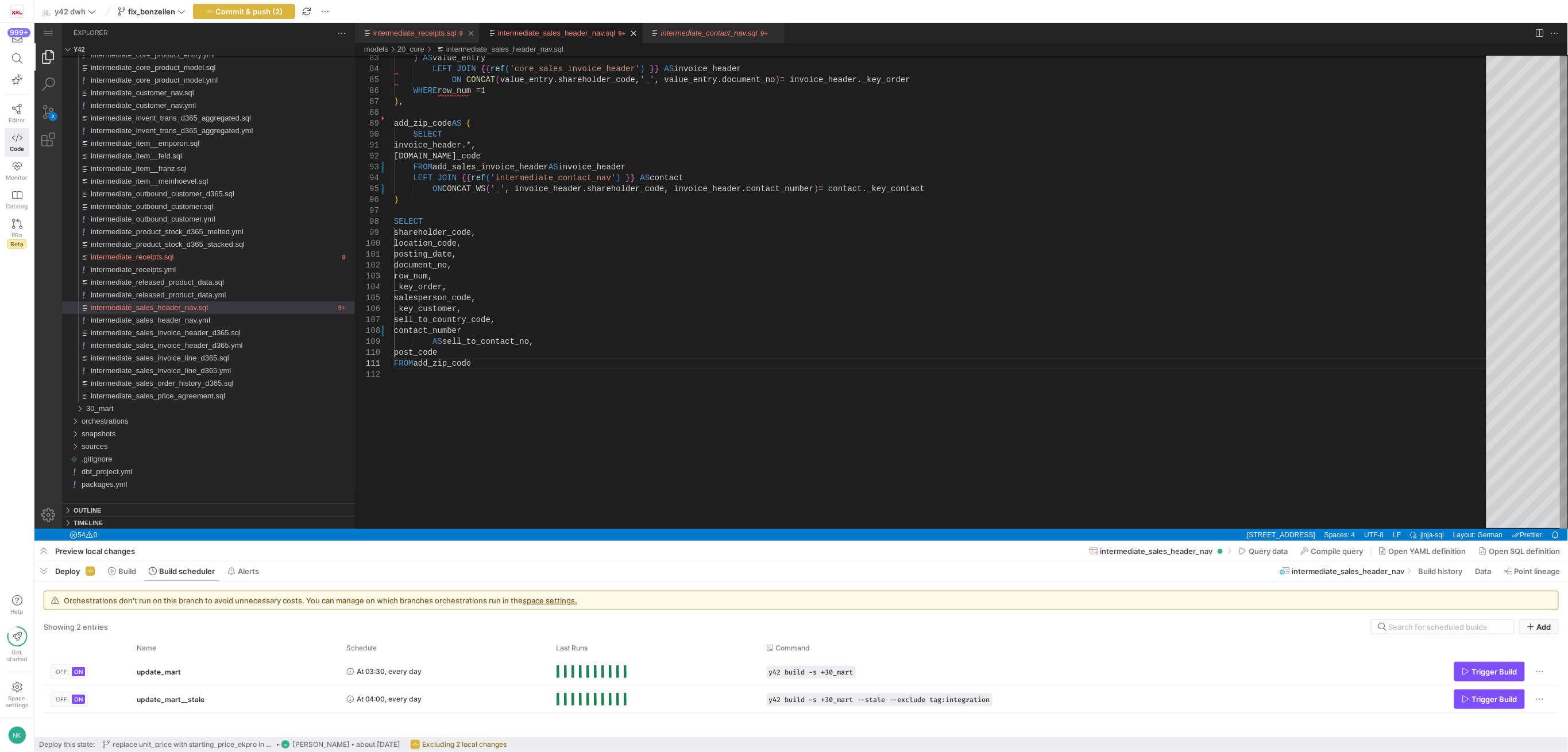
click at [391, 35] on link "intermediate_receipts.sql" at bounding box center [415, 32] width 83 height 9
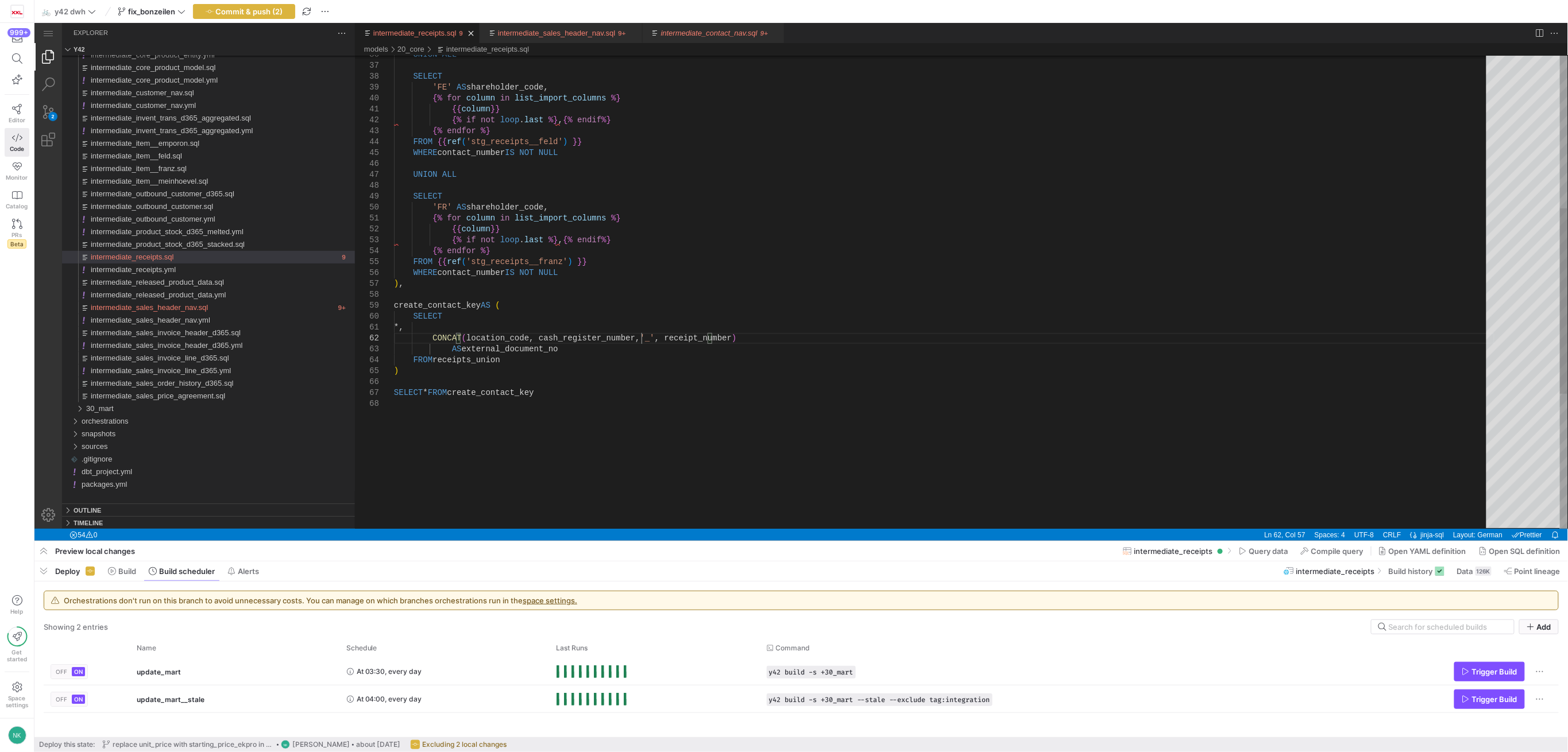
scroll to position [0, 246]
click at [538, 35] on link "intermediate_sales_header_nav.sql" at bounding box center [556, 32] width 117 height 9
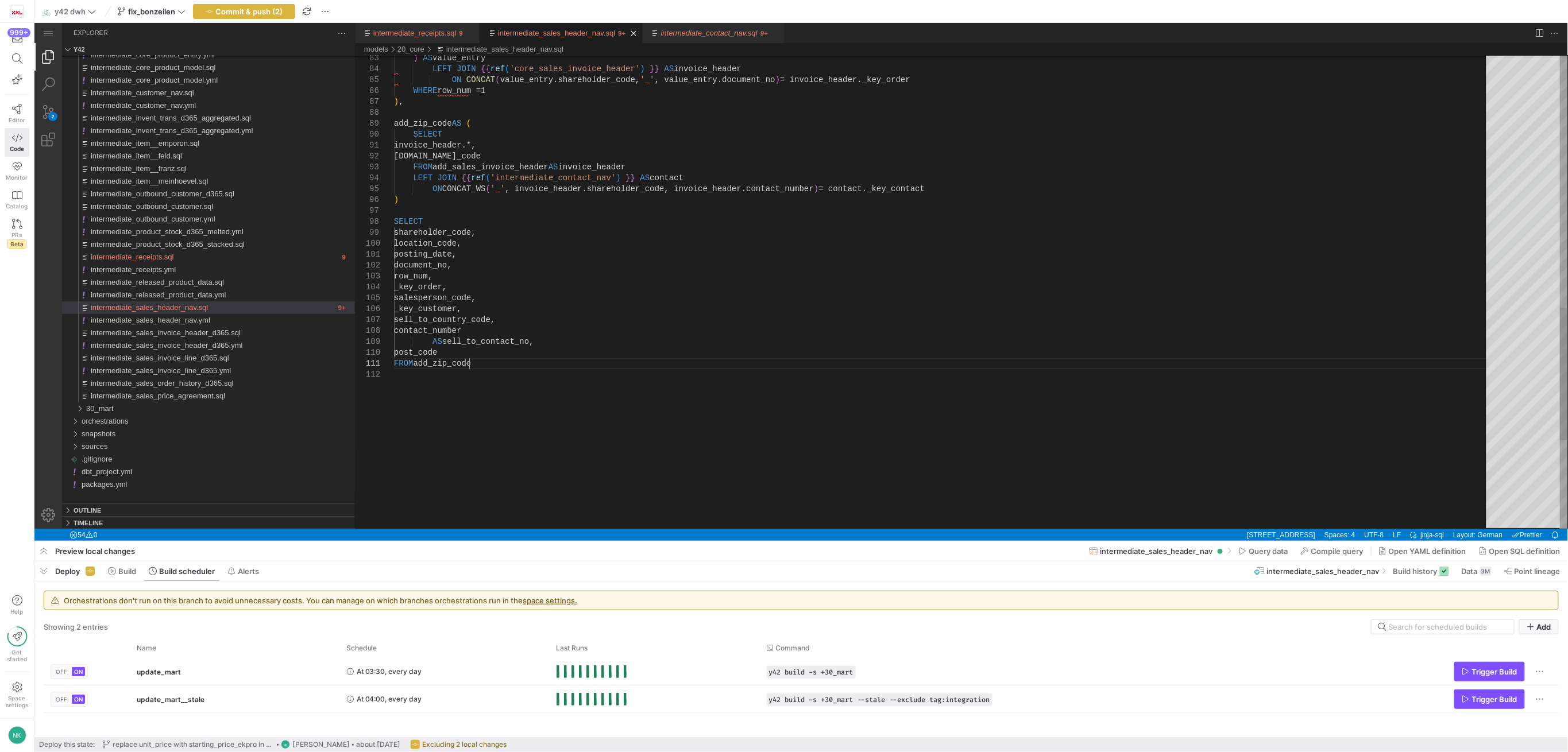
scroll to position [0, 74]
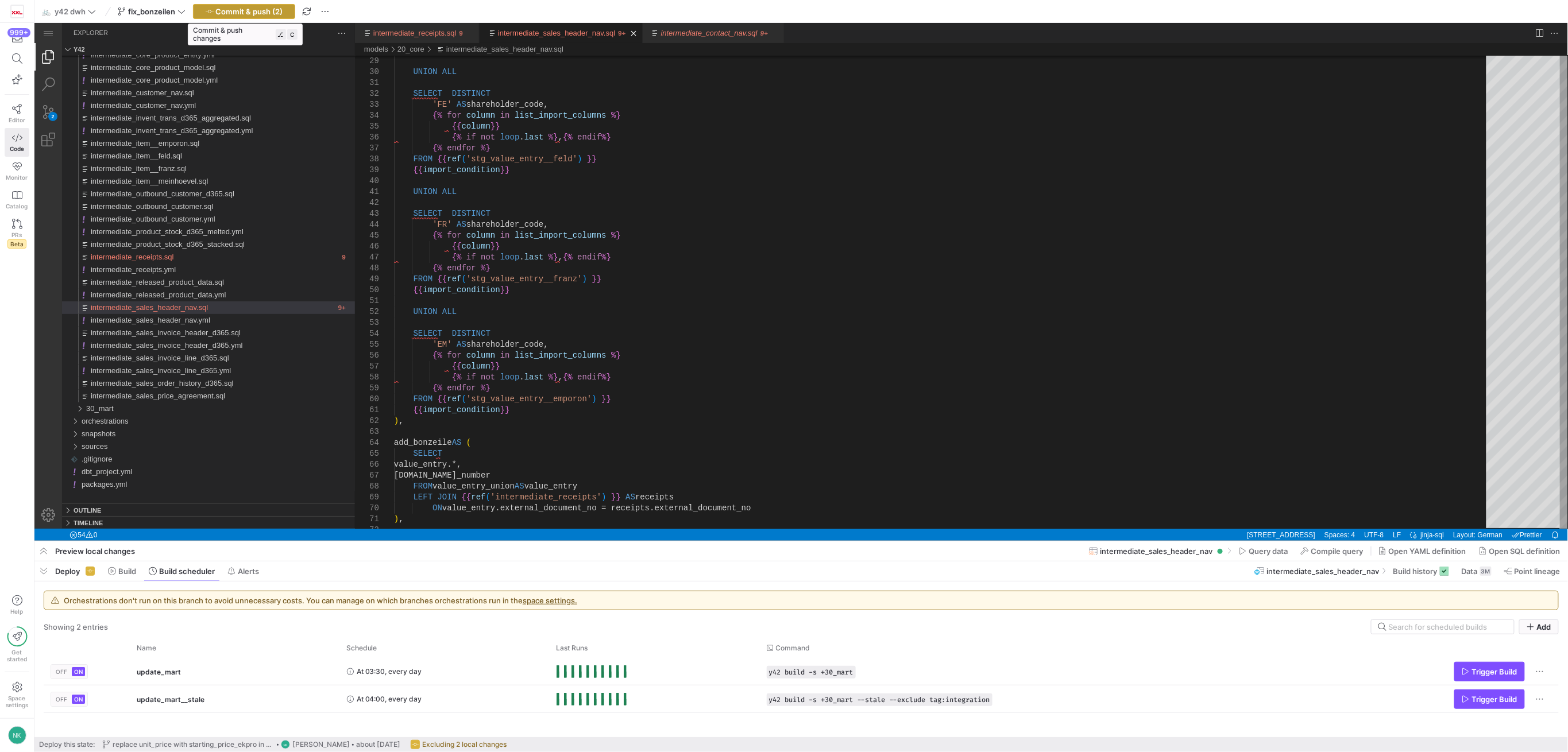
click at [265, 10] on span "Commit & push (2)" at bounding box center [250, 11] width 67 height 9
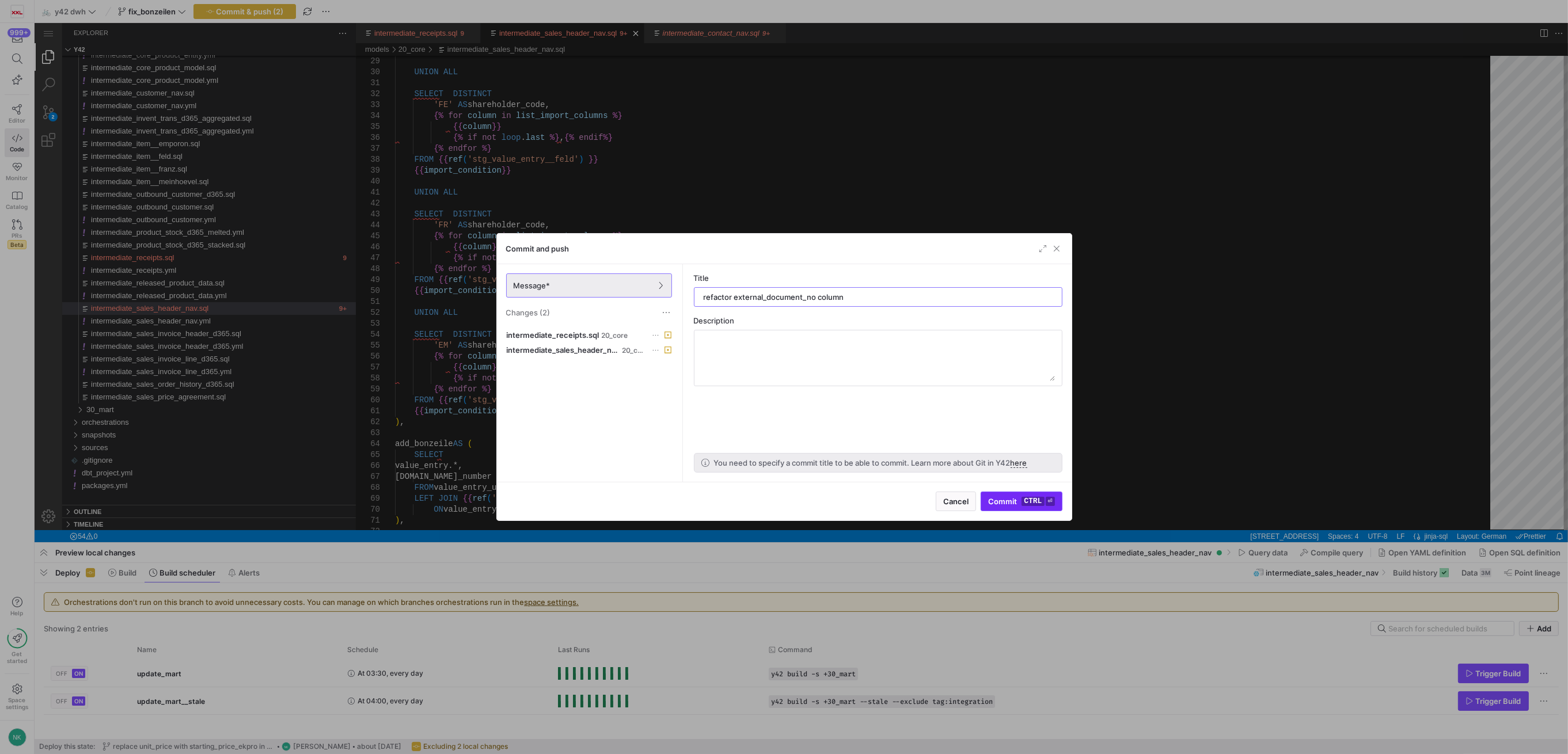
type input "refactor external_document_no column"
click at [1031, 497] on kbd "ctrl" at bounding box center [1033, 501] width 23 height 9
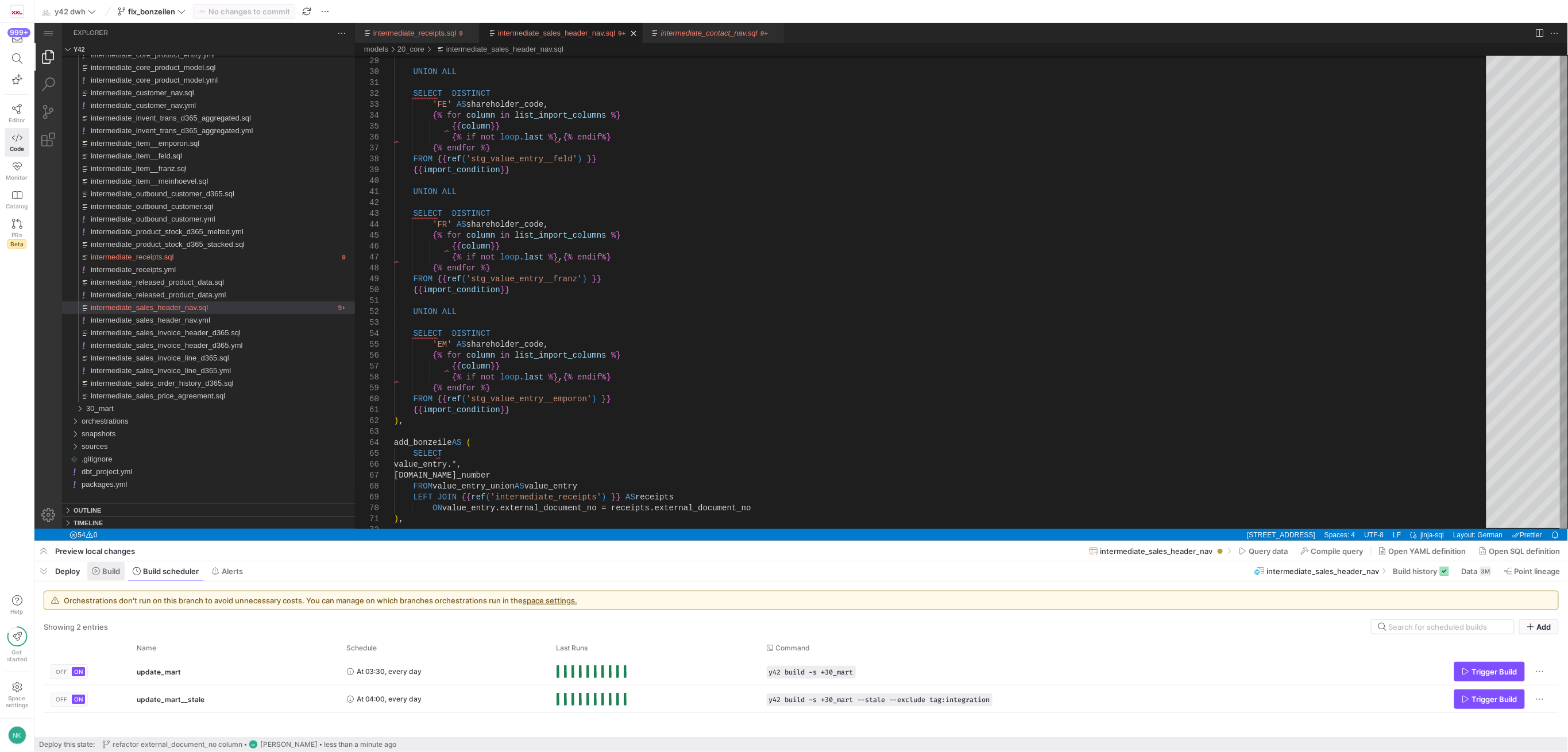
click at [111, 570] on span "Build" at bounding box center [111, 570] width 18 height 9
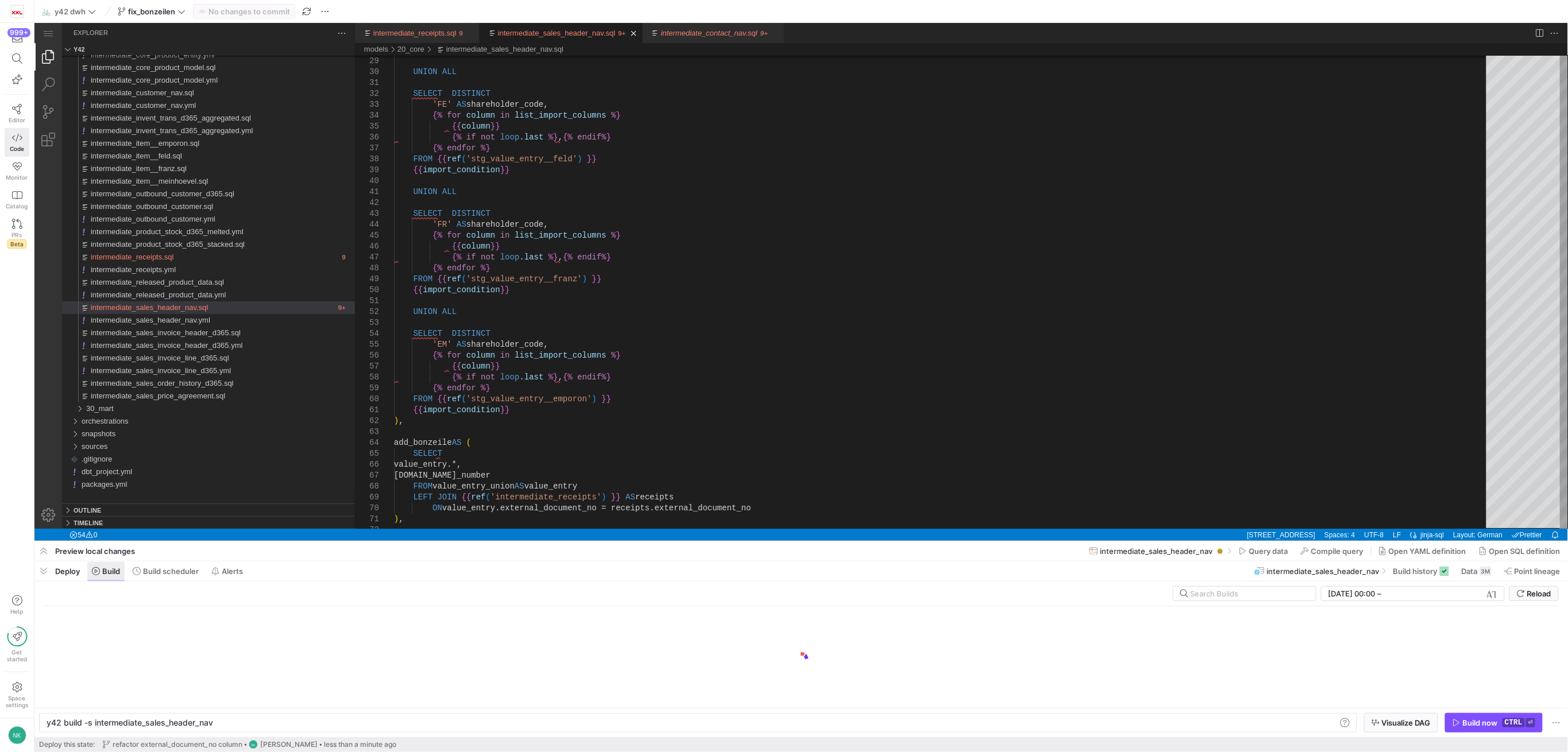
scroll to position [0, 74]
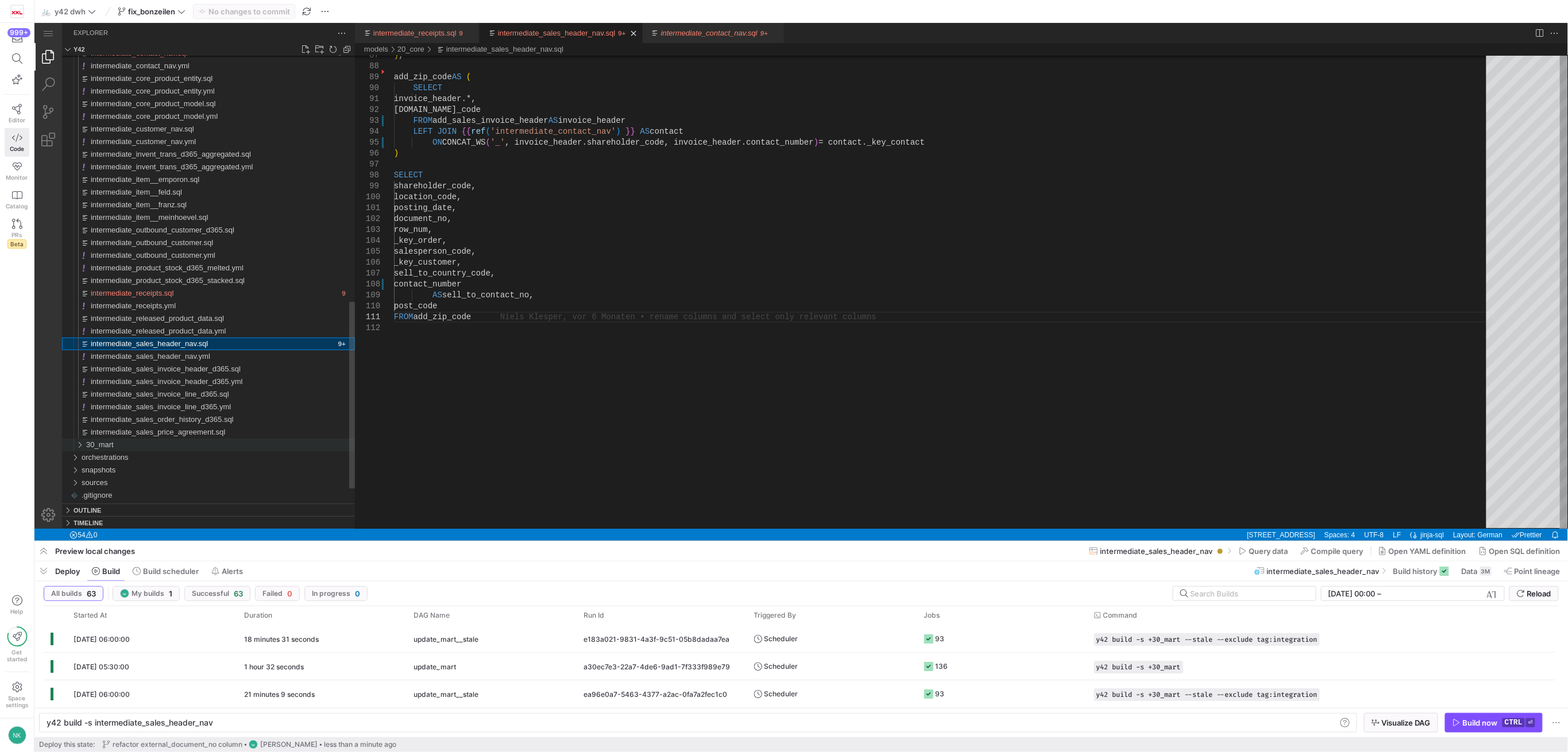
click at [74, 442] on div "30_mart" at bounding box center [76, 444] width 22 height 13
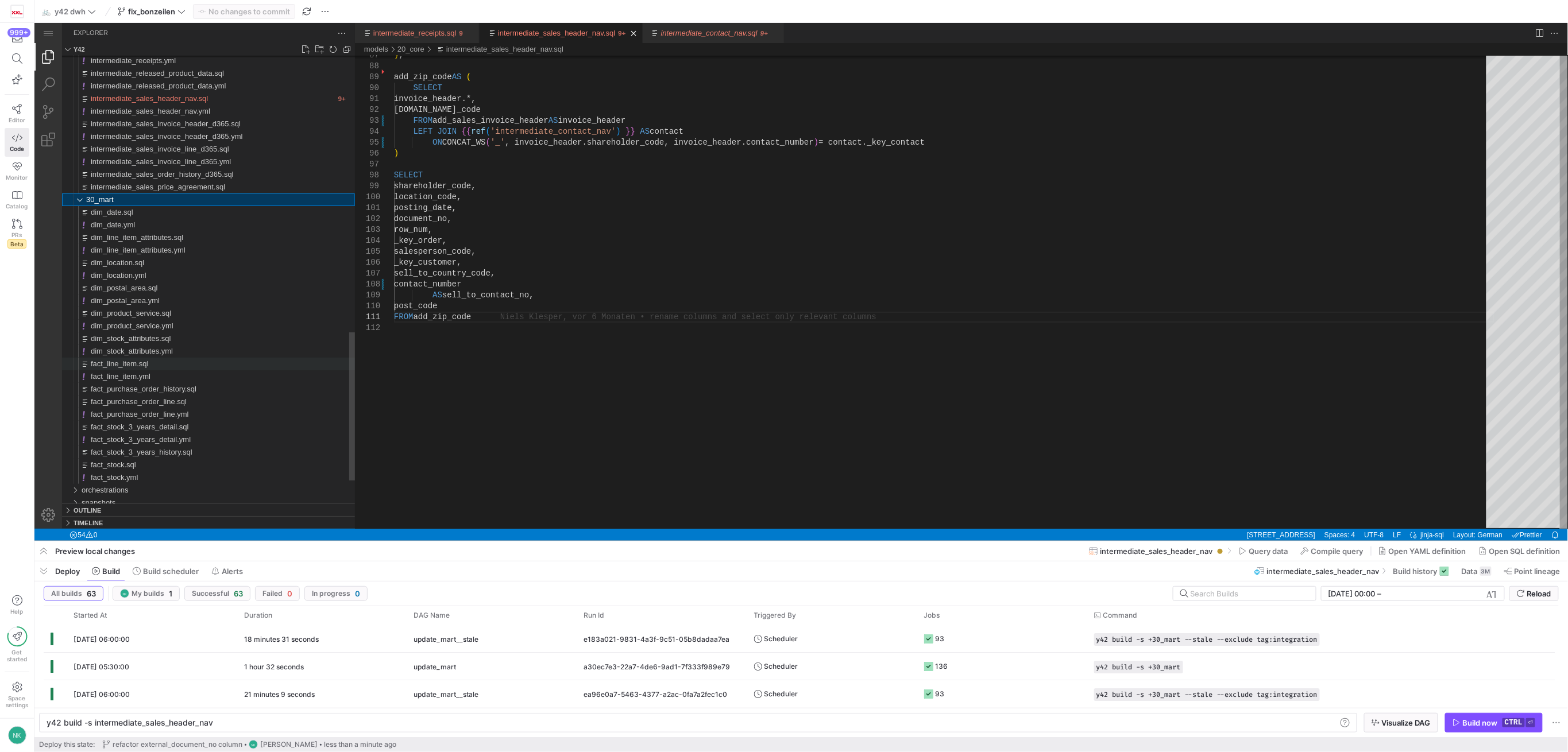
click at [141, 359] on span "fact_line_item.sql" at bounding box center [119, 363] width 58 height 9
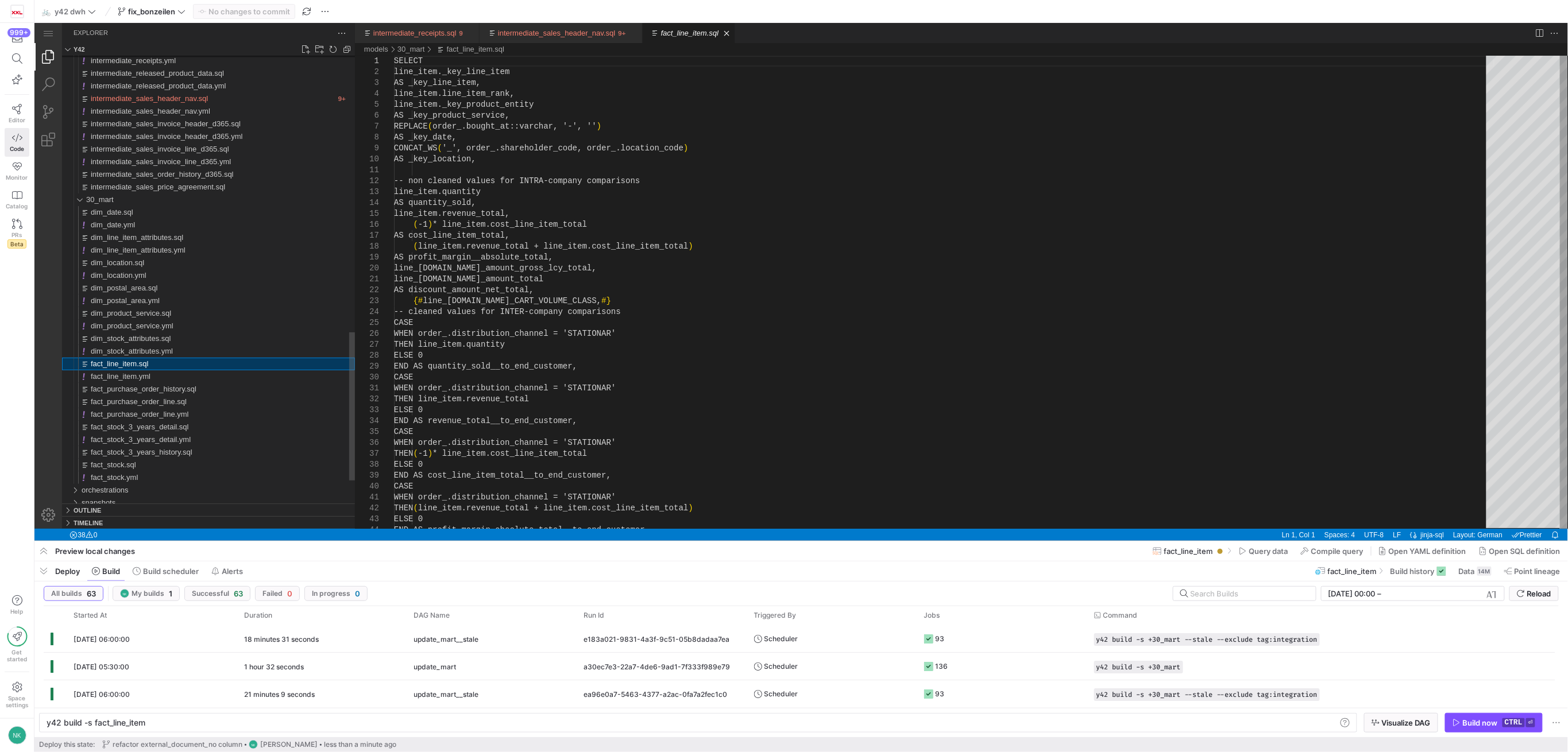
scroll to position [0, 99]
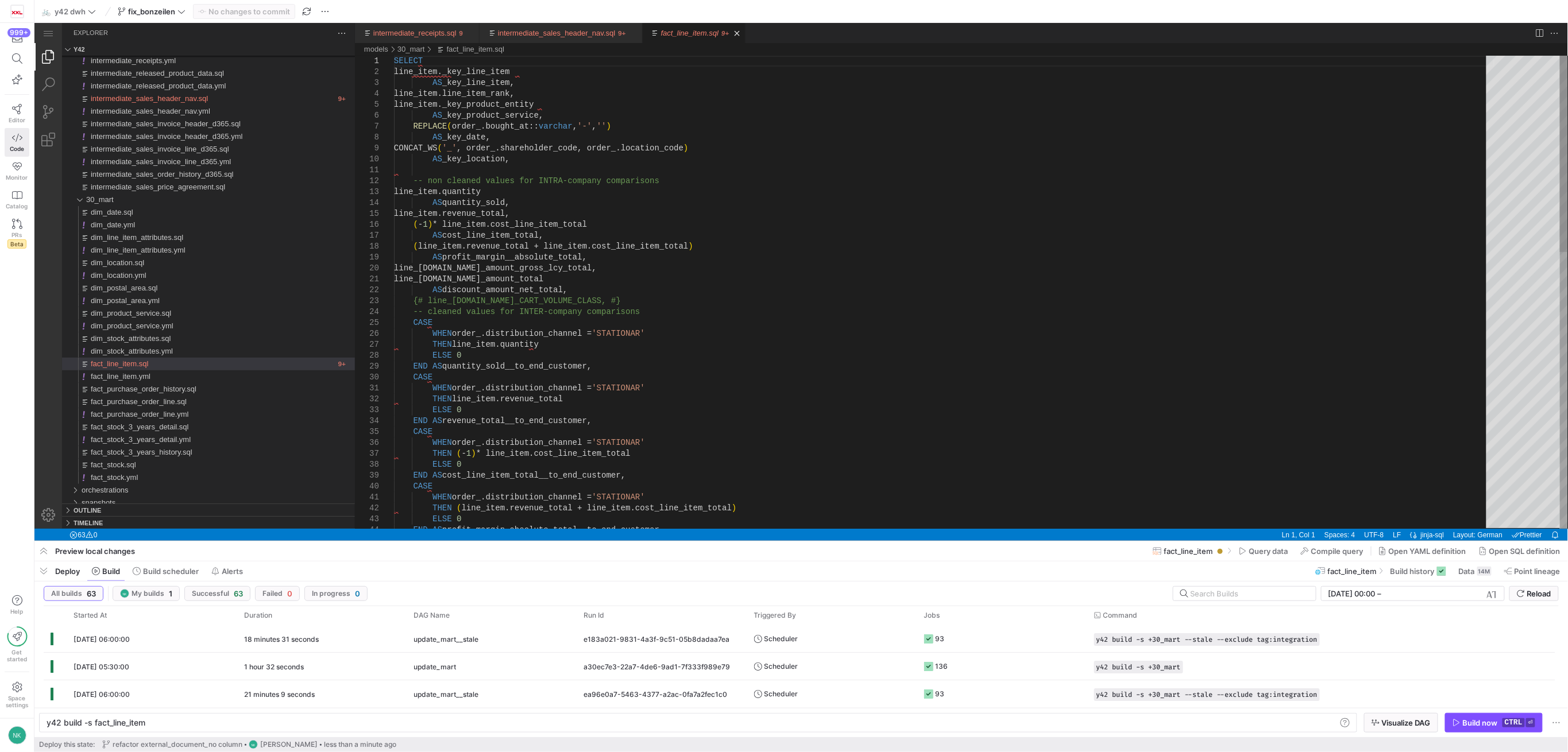
click at [485, 79] on div "END AS profit_margin_absolute_total__to_end_customer, ELSE 0 END AS cost_line_i…" at bounding box center [944, 625] width 1101 height 1139
click at [482, 82] on div "END AS profit_margin_absolute_total__to_end_customer, ELSE 0 END AS cost_line_i…" at bounding box center [944, 625] width 1101 height 1139
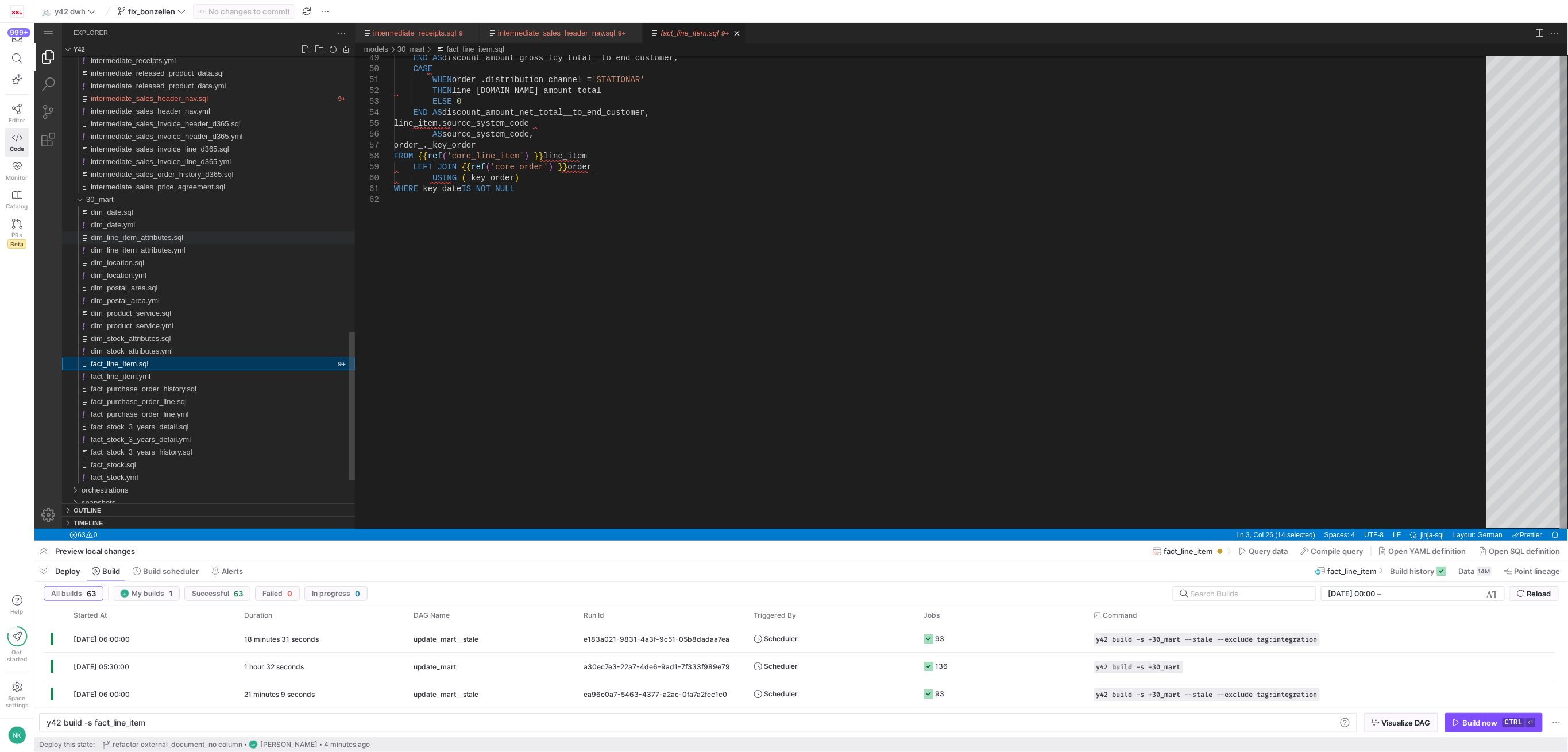
click at [158, 234] on span "dim_line_item_attributes.sql" at bounding box center [136, 236] width 92 height 9
type textarea "y42 build -s dim_line_item_attributes"
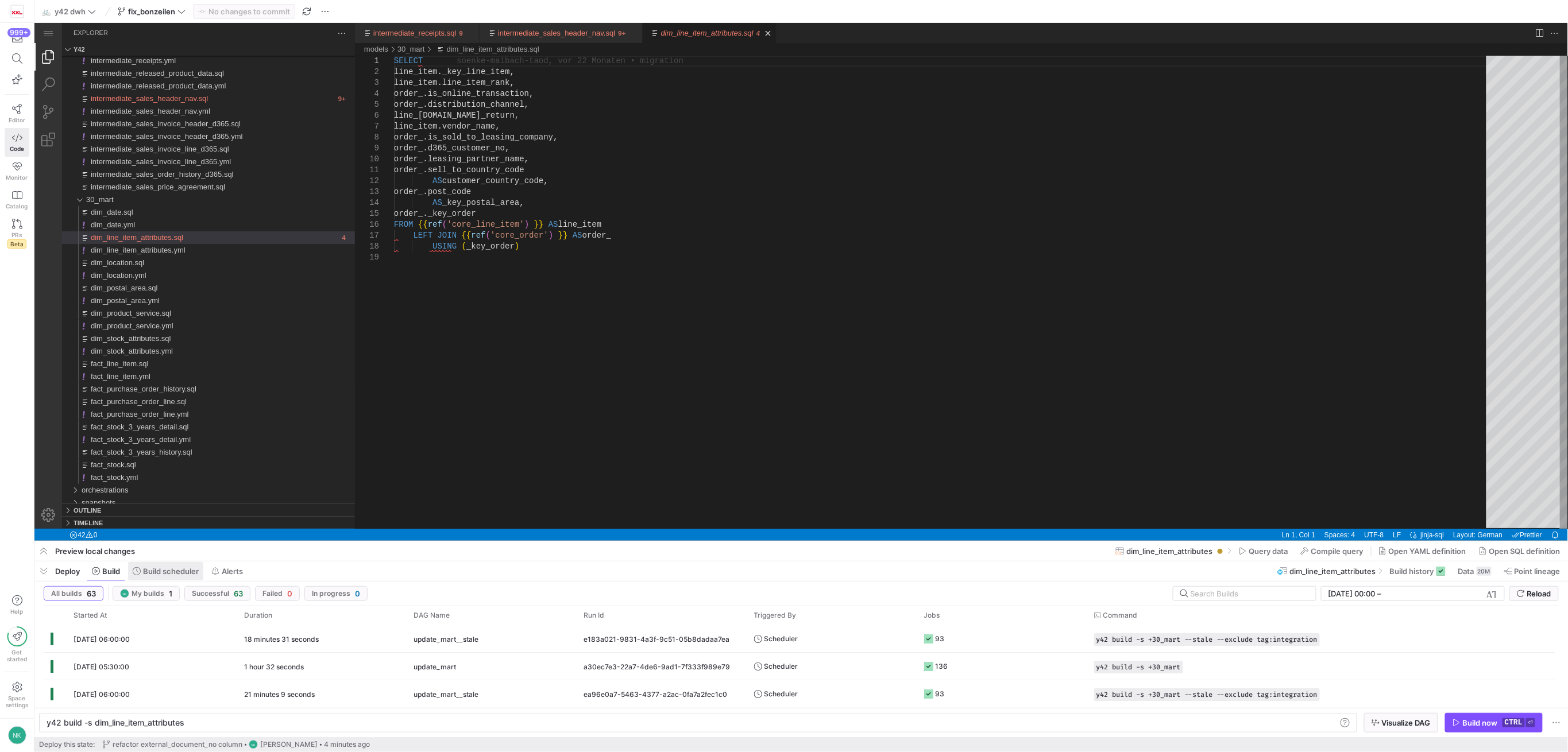
click at [154, 565] on span at bounding box center [166, 571] width 75 height 19
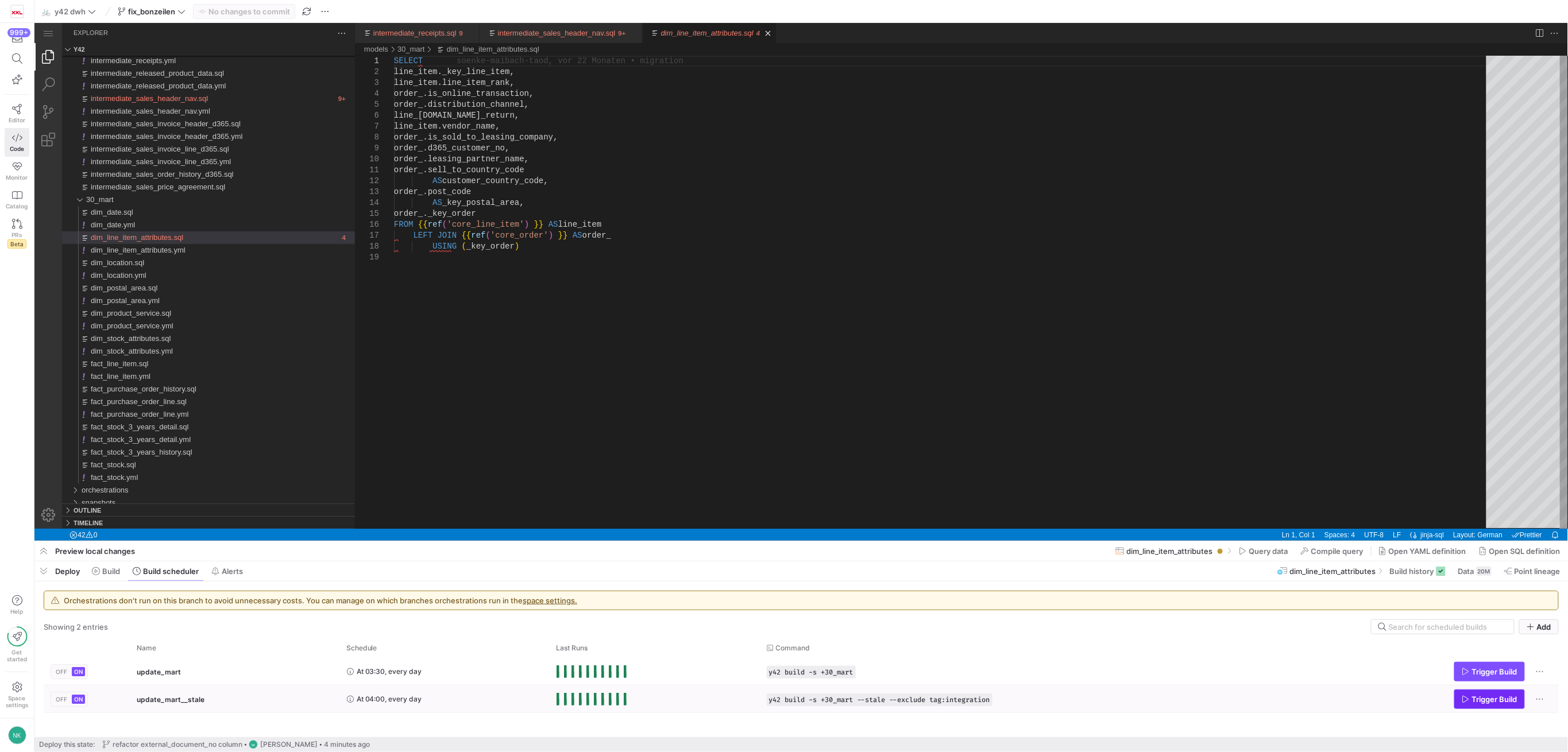
click at [1471, 704] on span "Press SPACE to select this row." at bounding box center [1490, 699] width 69 height 19
type textarea "order_.sell_to_country_code AS customer_country_code, order_.post_code AS _key_…"
click at [501, 195] on div "SELECT line_item._key_line_item, line_item.line_item_rank, order_.is_online_tra…" at bounding box center [944, 389] width 1101 height 670
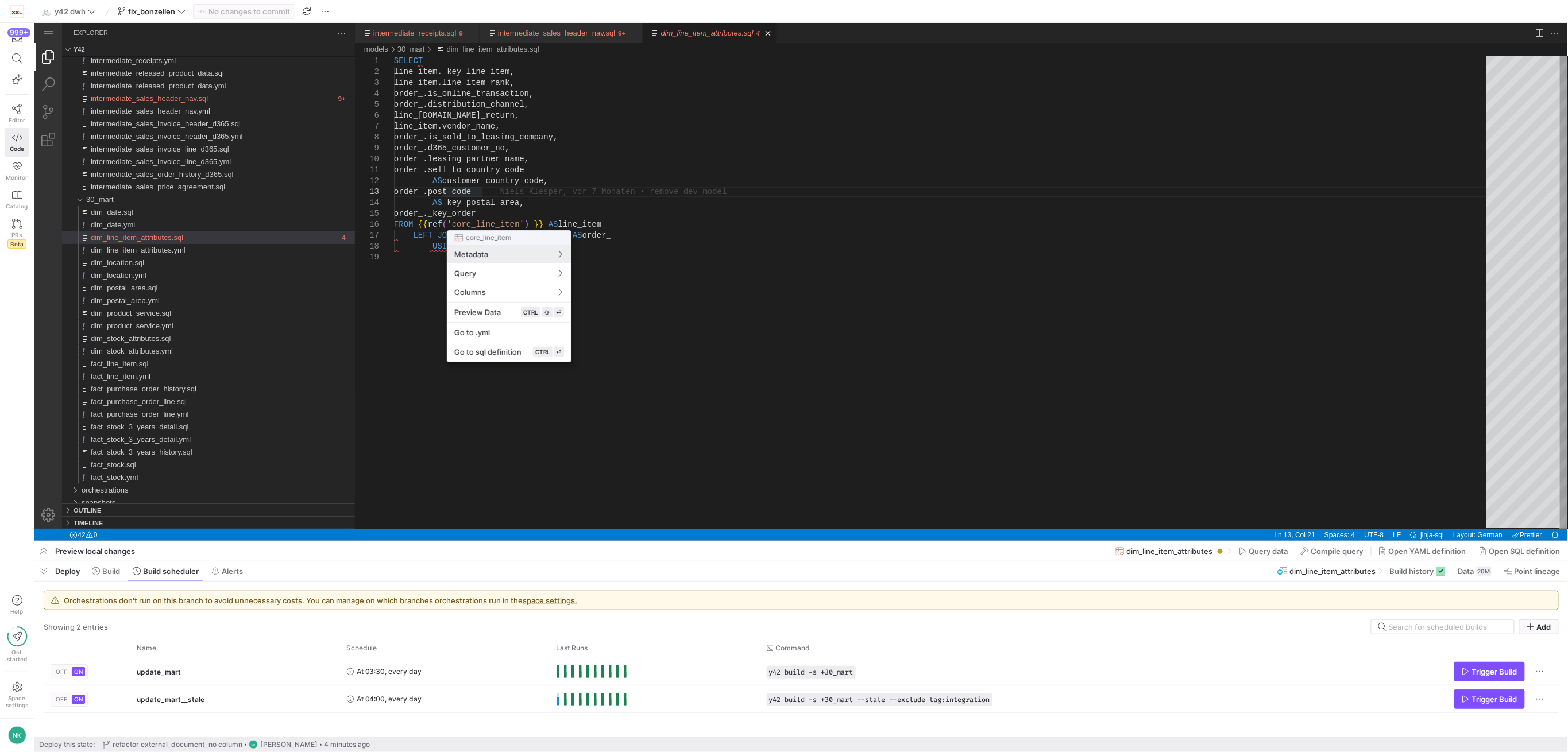
click at [142, 284] on div at bounding box center [784, 376] width 1568 height 752
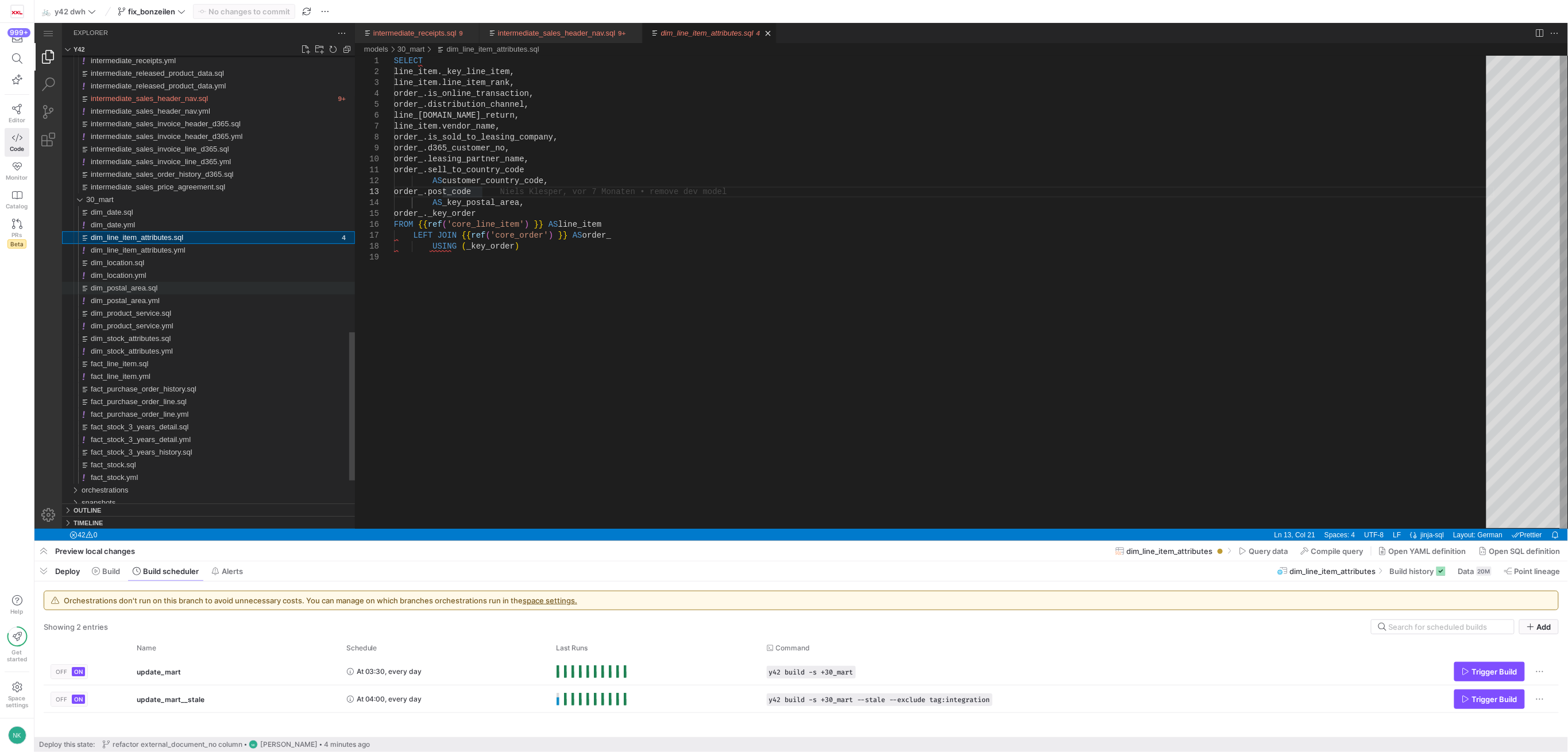
click at [134, 289] on span "dim_postal_area.sql" at bounding box center [123, 287] width 66 height 9
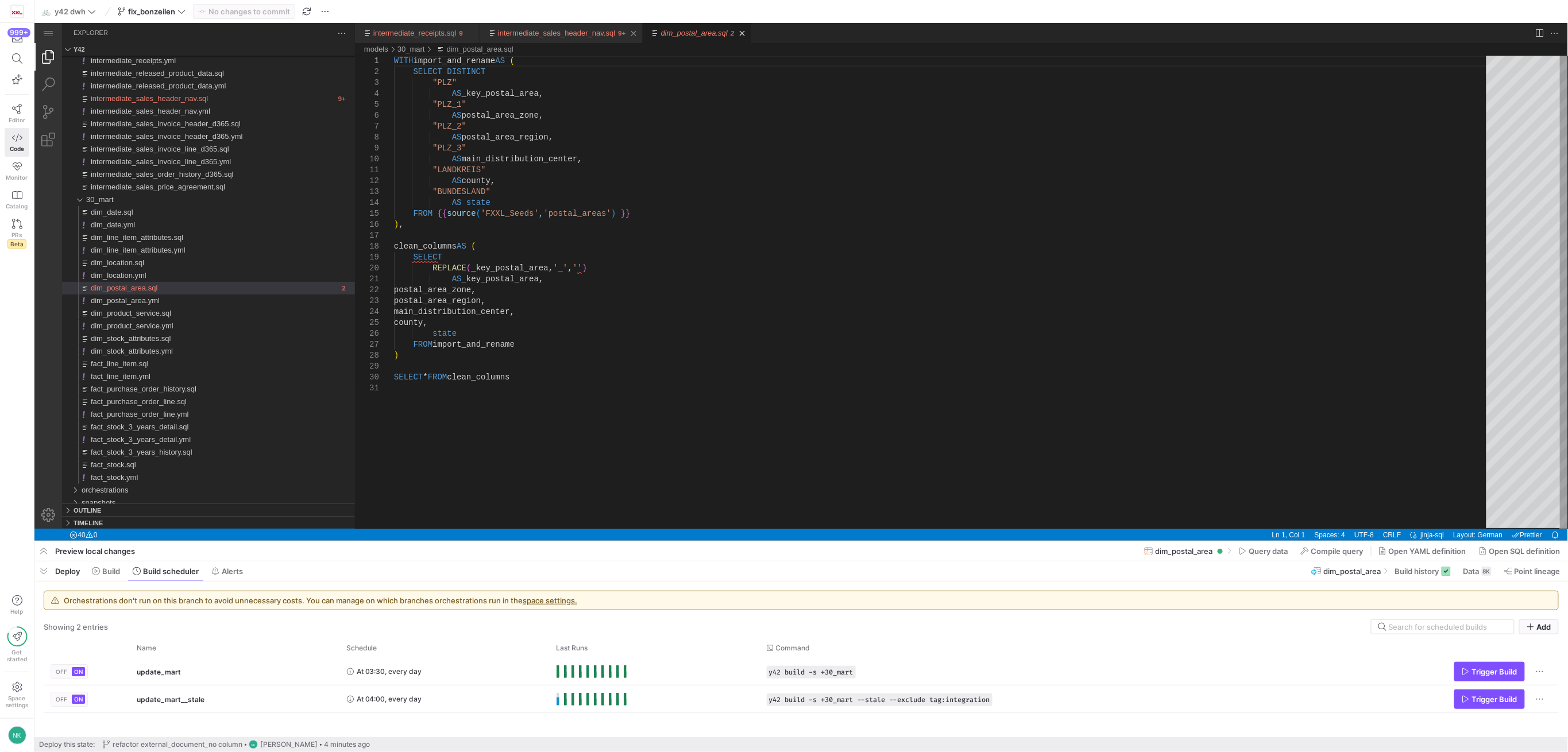
click at [585, 30] on link "intermediate_sales_header_nav.sql" at bounding box center [556, 32] width 117 height 9
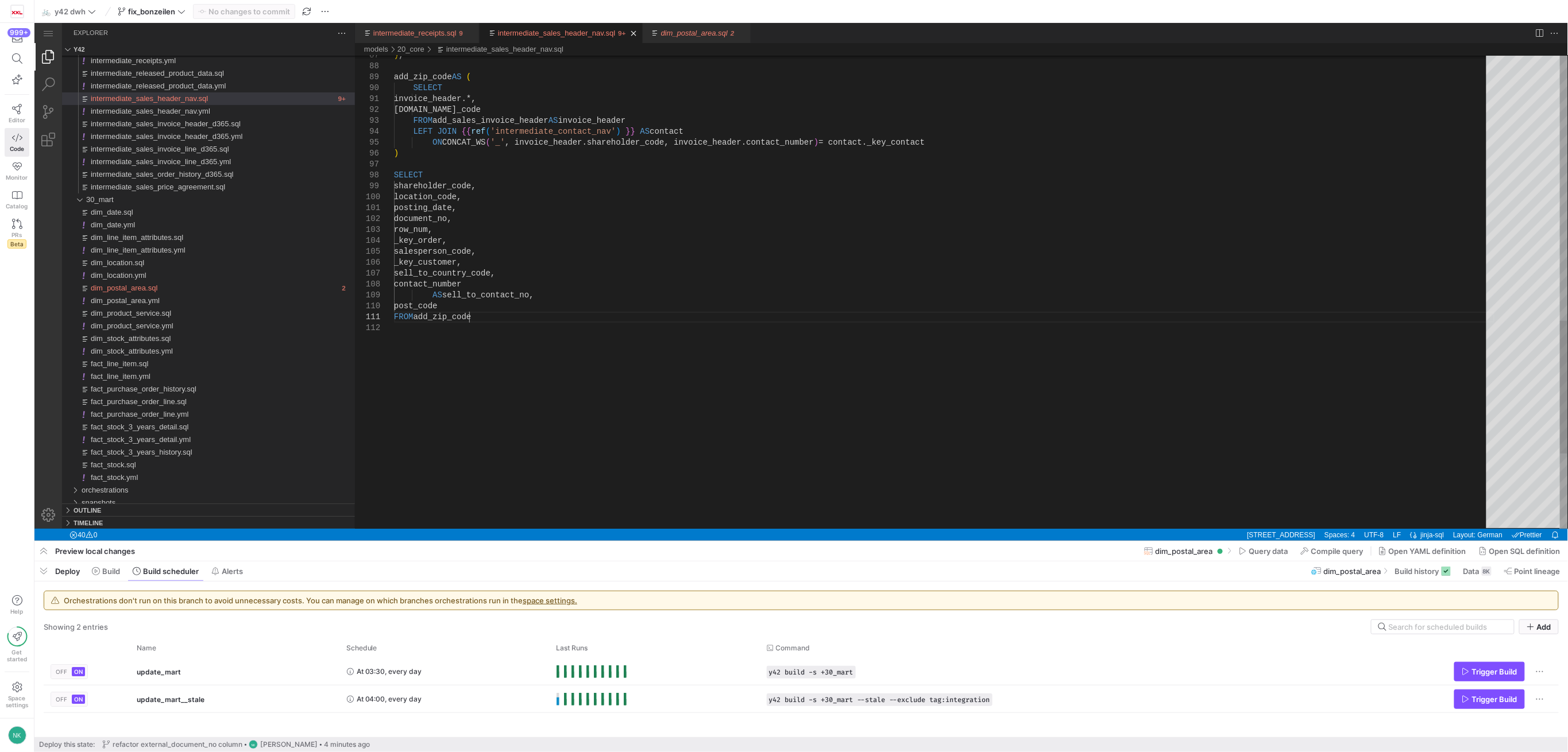
scroll to position [0, 74]
click at [1514, 574] on span "Point lineage" at bounding box center [1537, 570] width 46 height 9
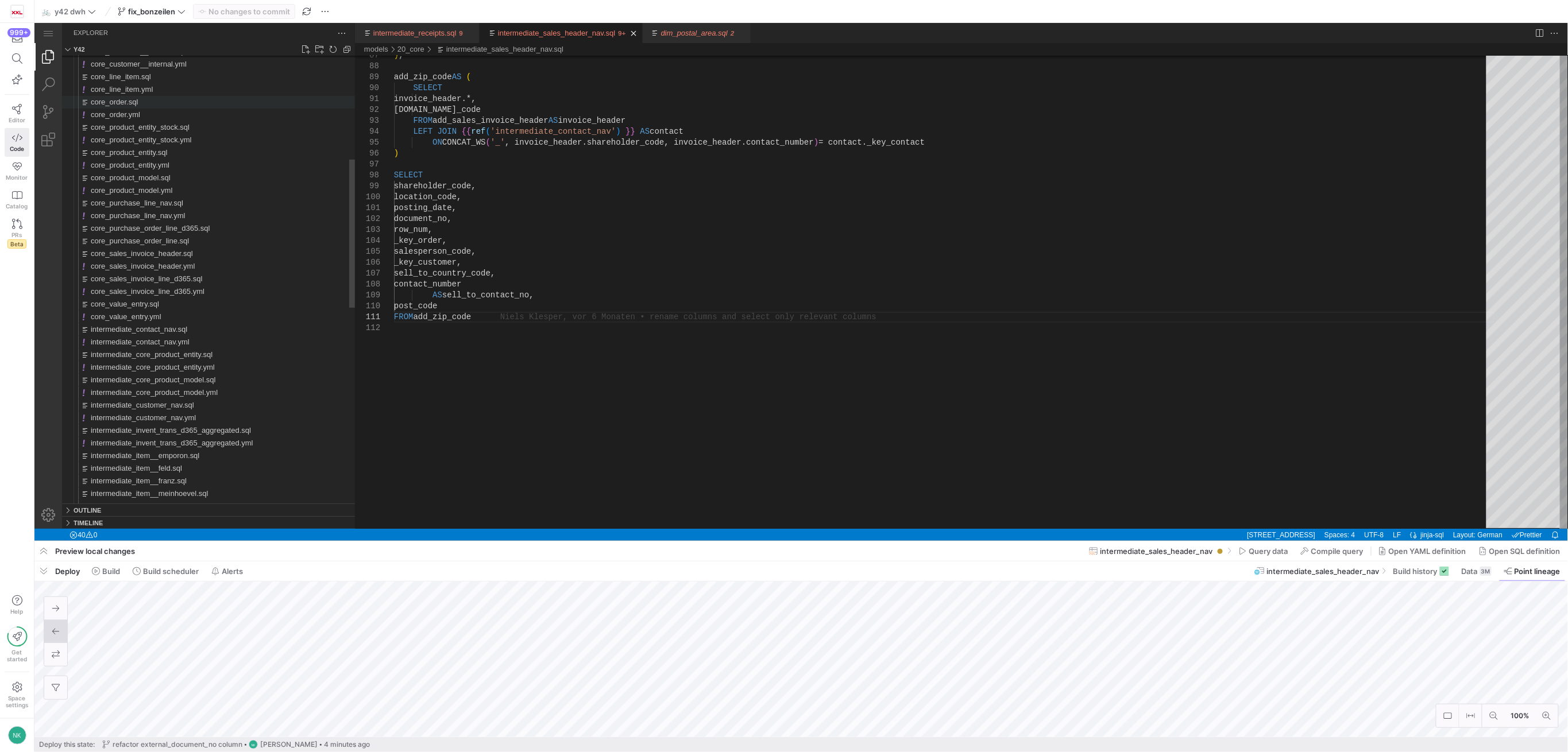
click at [121, 103] on span "core_order.sql" at bounding box center [113, 101] width 47 height 9
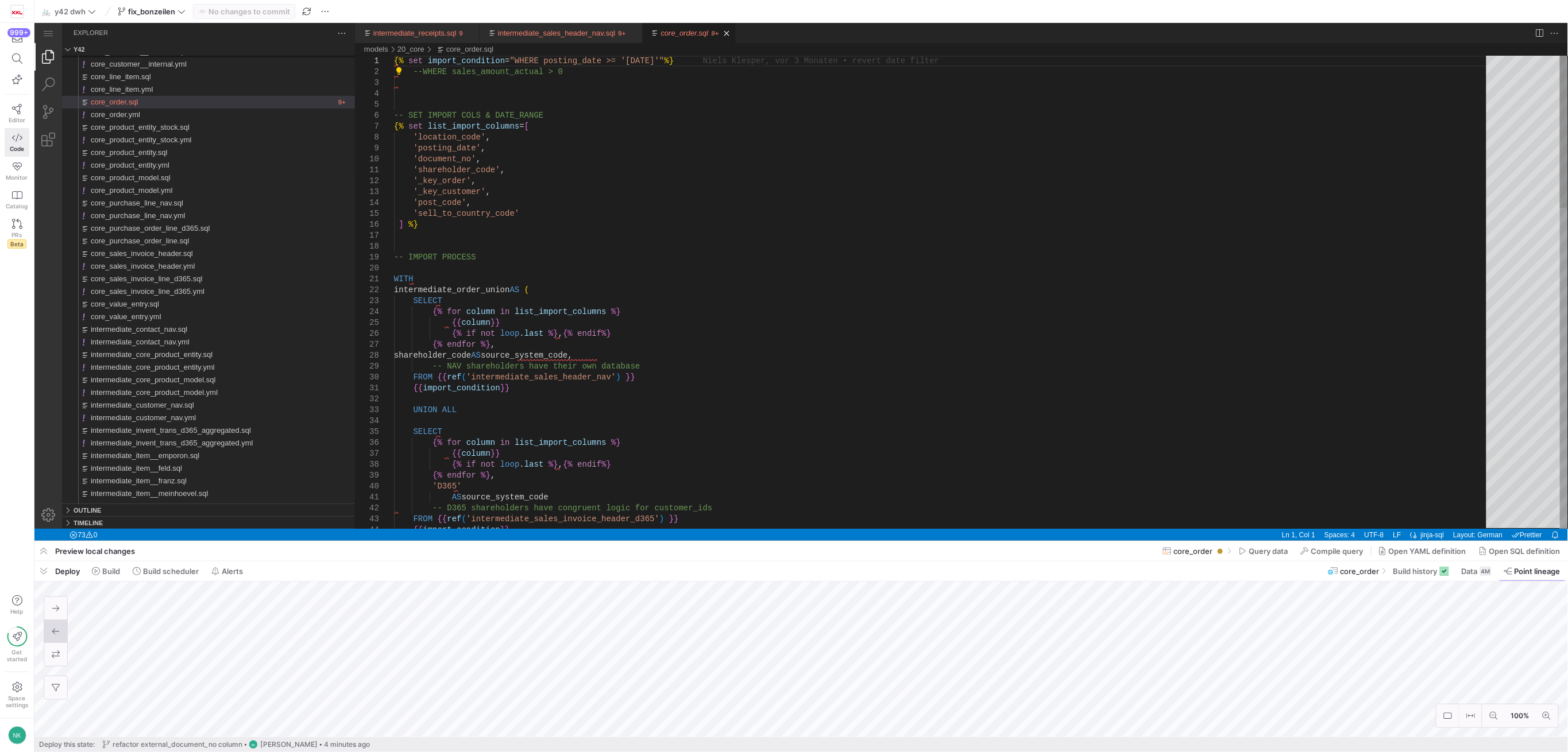
type textarea "'shareholder_code', '_key_order', '_key_customer', 'post_code', 'sell_to_countr…"
click at [539, 33] on link "intermediate_sales_header_nav.sql" at bounding box center [556, 32] width 117 height 9
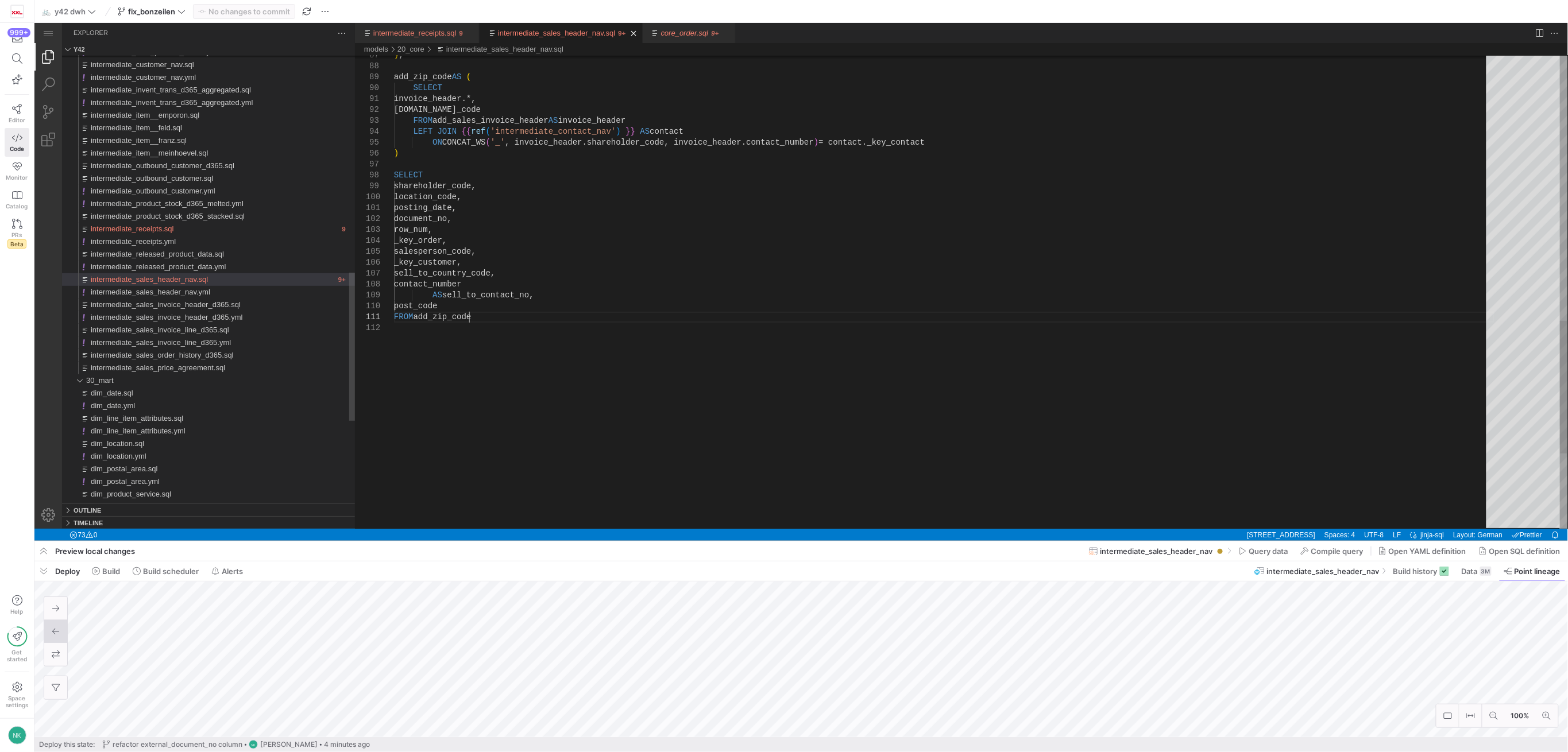
scroll to position [0, 74]
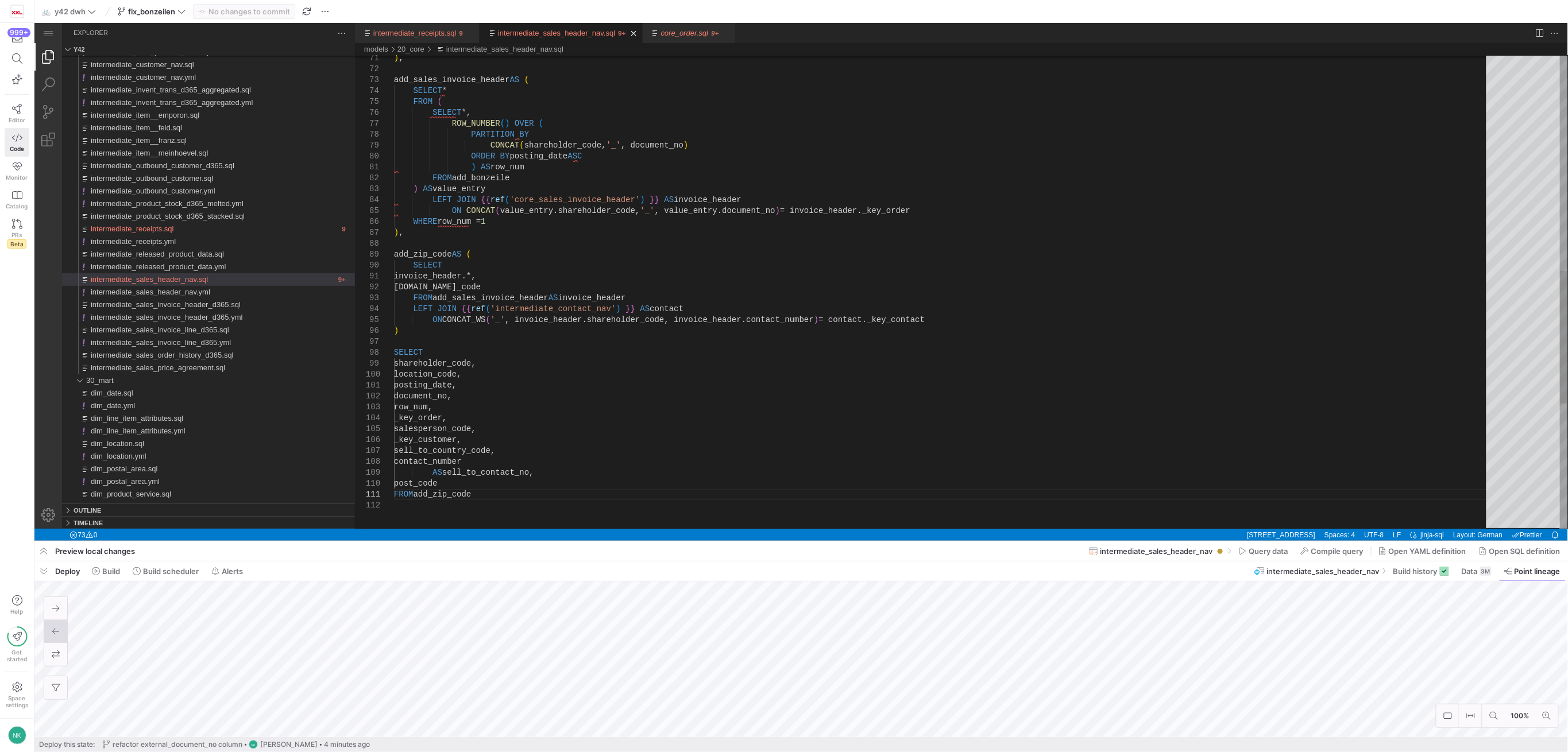
click at [470, 453] on div ") , add_zip_code AS ( SELECT invoice_header.*, [DOMAIN_NAME]_code FROM add_sale…" at bounding box center [944, 131] width 1101 height 1685
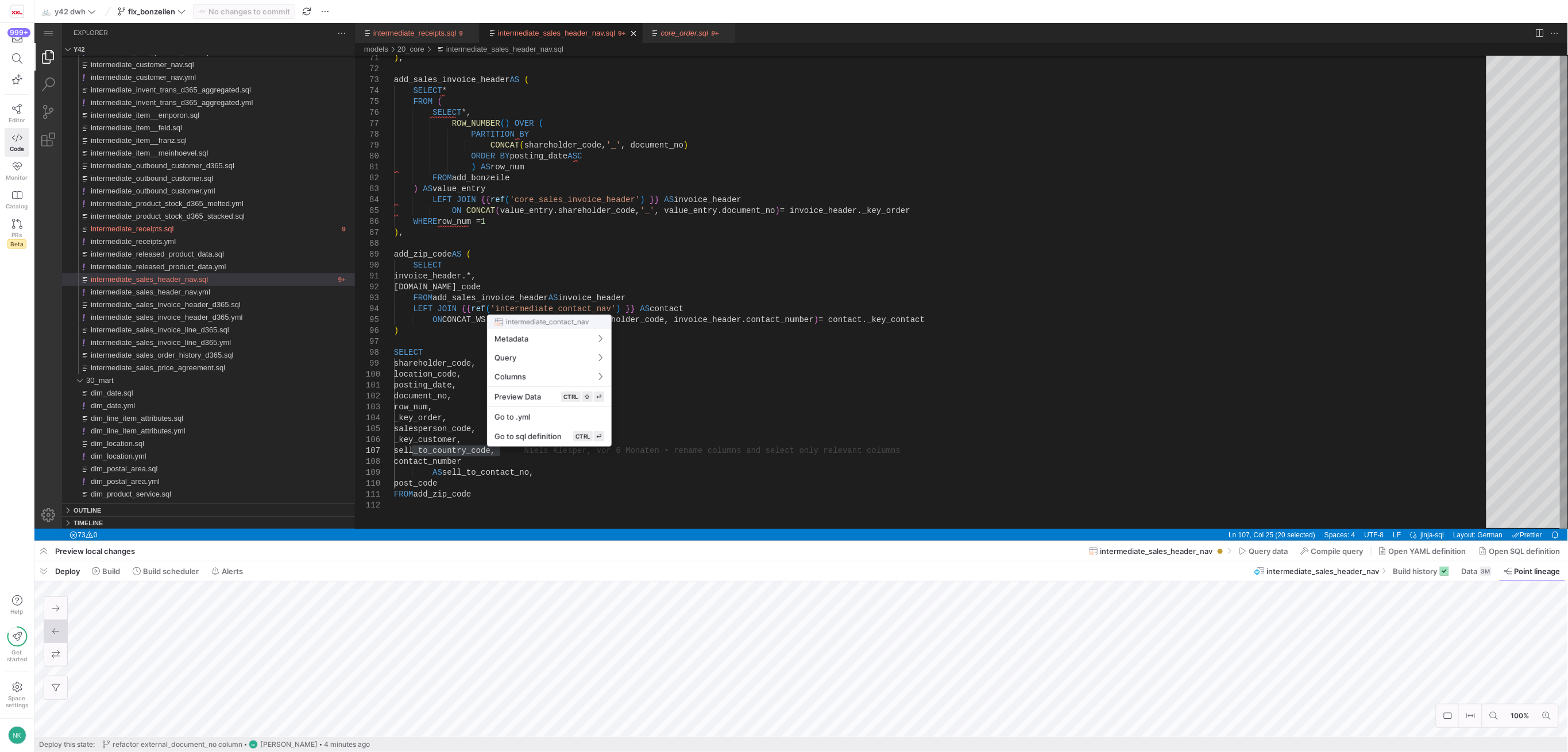
click at [669, 271] on div at bounding box center [784, 376] width 1568 height 752
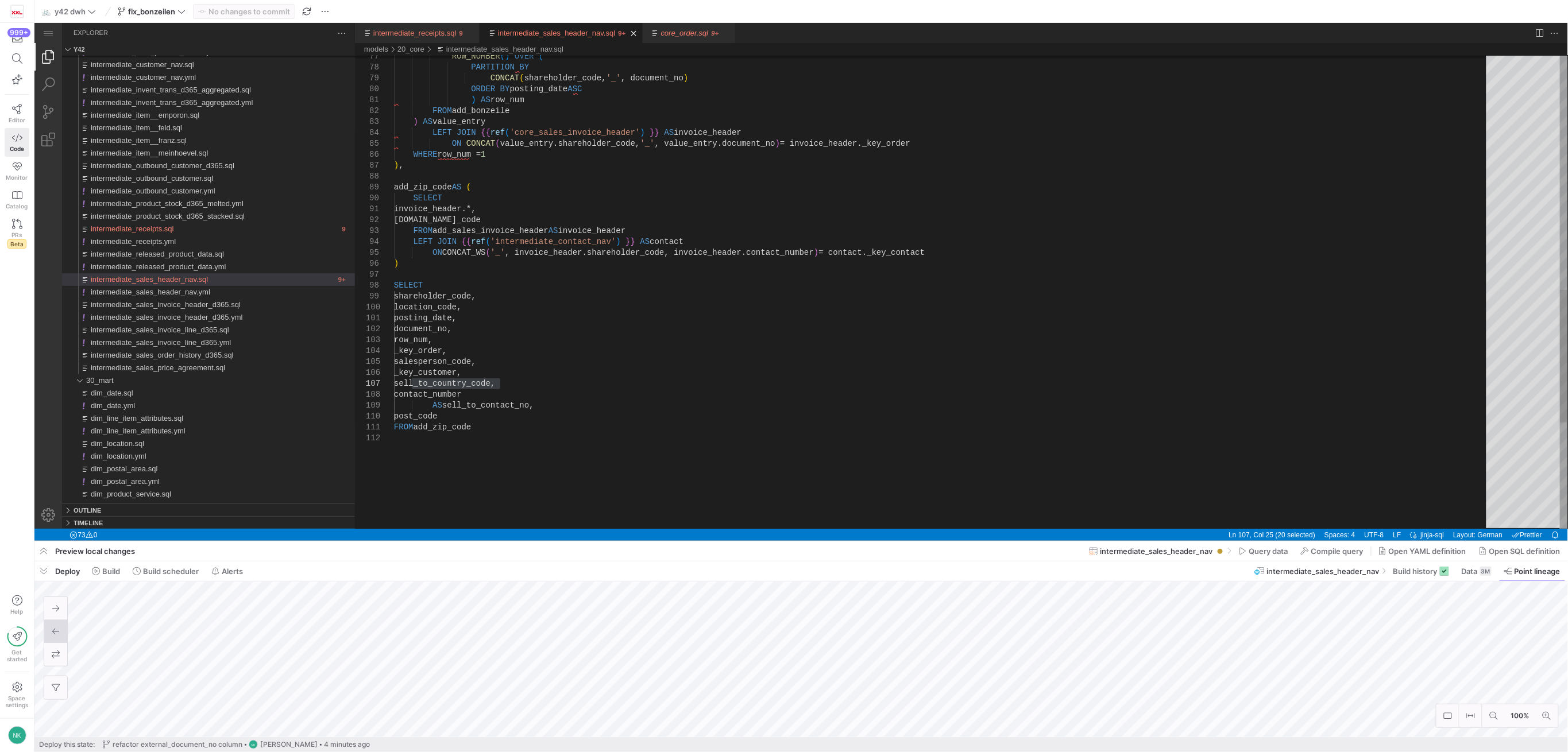
click at [485, 429] on div "ROW_NUMBER ( ) OVER ( PARTITION BY CONCAT ( shareholder_code, '_' , document_no…" at bounding box center [944, 63] width 1101 height 1685
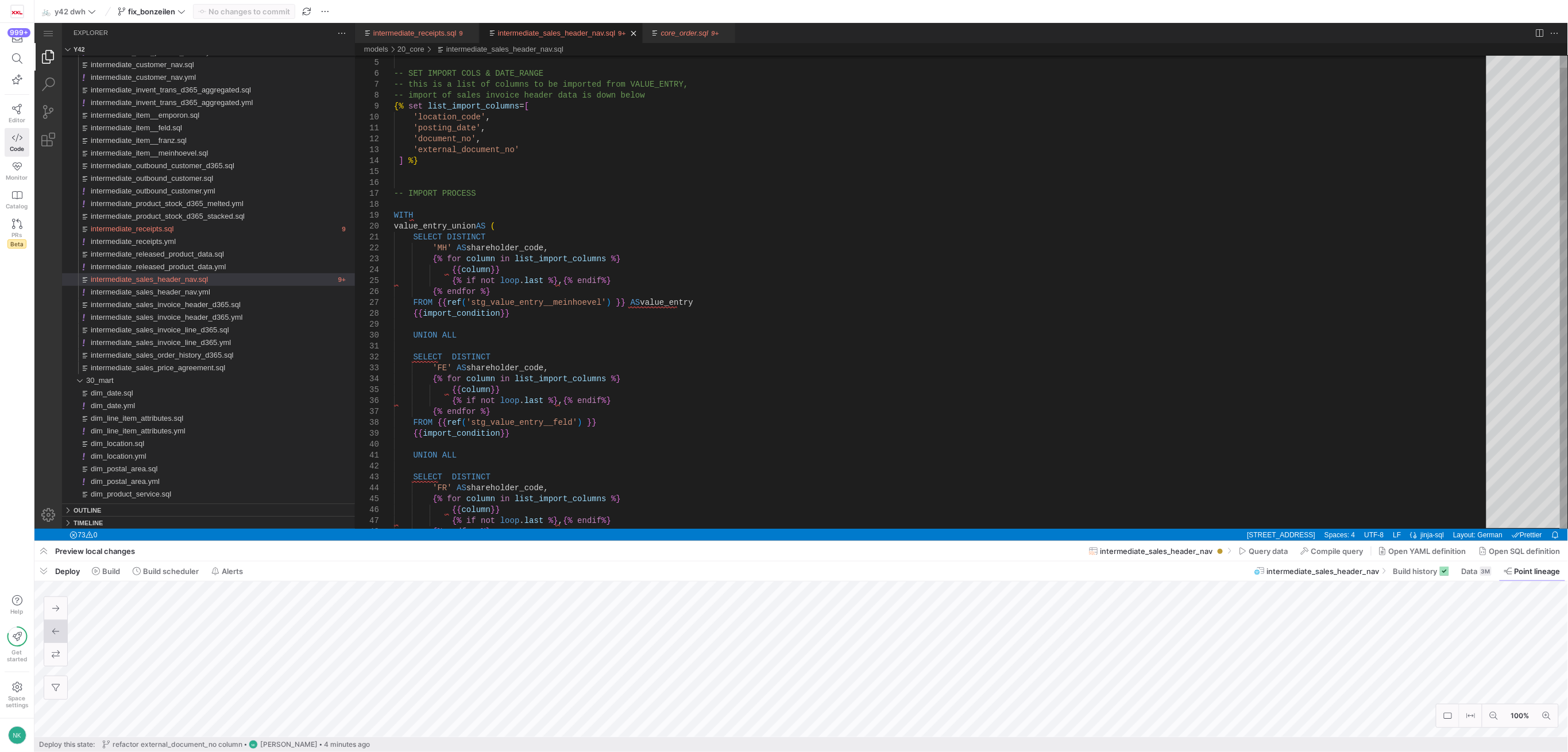
type textarea "{% set import_condition = "WHERE posting_date >= '[DATE]'" %} --WHERE sales_amo…"
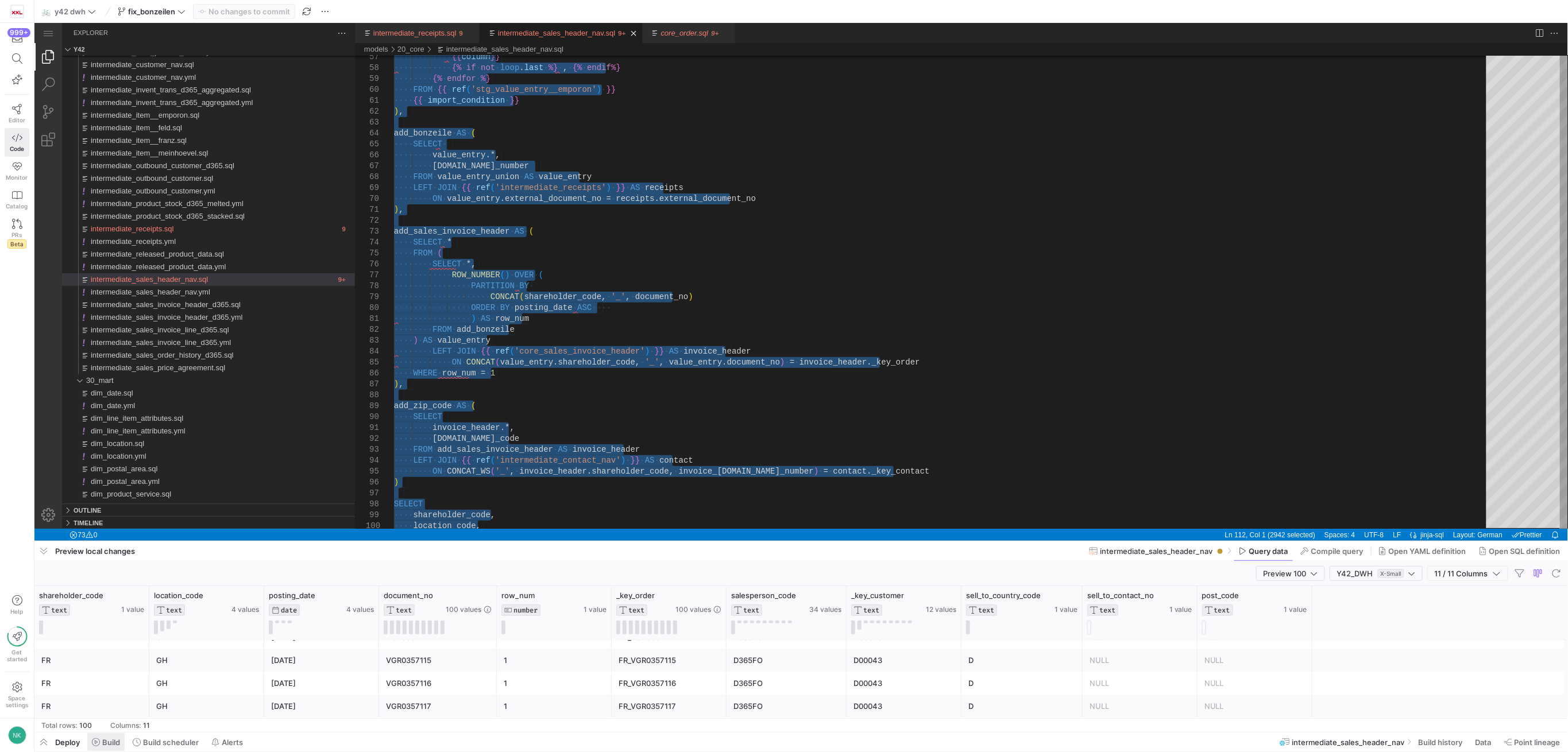
click at [104, 742] on span "Build" at bounding box center [111, 742] width 18 height 9
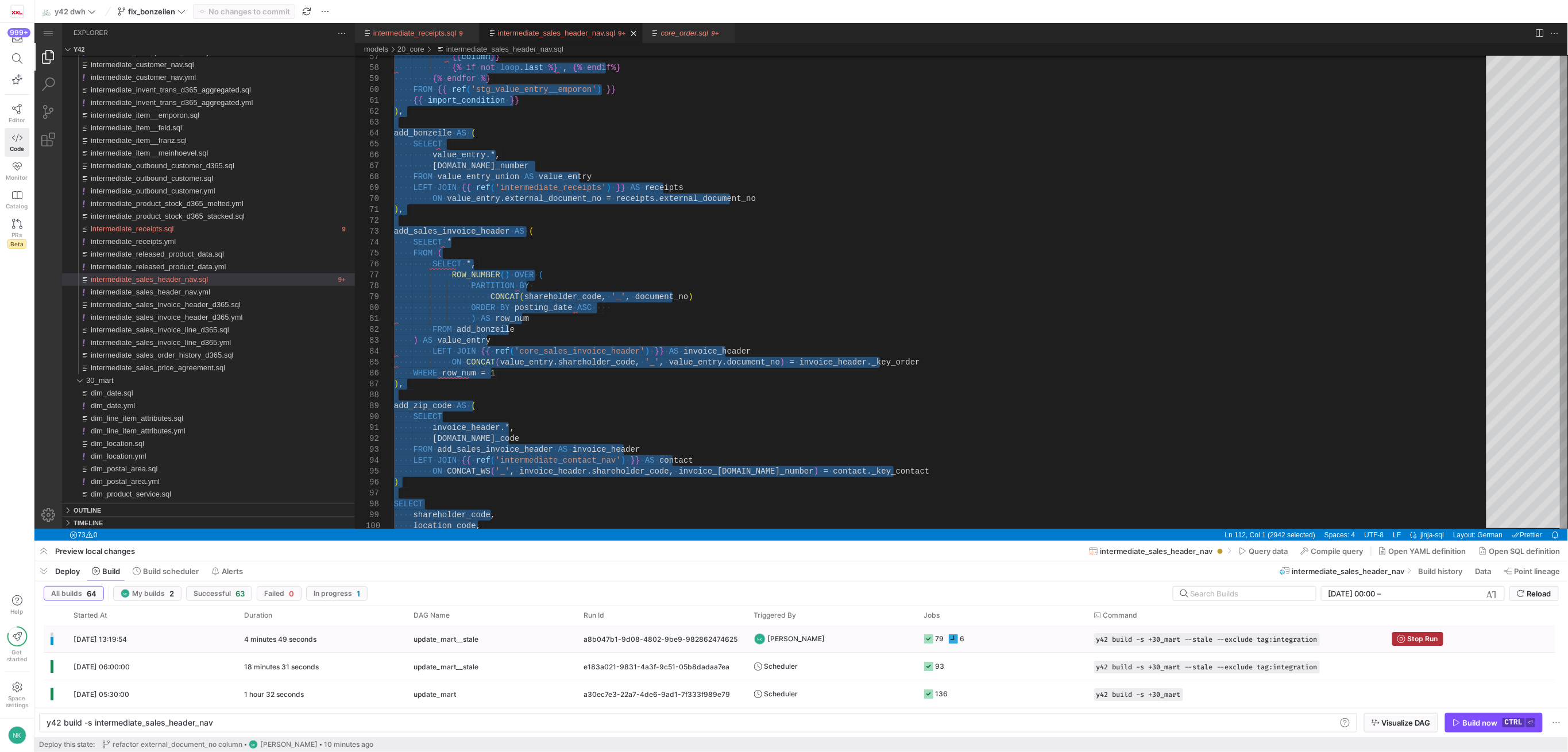
click at [255, 643] on y42-duration "4 minutes 49 seconds" at bounding box center [280, 639] width 72 height 9
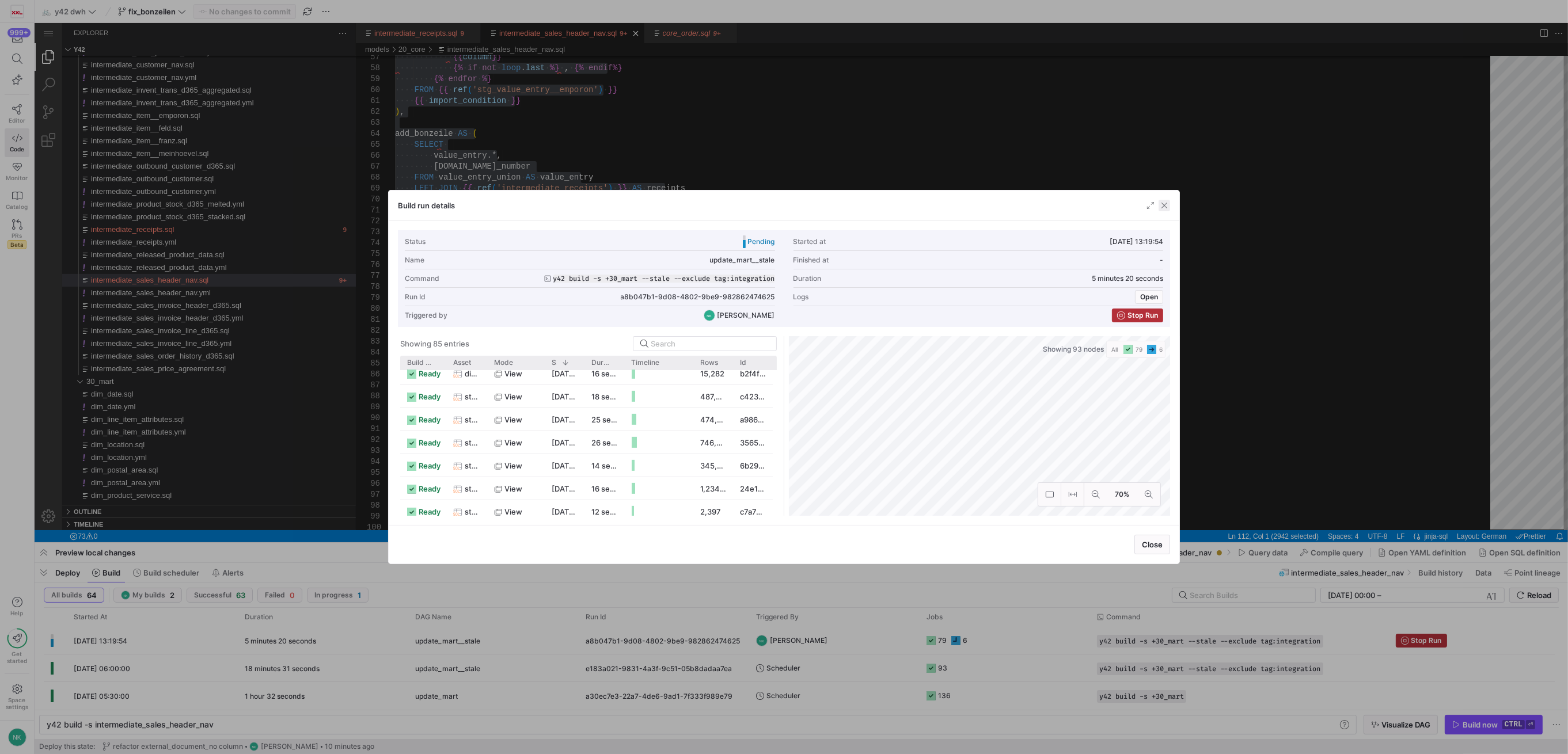
click at [1167, 204] on span "button" at bounding box center [1165, 206] width 12 height 12
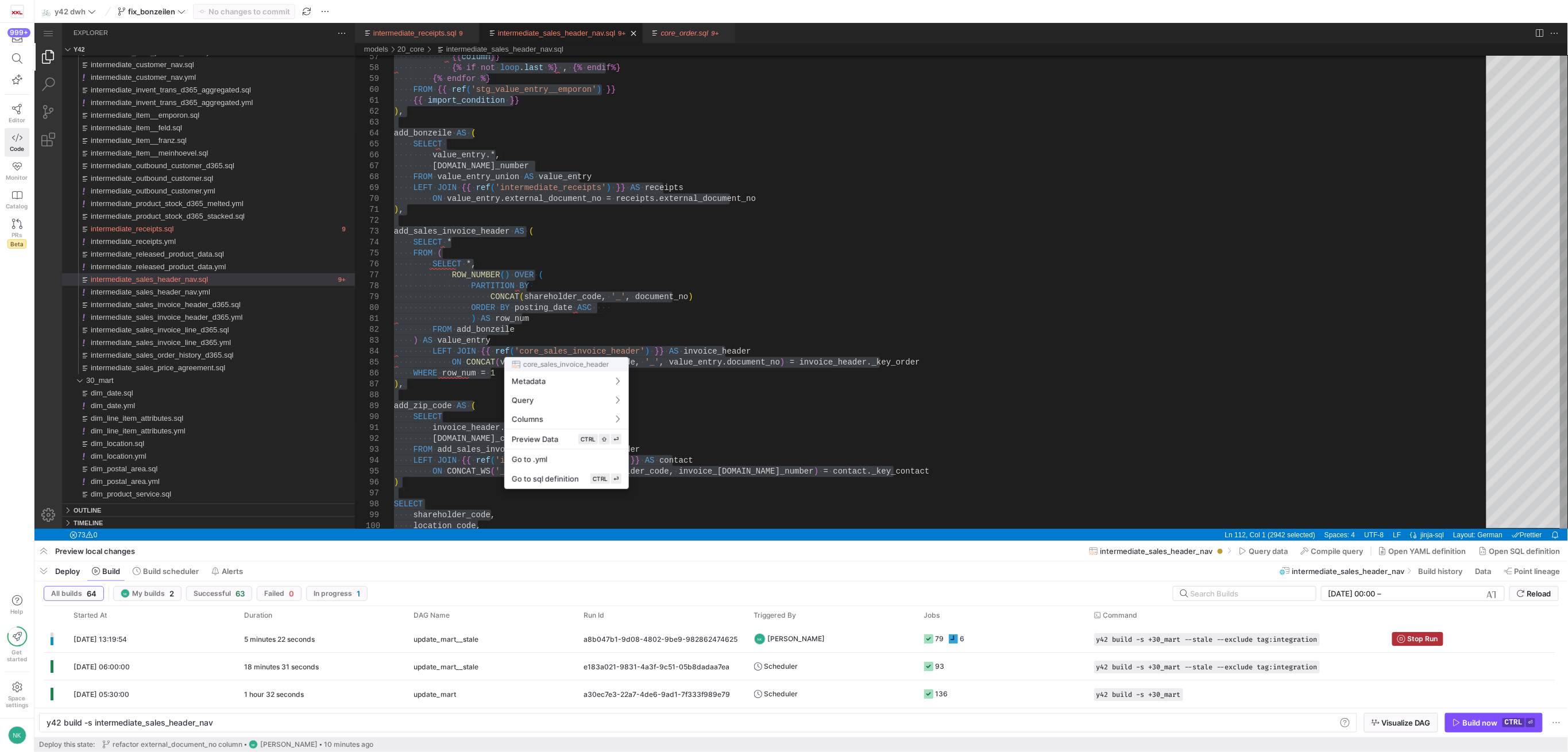
click at [559, 332] on div at bounding box center [784, 376] width 1568 height 752
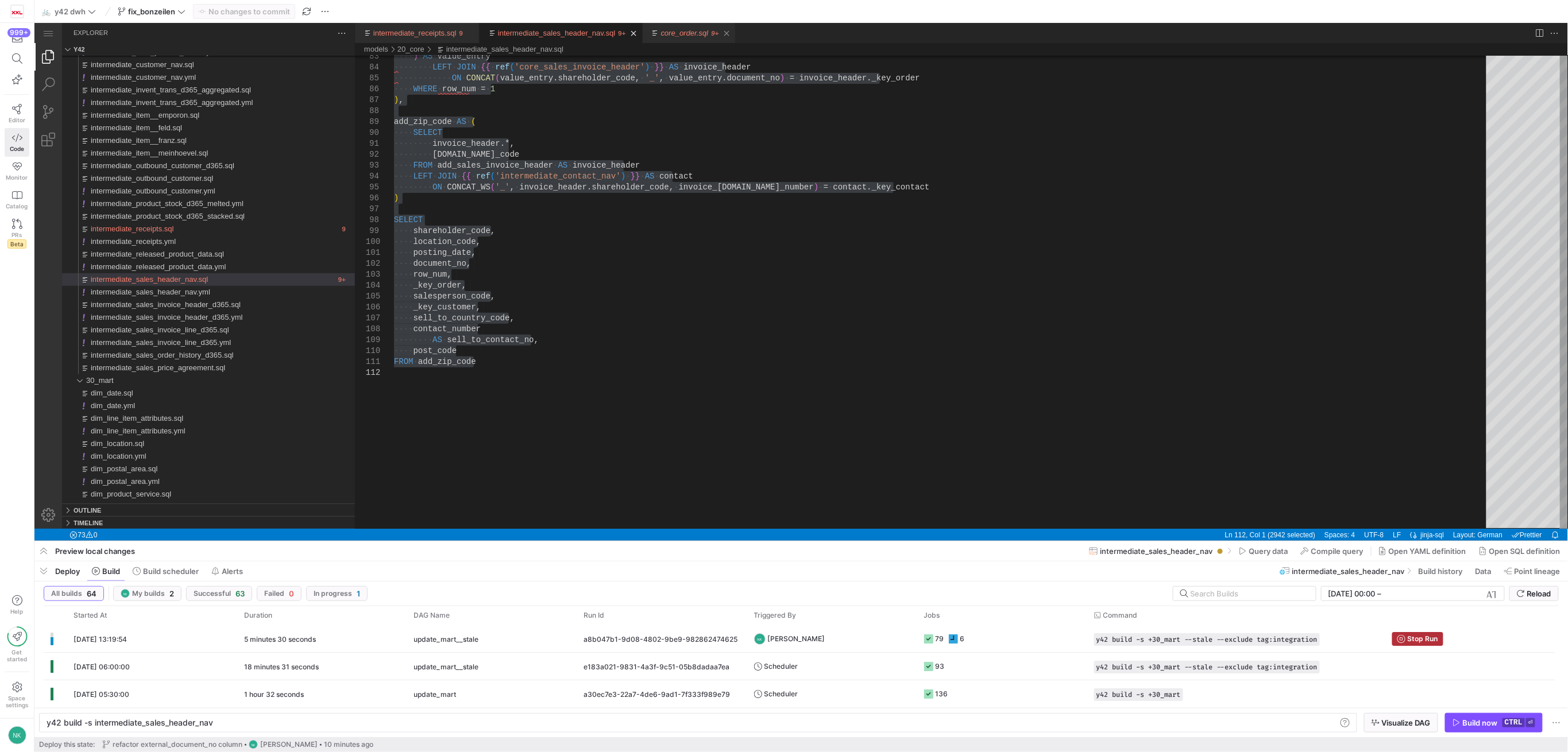
click at [666, 35] on link "core_order.sql" at bounding box center [685, 32] width 48 height 9
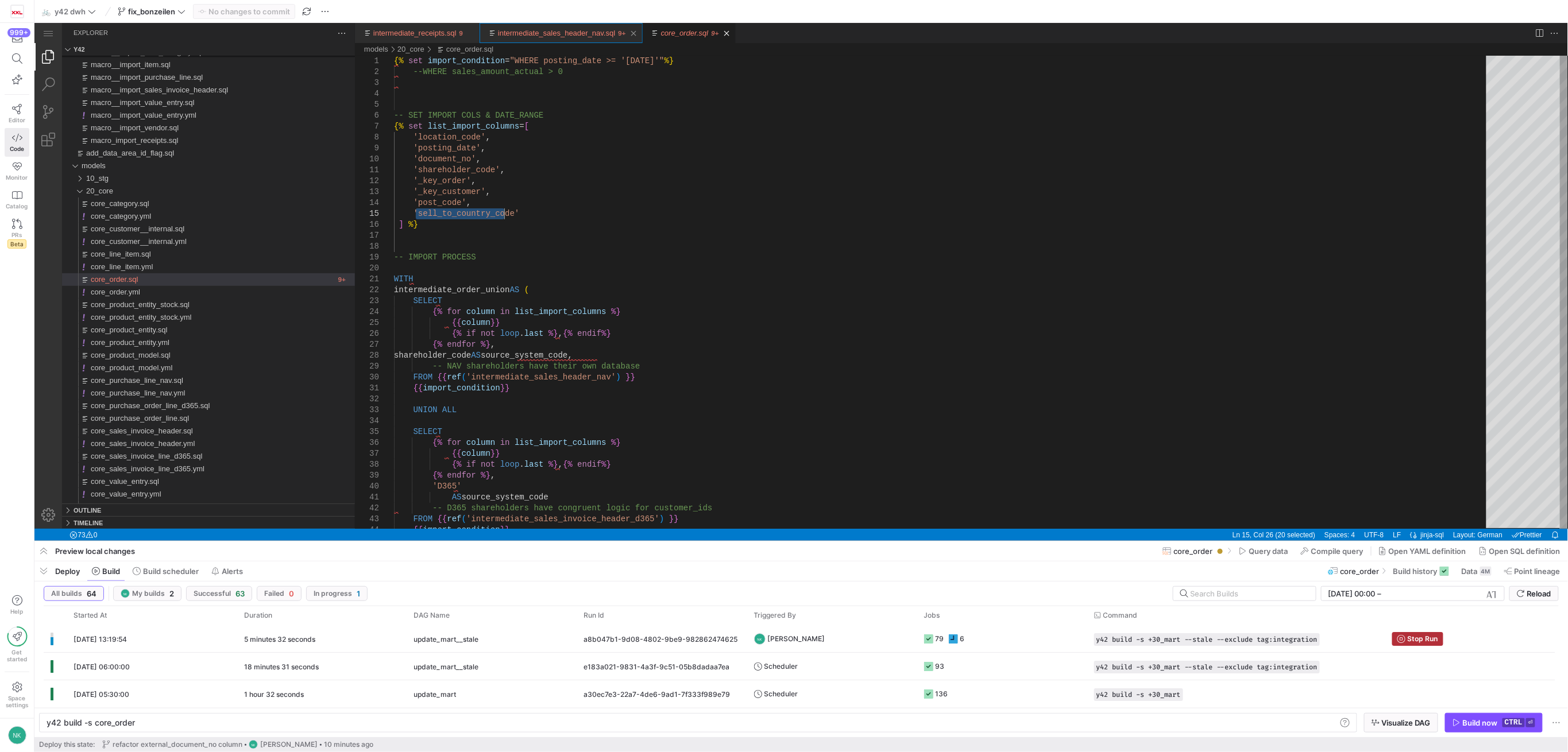
click at [575, 28] on link "intermediate_sales_header_nav.sql" at bounding box center [556, 32] width 117 height 9
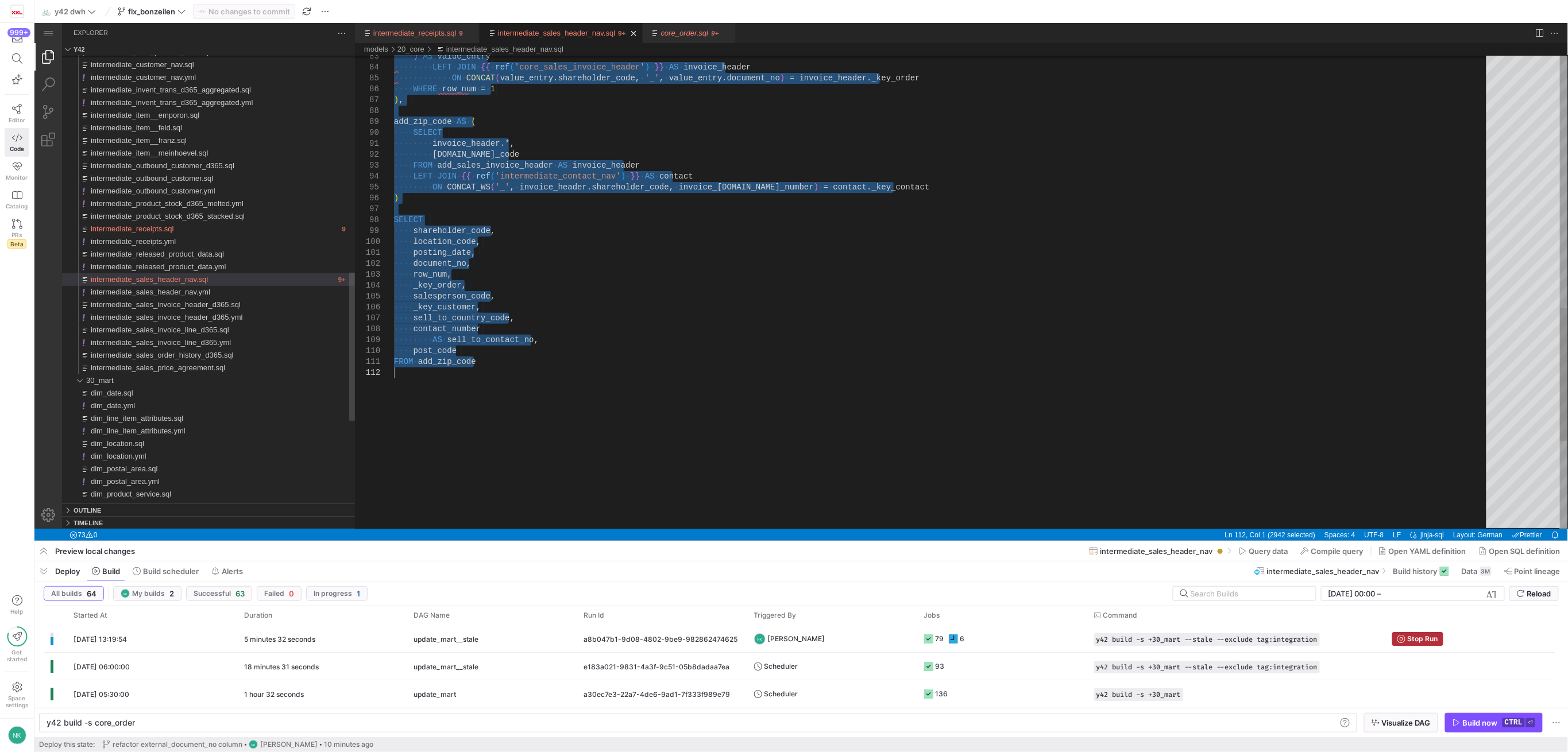
type textarea "y42 build -s intermediate_sales_header_nav"
